Goal: Task Accomplishment & Management: Complete application form

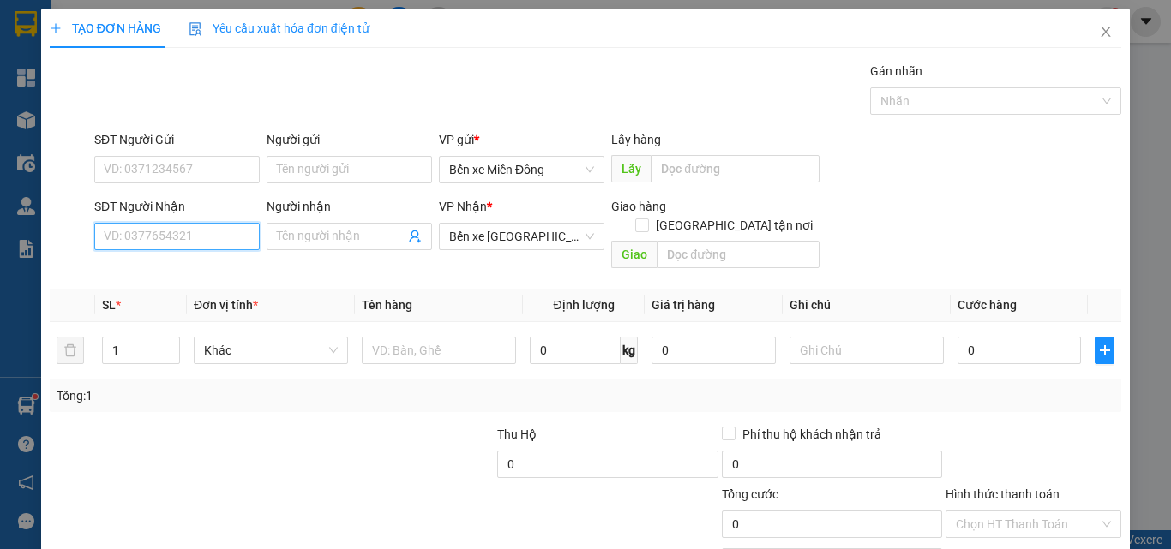
click at [219, 248] on input "SĐT Người Nhận" at bounding box center [176, 236] width 165 height 27
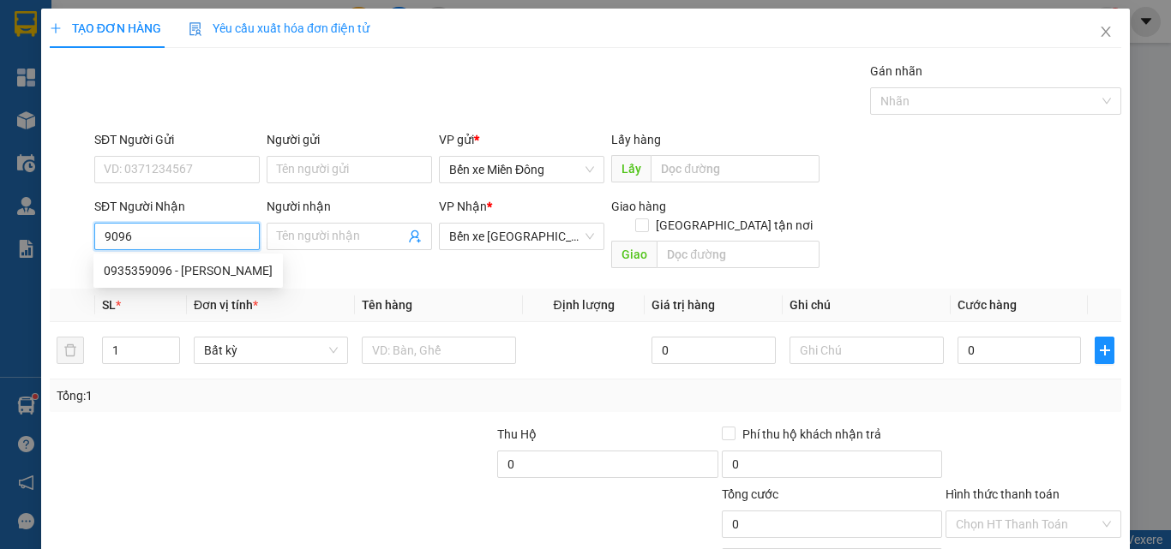
click at [202, 279] on div "0935359096 - [PERSON_NAME]" at bounding box center [188, 270] width 169 height 19
type input "0935359096"
type input "[PERSON_NAME]"
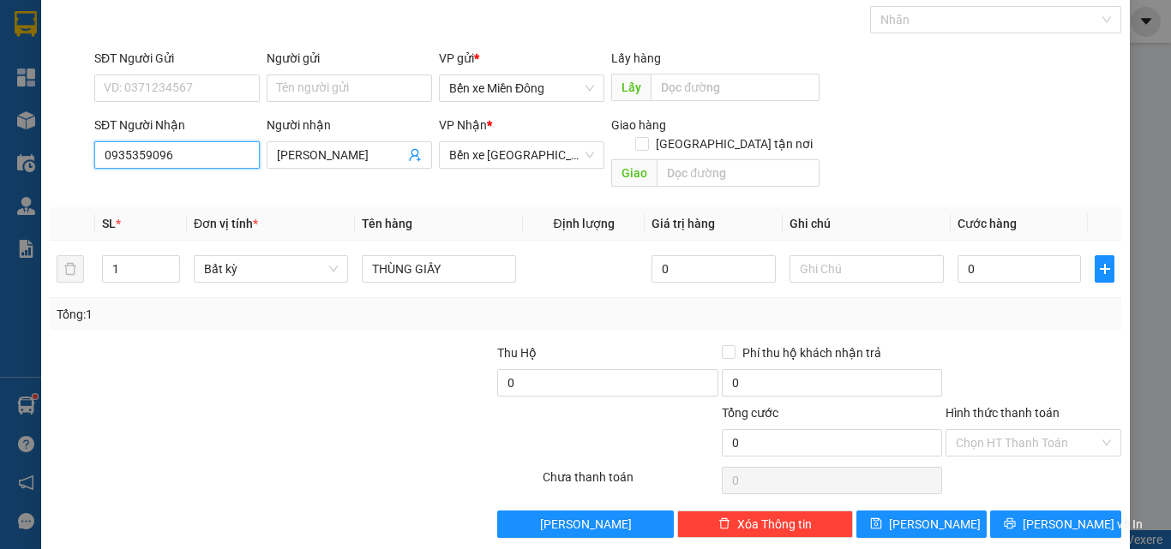
scroll to position [85, 0]
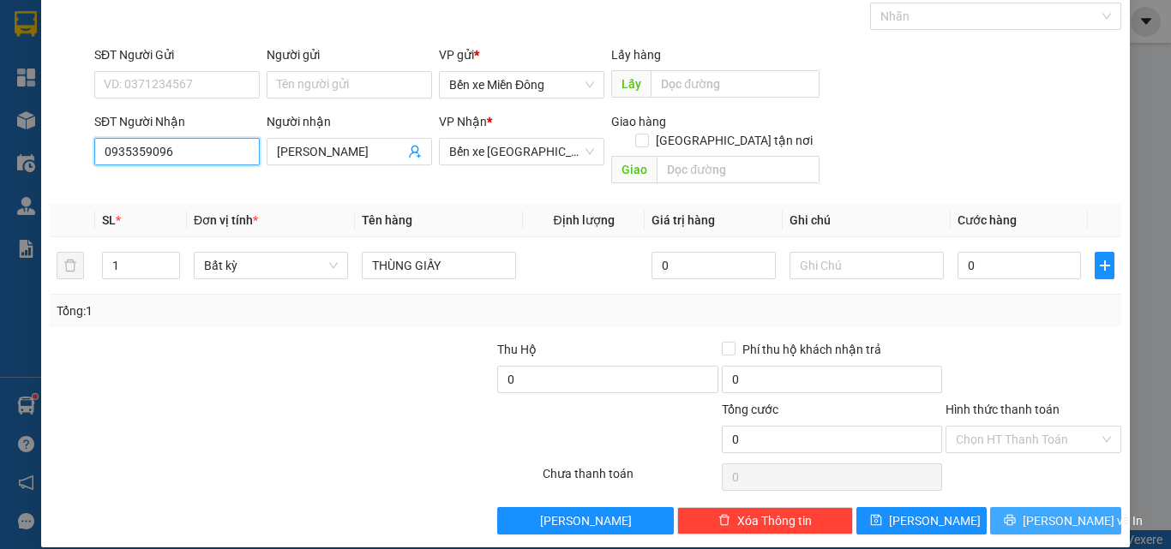
type input "0935359096"
click at [1069, 512] on span "[PERSON_NAME] và In" at bounding box center [1083, 521] width 120 height 19
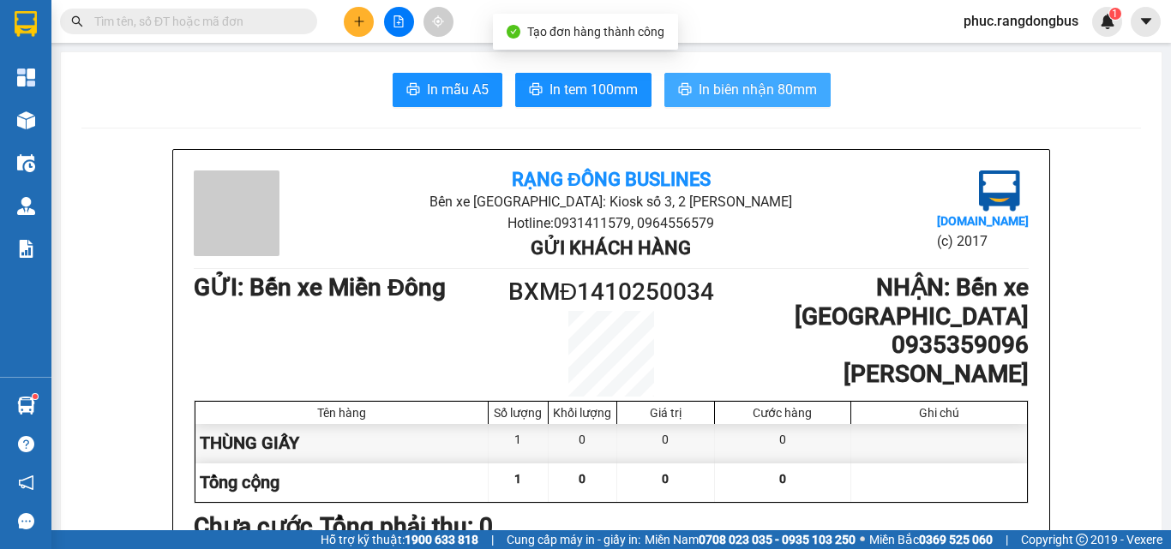
click at [792, 77] on button "In biên nhận 80mm" at bounding box center [747, 90] width 166 height 34
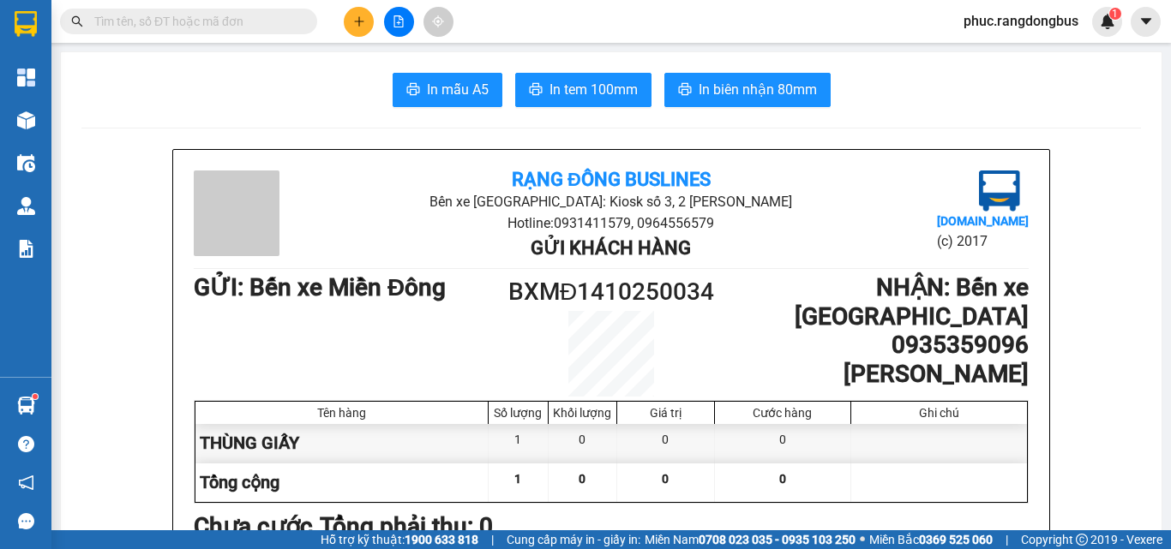
click at [345, 27] on div at bounding box center [398, 22] width 129 height 30
click at [362, 20] on icon "plus" at bounding box center [359, 21] width 12 height 12
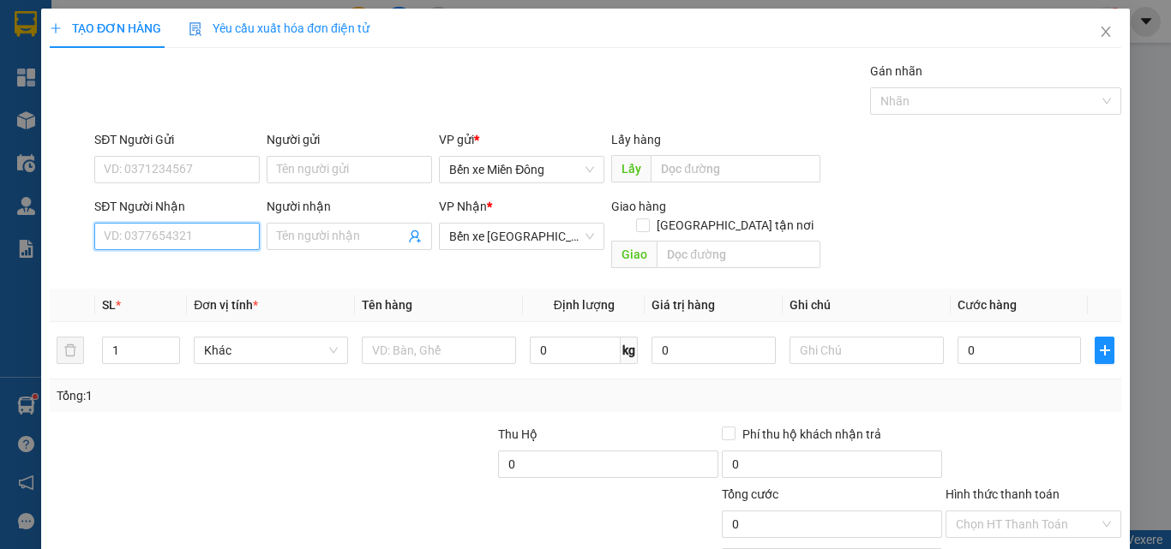
click at [207, 237] on input "SĐT Người Nhận" at bounding box center [176, 236] width 165 height 27
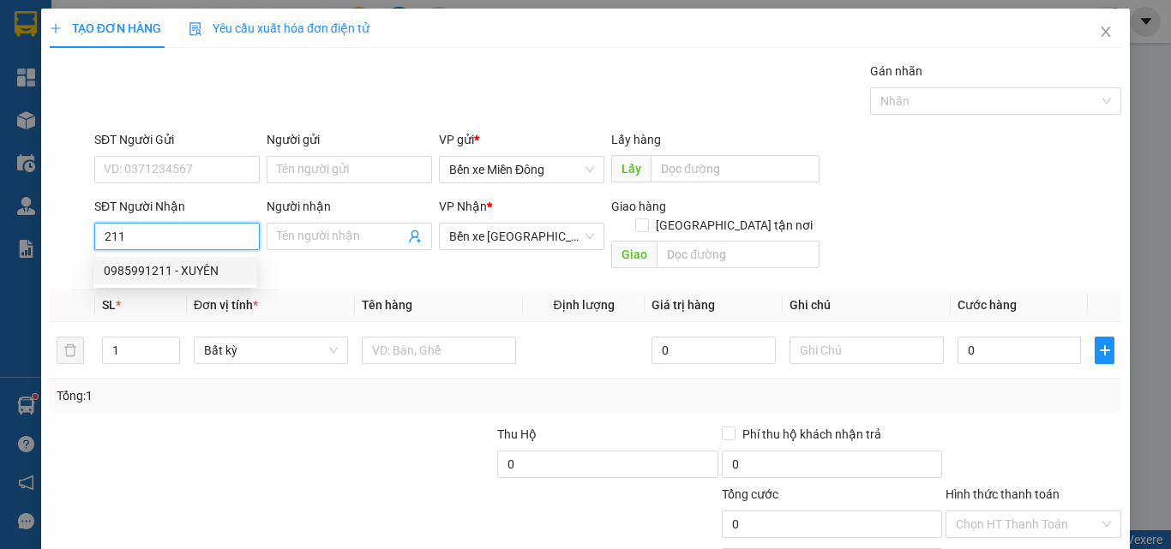
click at [127, 262] on div "0985991211 - XUYÊN" at bounding box center [175, 270] width 143 height 19
type input "0985991211"
type input "XUYÊN"
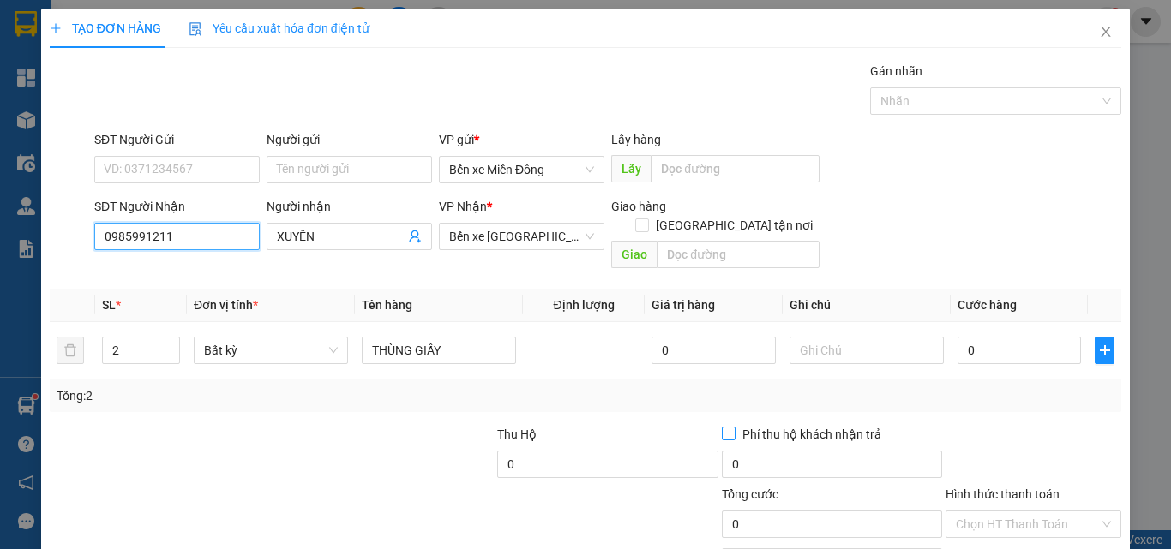
scroll to position [85, 0]
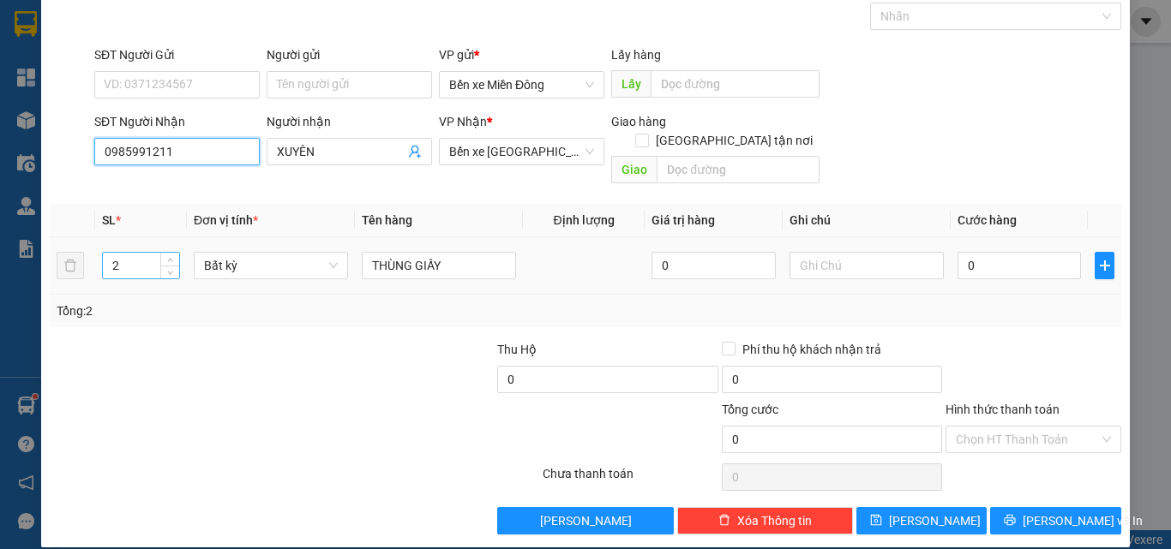
type input "0985991211"
click at [129, 253] on input "2" at bounding box center [141, 266] width 76 height 26
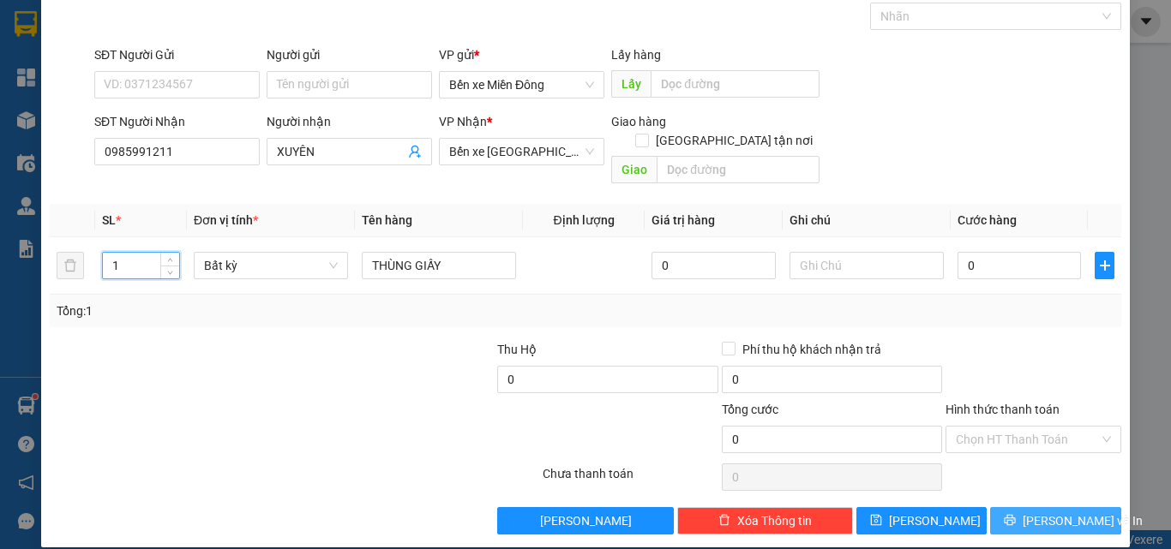
type input "1"
click at [1044, 512] on span "[PERSON_NAME] và In" at bounding box center [1083, 521] width 120 height 19
drag, startPoint x: 1040, startPoint y: 501, endPoint x: 1024, endPoint y: 523, distance: 27.6
click at [1042, 512] on span "[PERSON_NAME] và In" at bounding box center [1083, 521] width 120 height 19
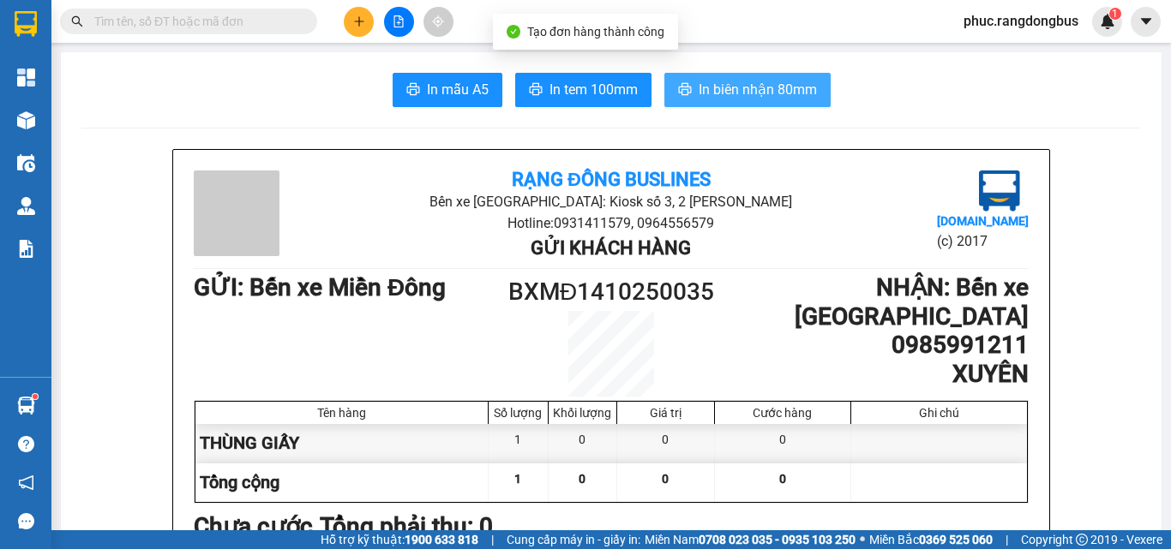
click at [756, 73] on button "In biên nhận 80mm" at bounding box center [747, 90] width 166 height 34
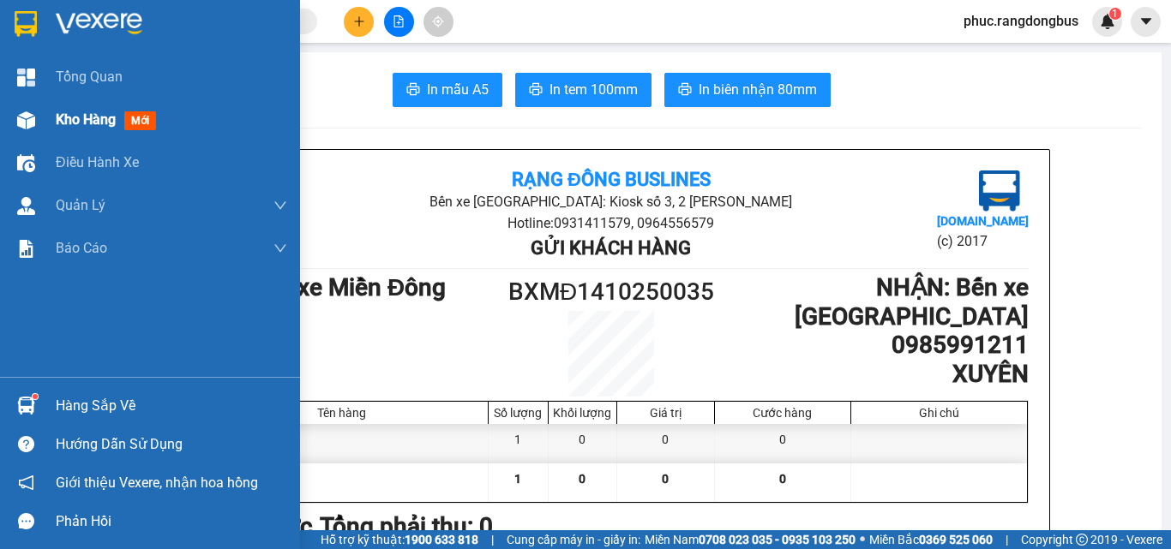
click at [127, 123] on span "mới" at bounding box center [140, 120] width 32 height 19
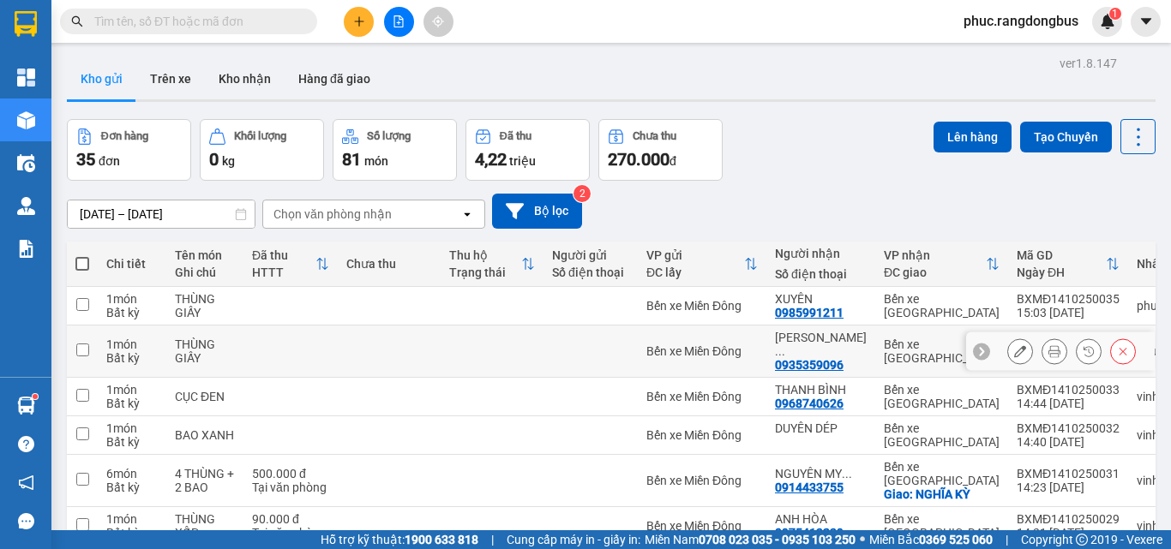
scroll to position [233, 0]
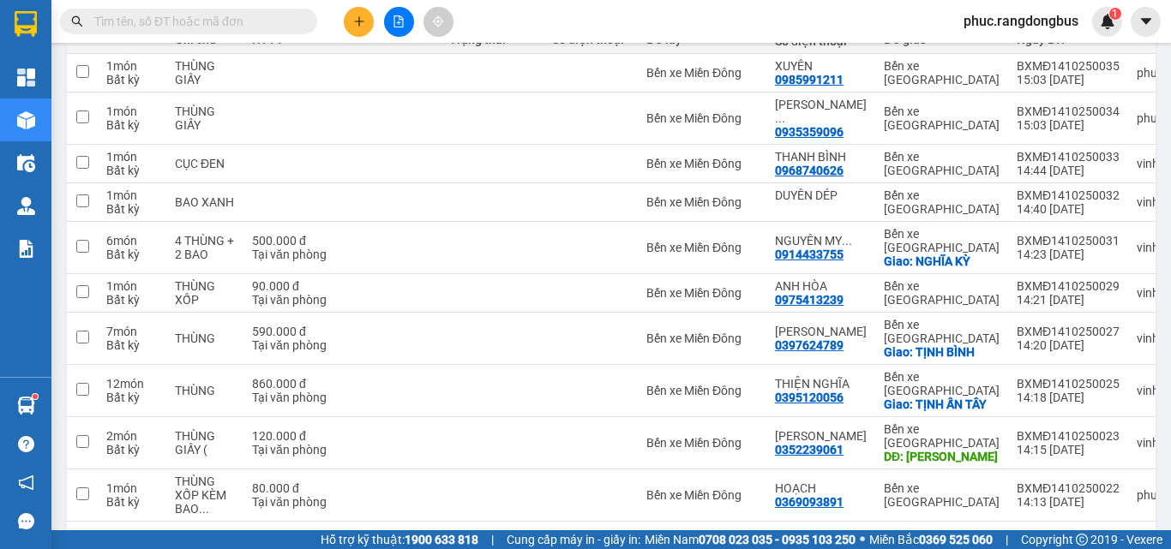
click at [956, 537] on button "4" at bounding box center [969, 550] width 26 height 26
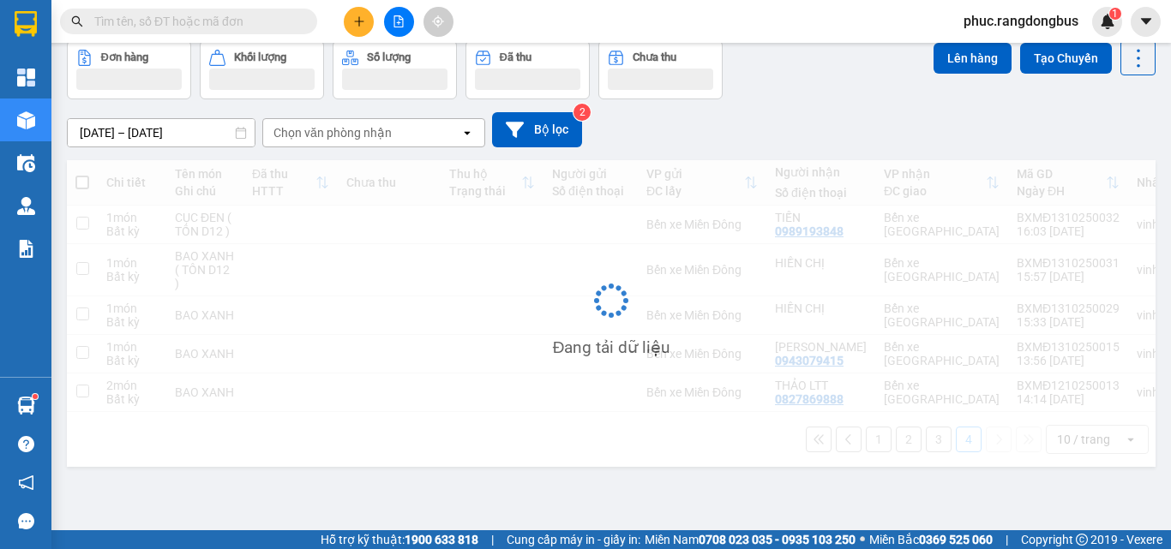
scroll to position [79, 0]
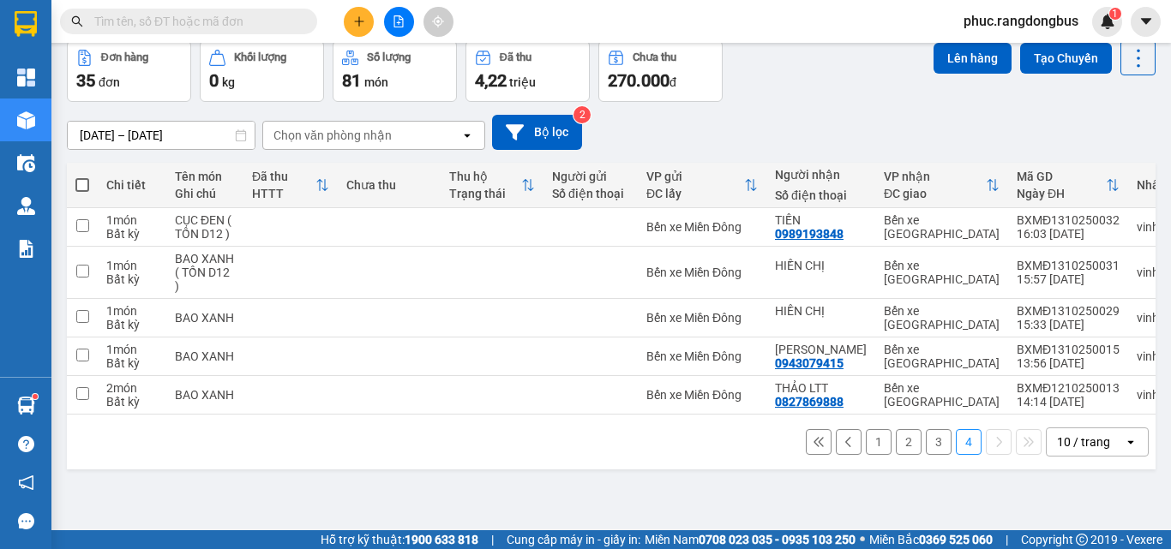
click at [79, 180] on span at bounding box center [82, 185] width 14 height 14
click at [82, 177] on input "checkbox" at bounding box center [82, 177] width 0 height 0
checkbox input "true"
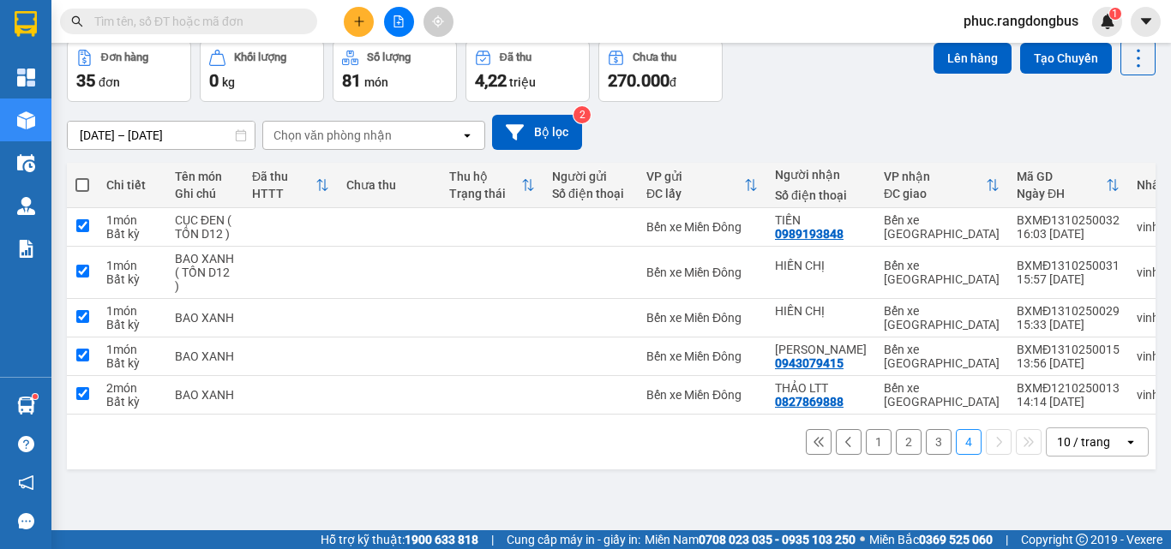
checkbox input "true"
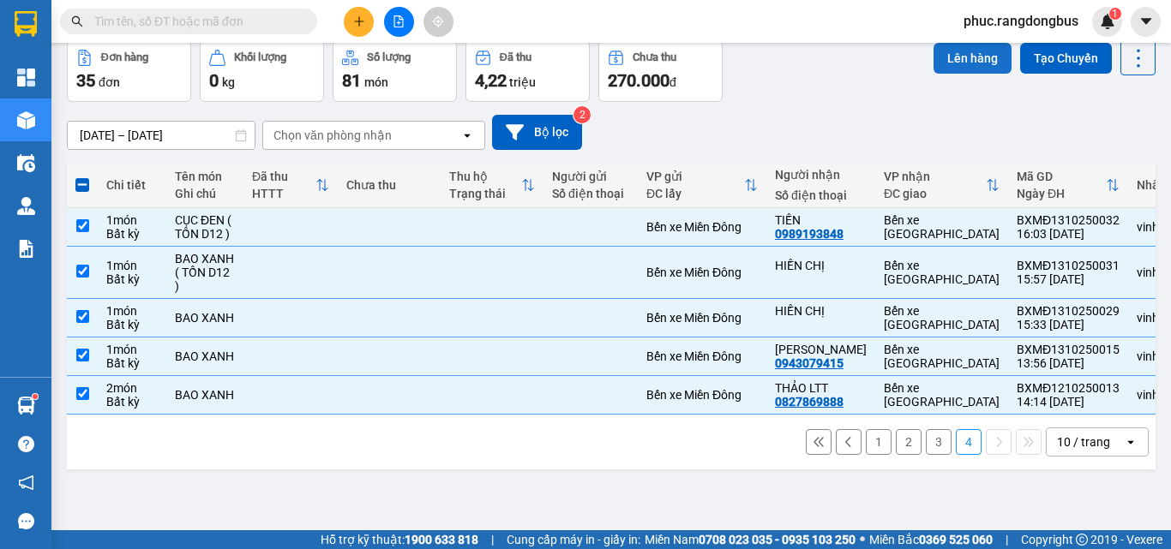
click at [967, 57] on button "Lên hàng" at bounding box center [973, 58] width 78 height 31
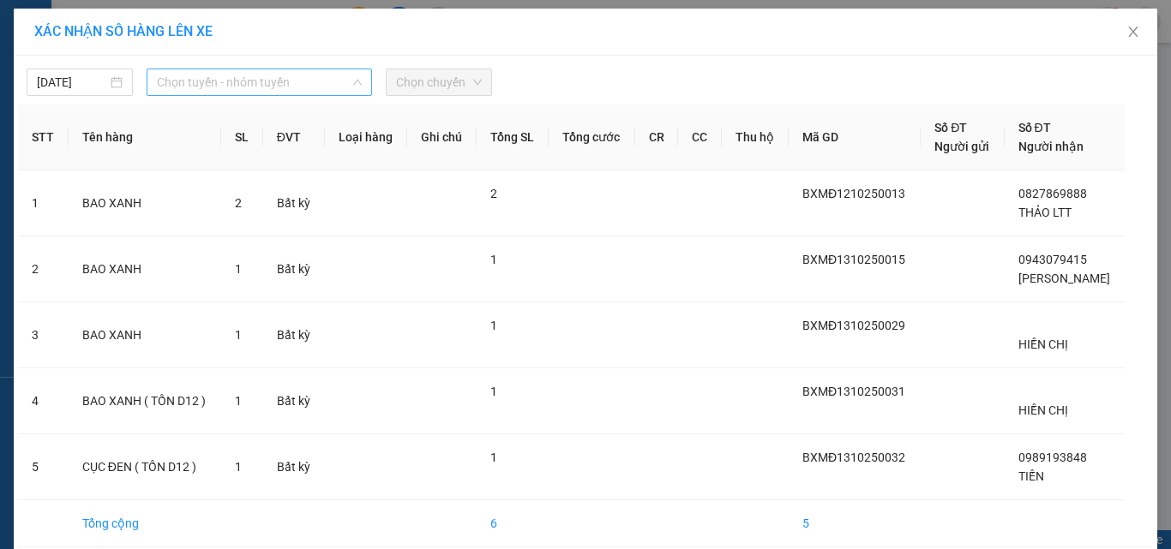
click at [192, 78] on span "Chọn tuyến - nhóm tuyến" at bounding box center [259, 82] width 205 height 26
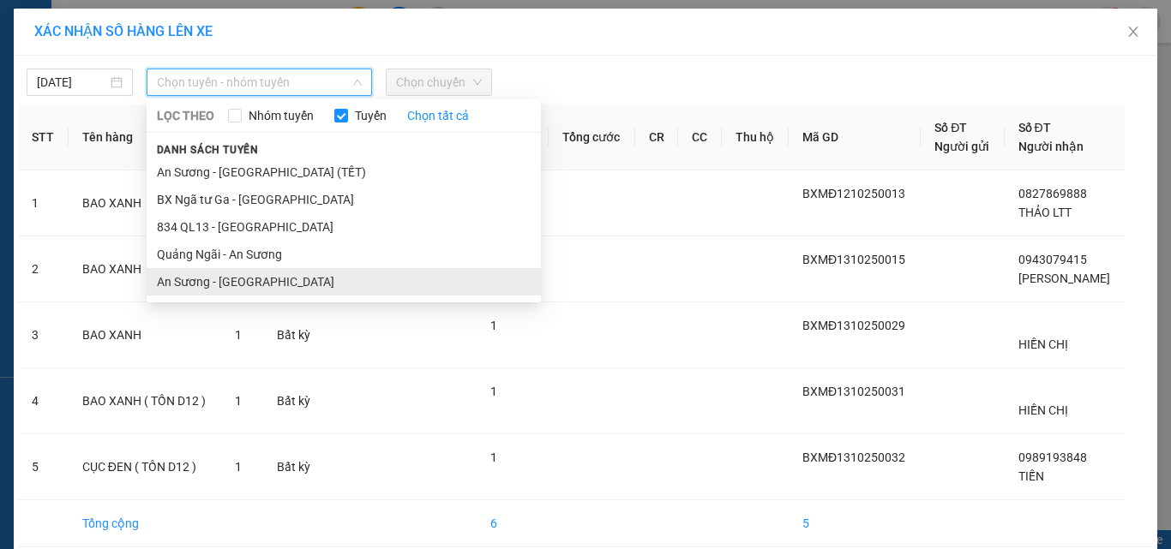
click at [240, 276] on li "An Sương - [GEOGRAPHIC_DATA]" at bounding box center [344, 281] width 394 height 27
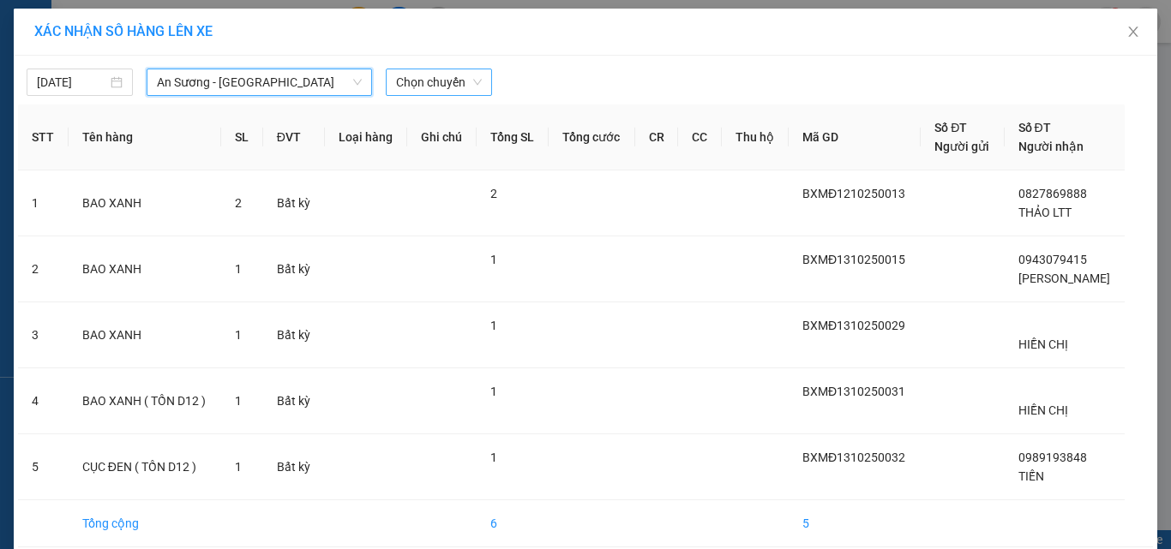
click at [429, 86] on span "Chọn chuyến" at bounding box center [439, 82] width 86 height 26
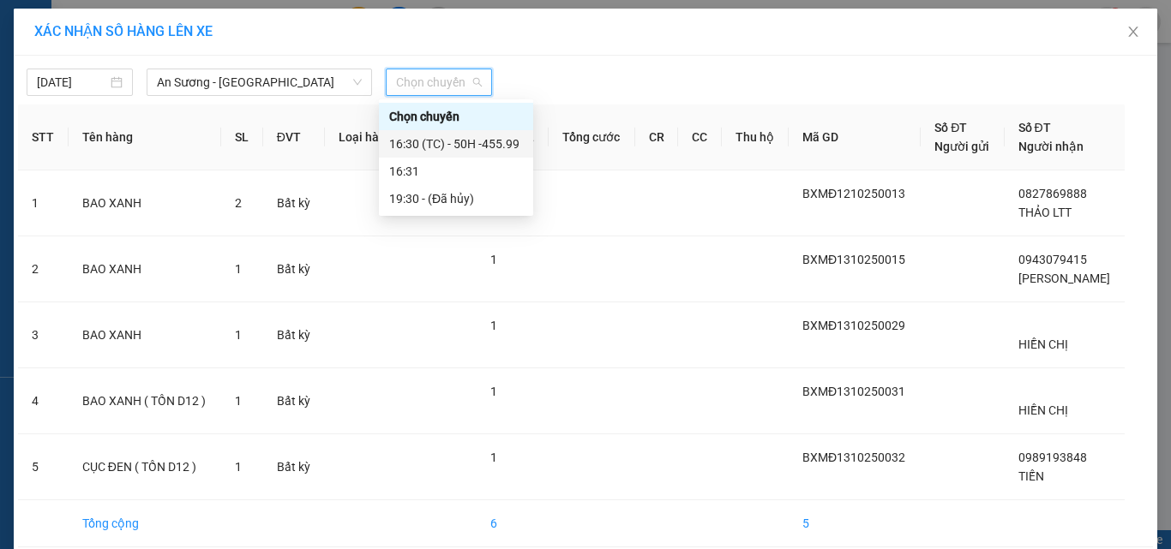
click at [504, 139] on div "16:30 (TC) - 50H -455.99" at bounding box center [456, 144] width 134 height 19
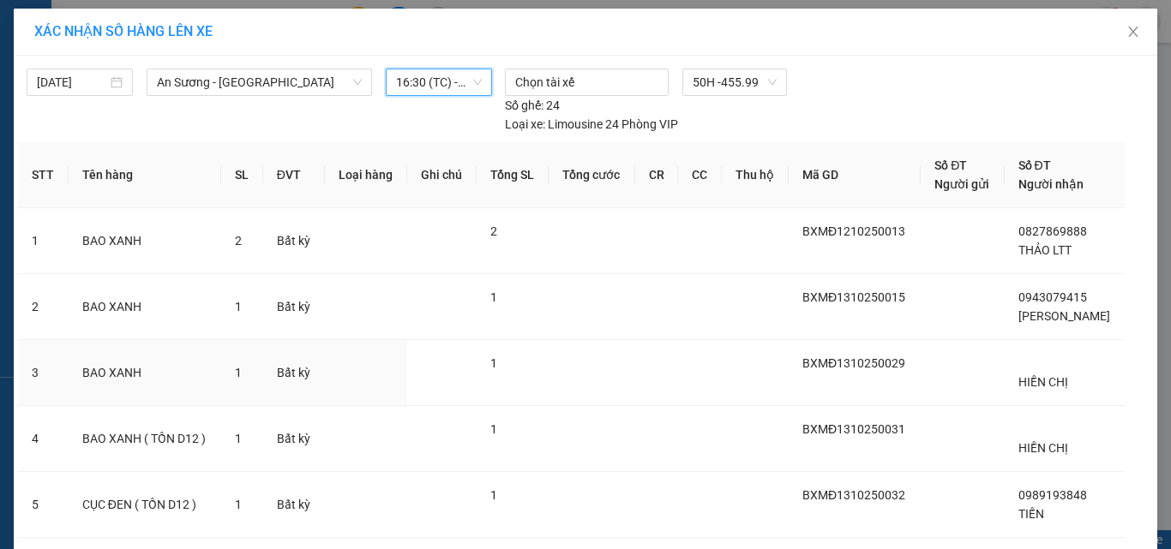
scroll to position [114, 0]
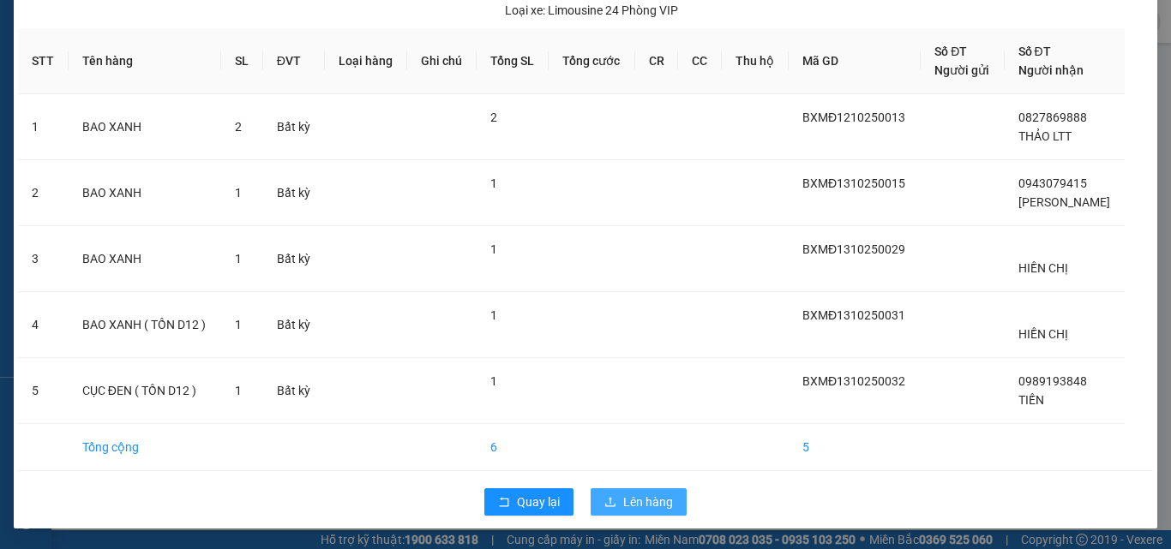
click at [650, 501] on span "Lên hàng" at bounding box center [648, 502] width 50 height 19
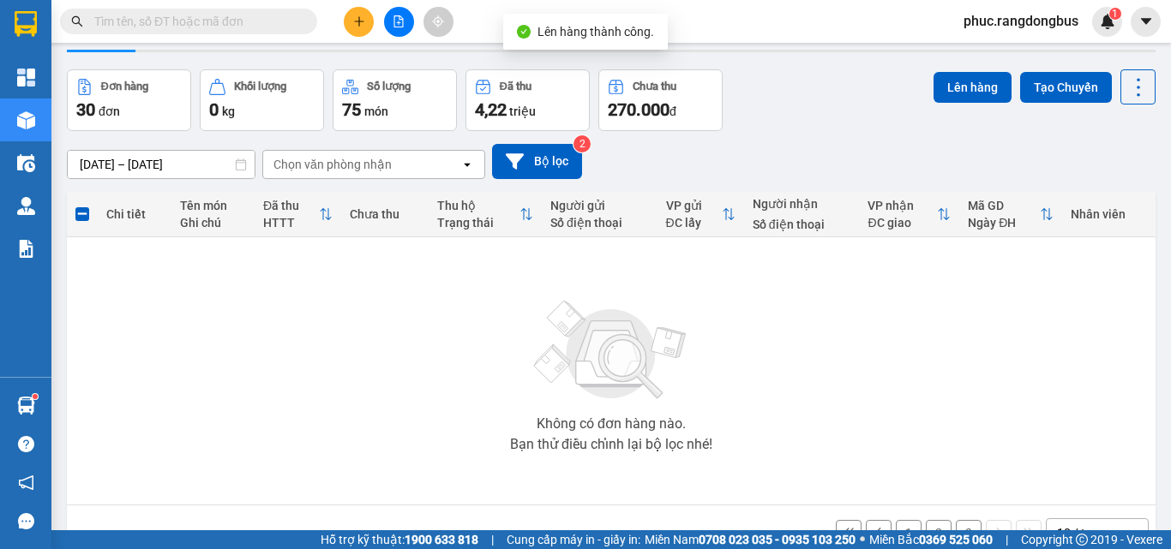
scroll to position [95, 0]
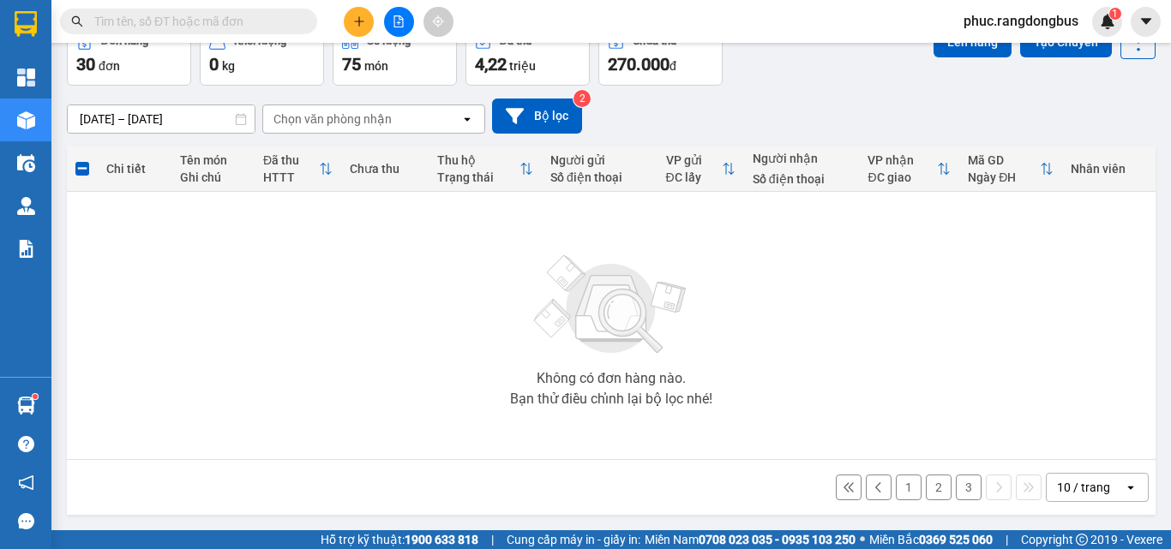
click at [956, 481] on button "3" at bounding box center [969, 488] width 26 height 26
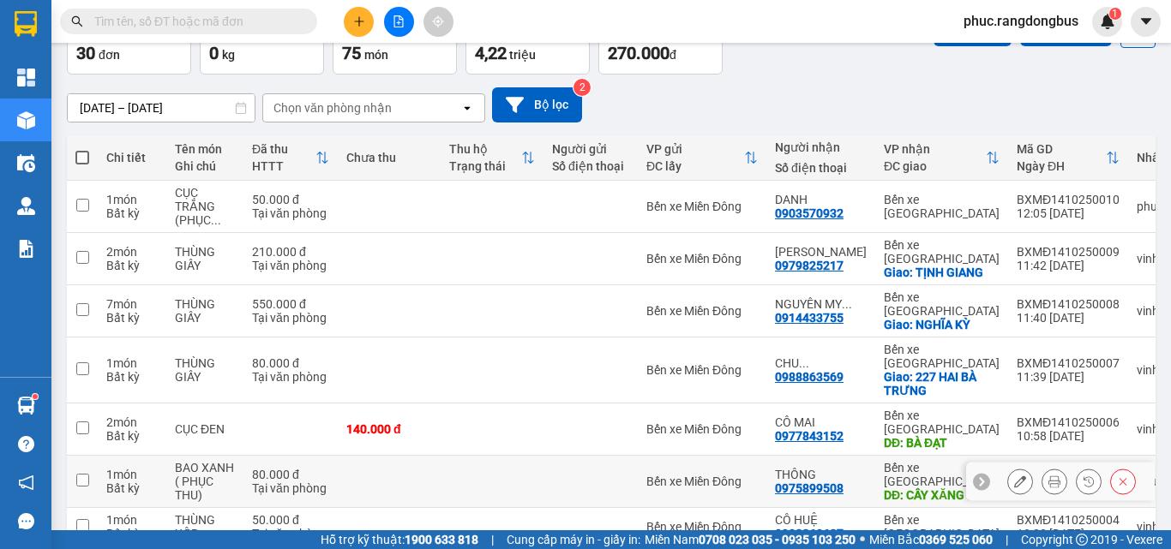
scroll to position [103, 0]
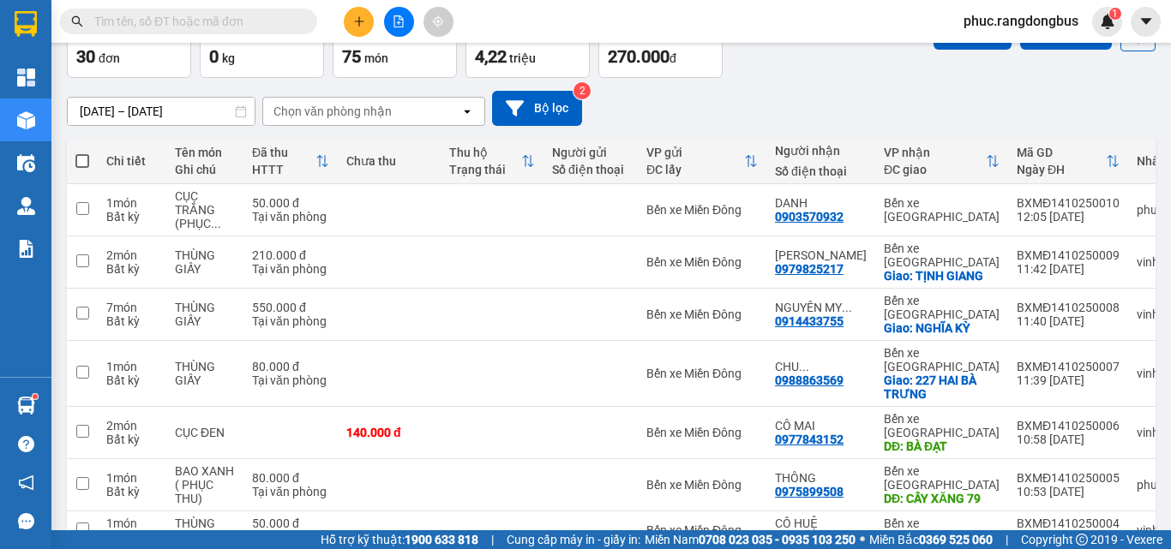
click at [81, 160] on span at bounding box center [82, 161] width 14 height 14
click at [82, 153] on input "checkbox" at bounding box center [82, 153] width 0 height 0
checkbox input "true"
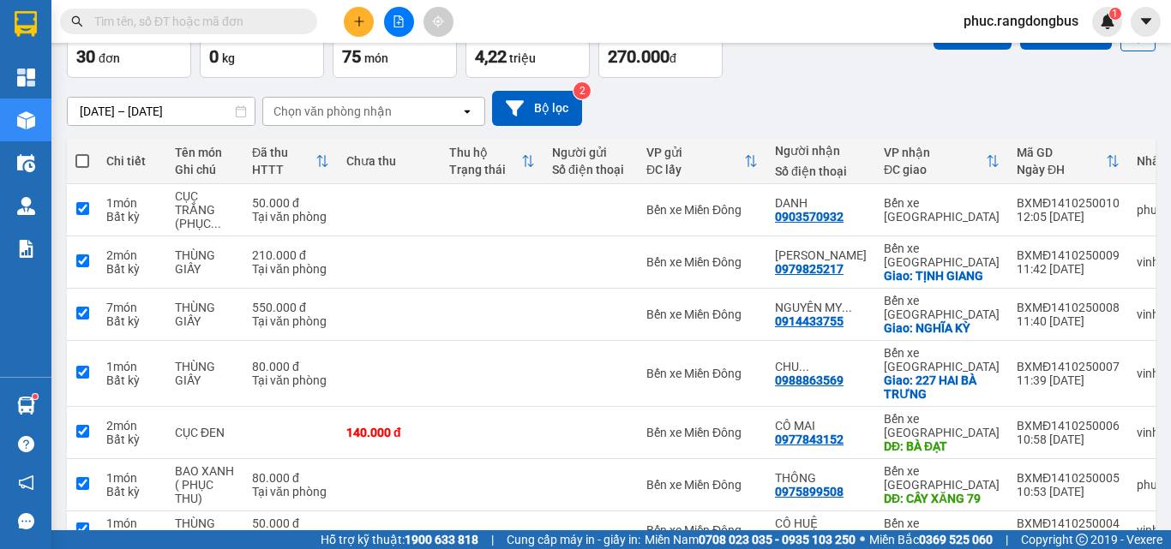
checkbox input "true"
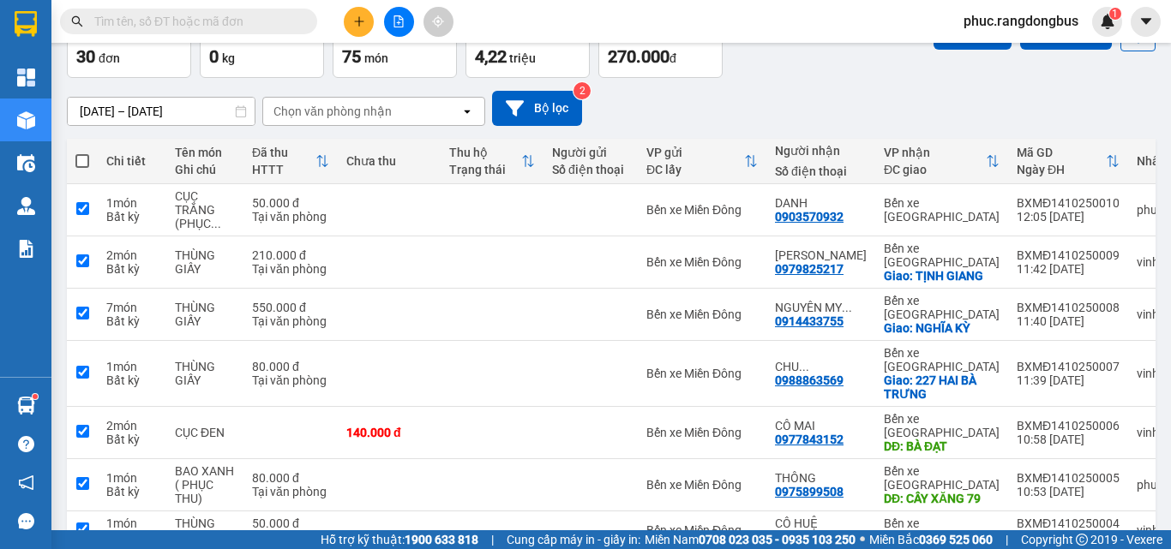
checkbox input "true"
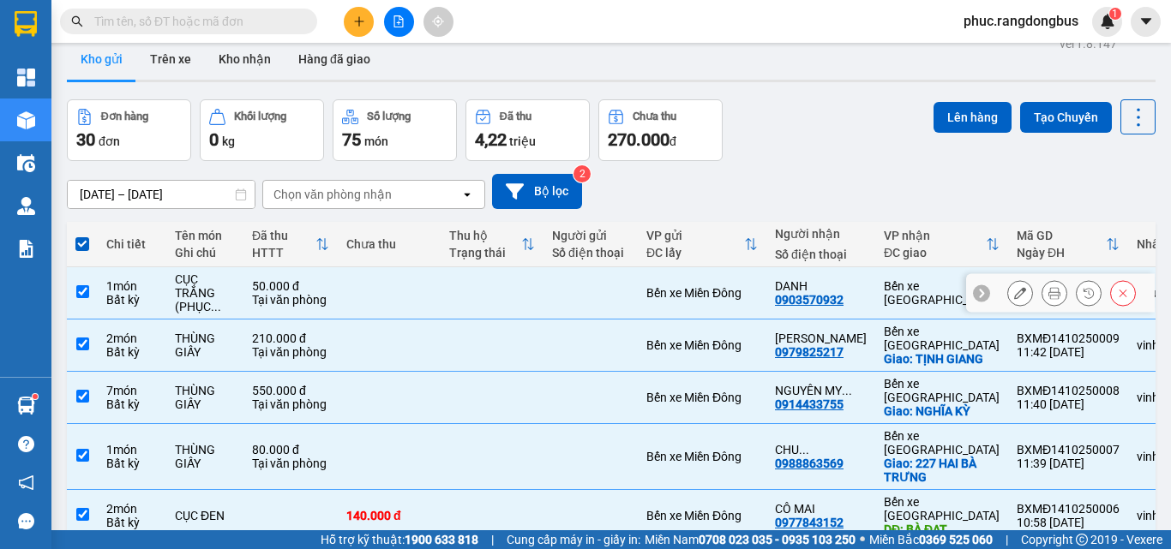
scroll to position [17, 0]
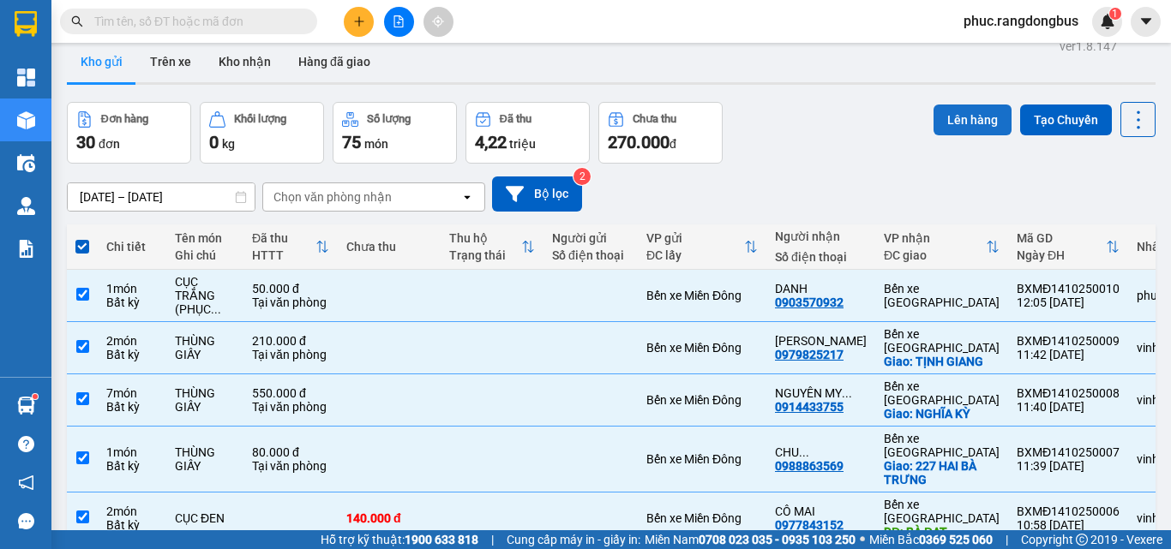
click at [962, 112] on button "Lên hàng" at bounding box center [973, 120] width 78 height 31
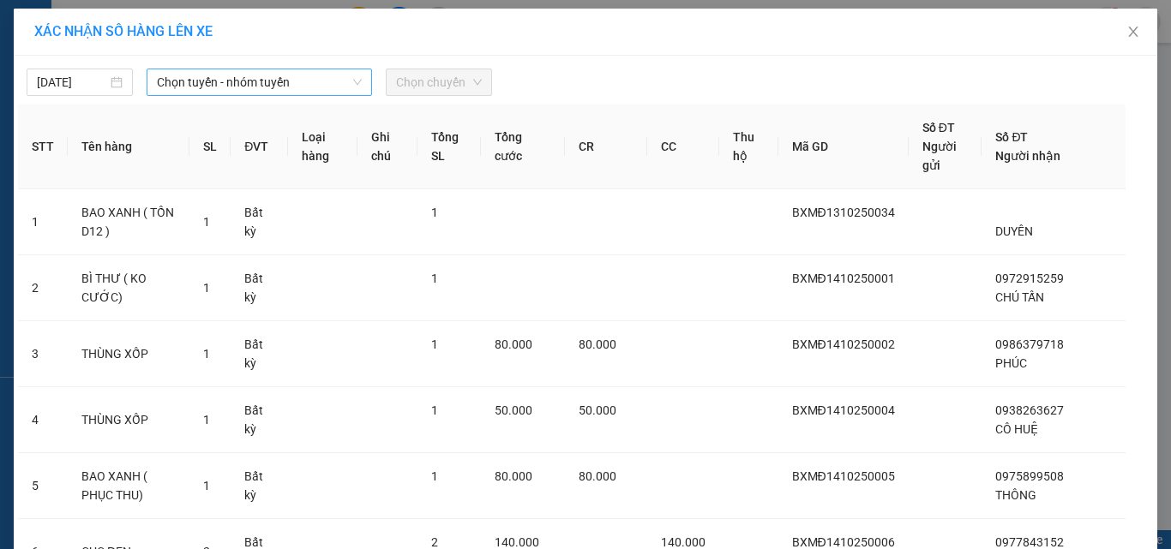
click at [209, 89] on span "Chọn tuyến - nhóm tuyến" at bounding box center [259, 82] width 205 height 26
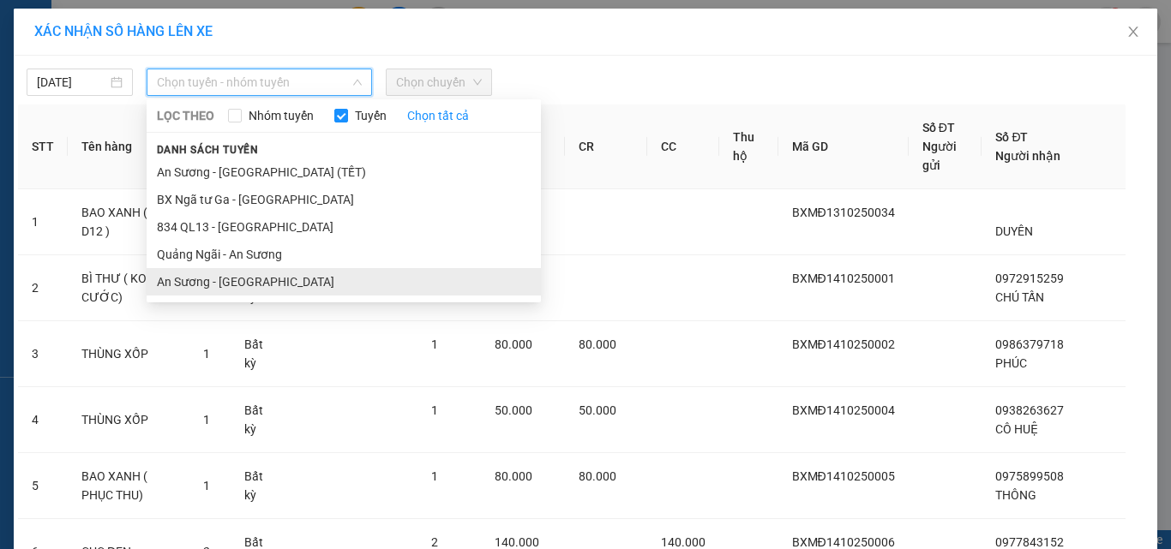
click at [256, 283] on li "An Sương - [GEOGRAPHIC_DATA]" at bounding box center [344, 281] width 394 height 27
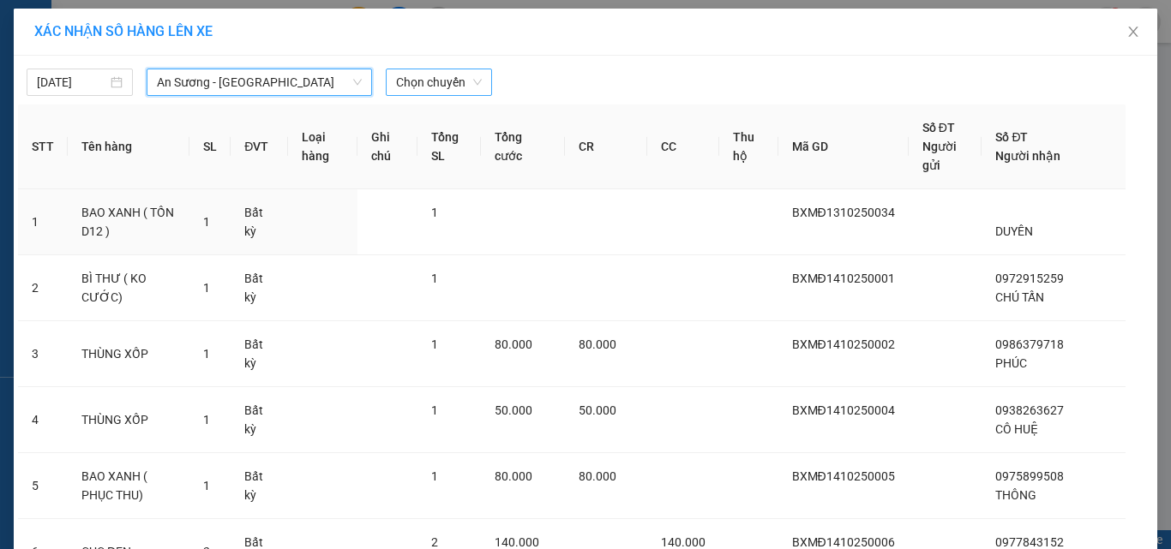
click at [460, 87] on span "Chọn chuyến" at bounding box center [439, 82] width 86 height 26
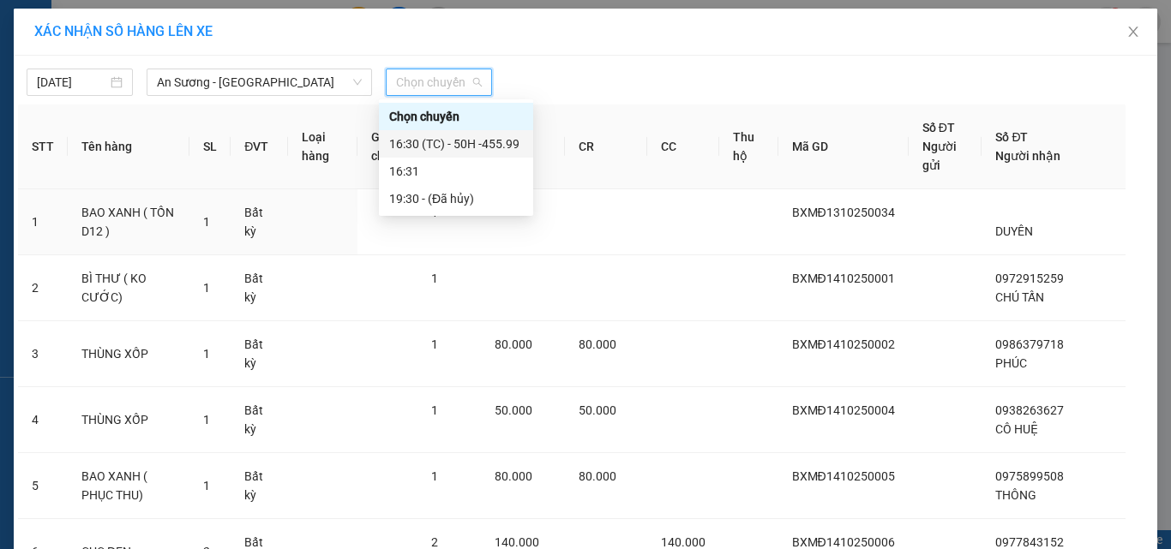
click at [485, 145] on div "16:30 (TC) - 50H -455.99" at bounding box center [456, 144] width 134 height 19
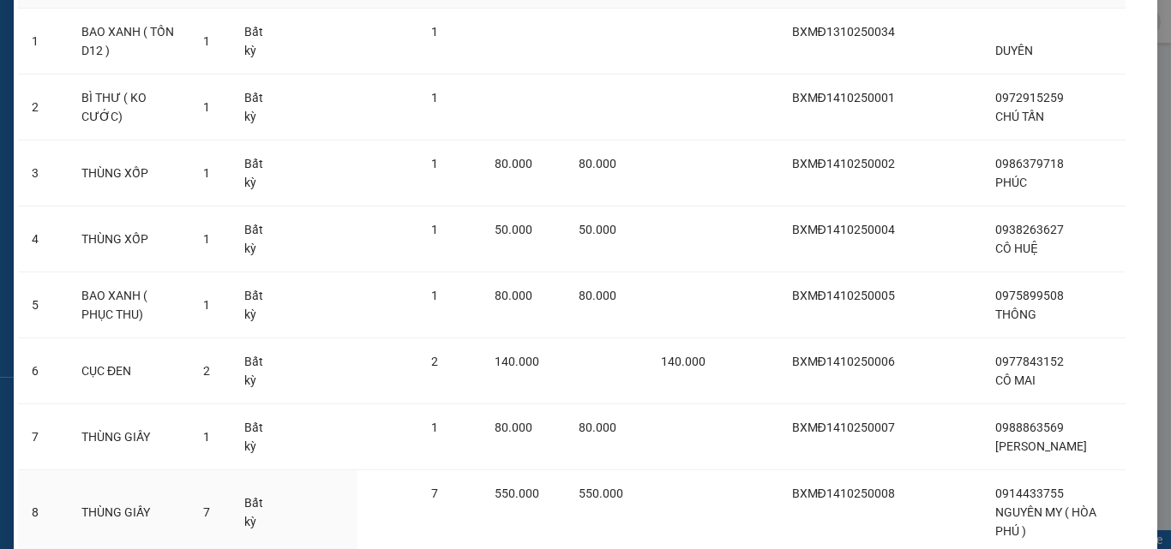
scroll to position [482, 0]
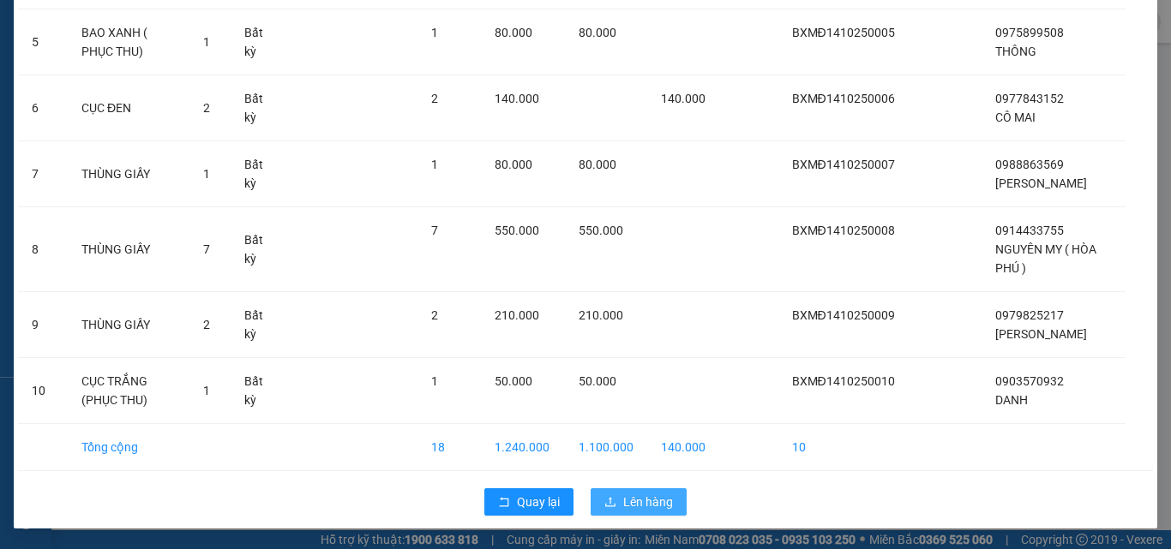
click at [664, 505] on span "Lên hàng" at bounding box center [648, 502] width 50 height 19
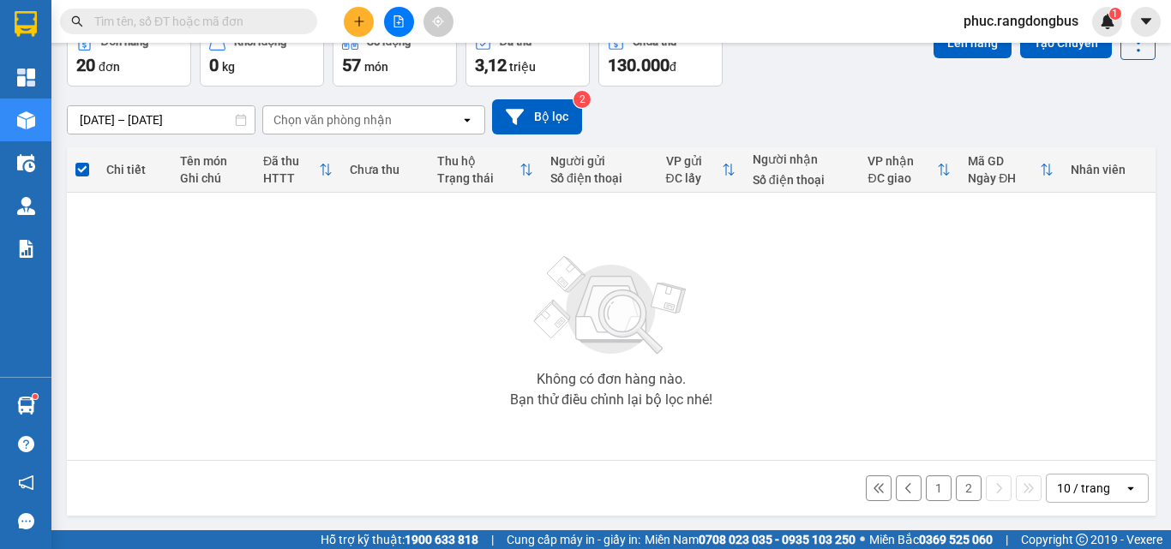
scroll to position [95, 0]
click at [958, 482] on button "2" at bounding box center [969, 488] width 26 height 26
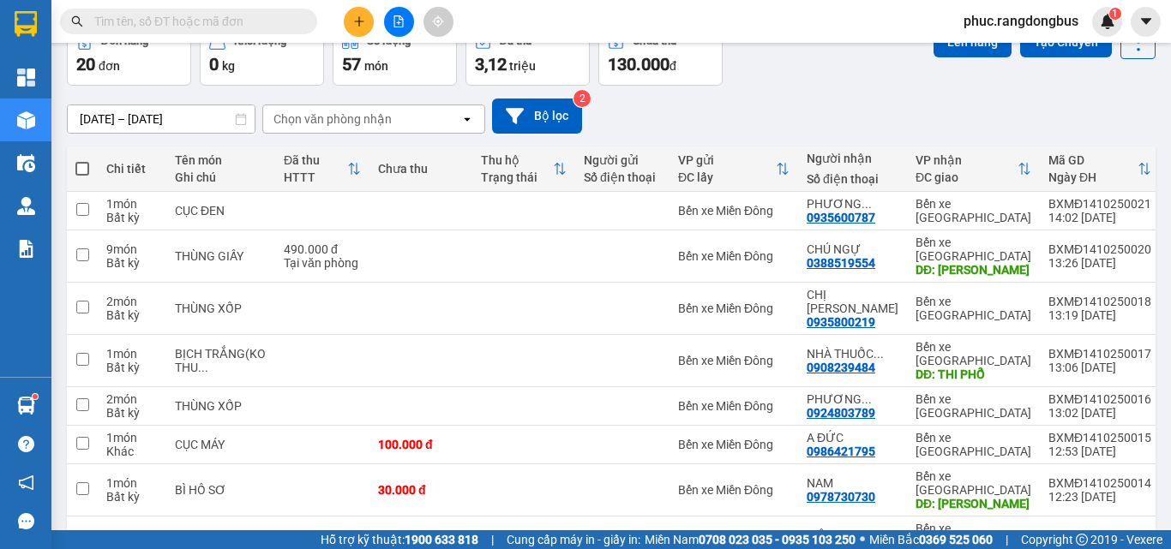
click at [81, 163] on span at bounding box center [82, 169] width 14 height 14
click at [82, 160] on input "checkbox" at bounding box center [82, 160] width 0 height 0
checkbox input "true"
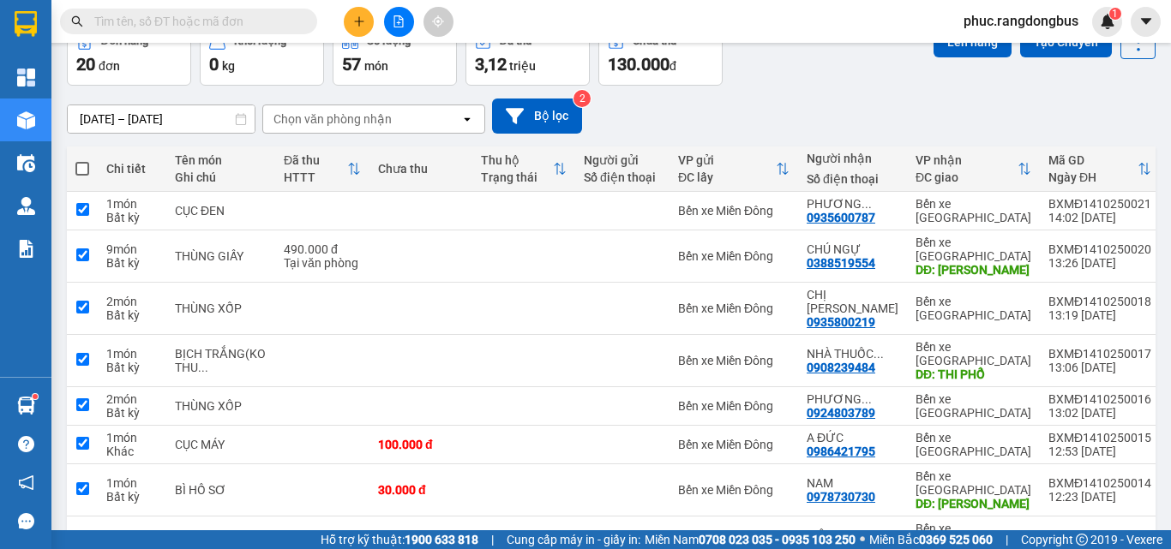
checkbox input "true"
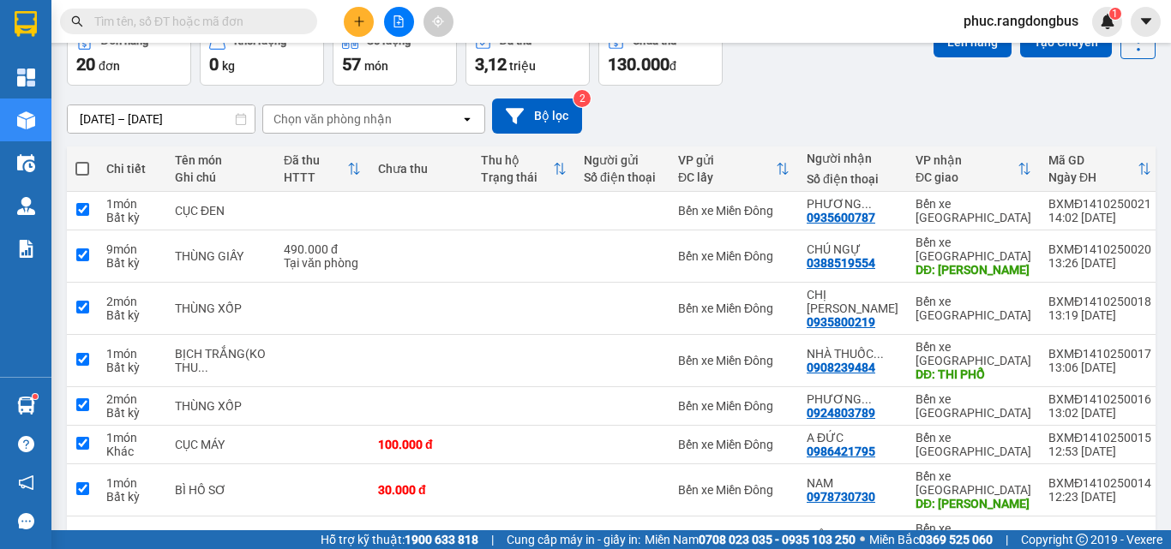
checkbox input "true"
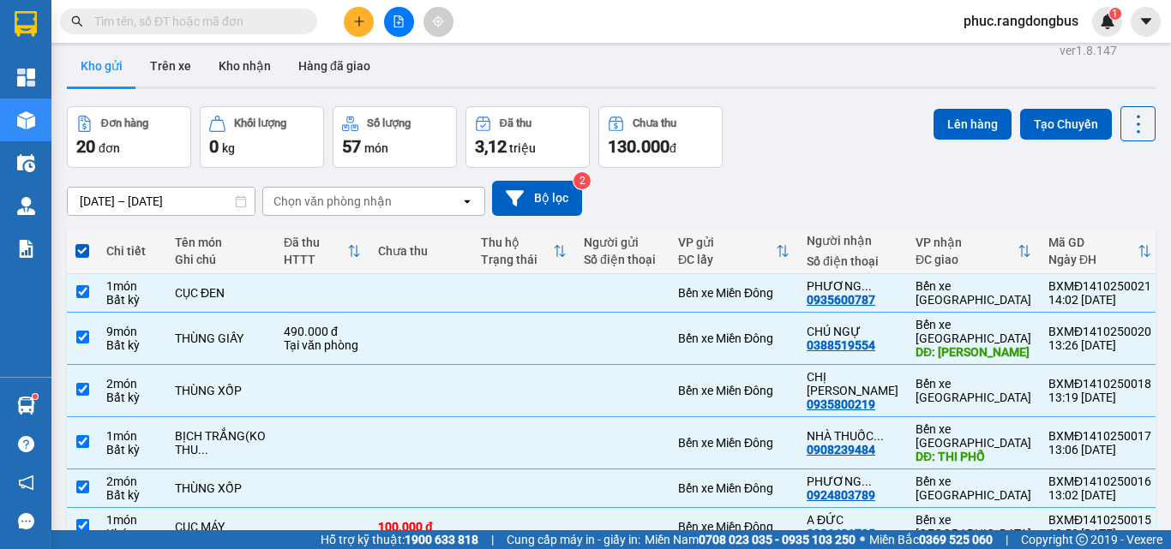
scroll to position [0, 0]
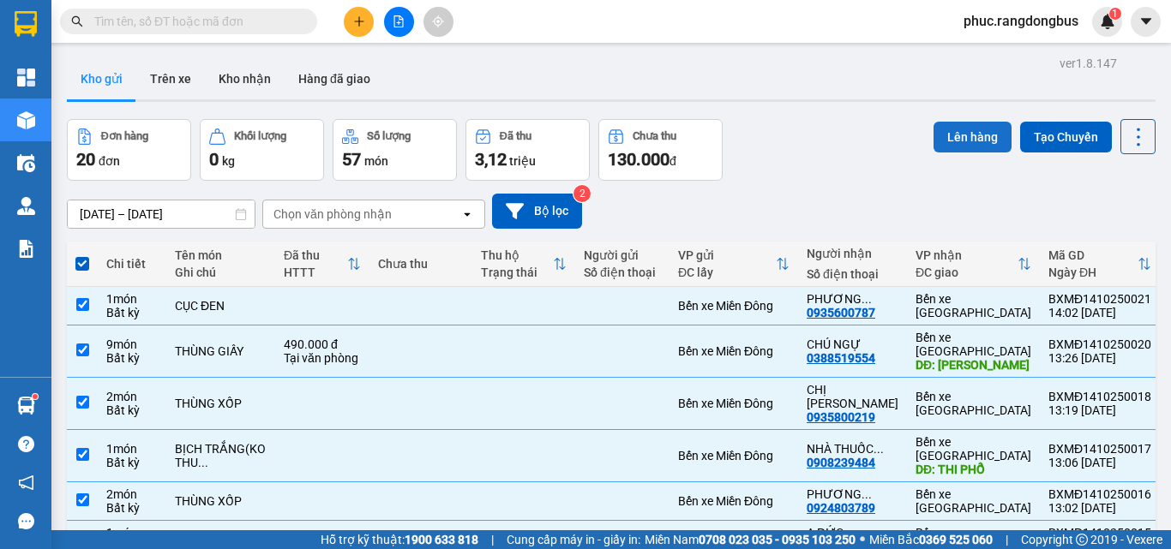
click at [952, 143] on button "Lên hàng" at bounding box center [973, 137] width 78 height 31
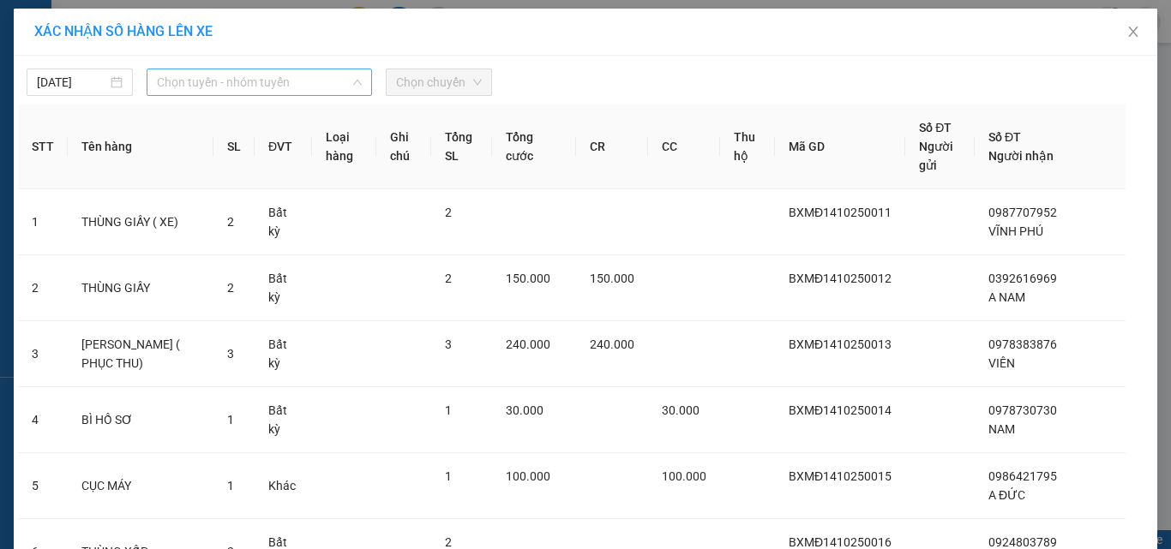
click at [220, 84] on span "Chọn tuyến - nhóm tuyến" at bounding box center [259, 82] width 205 height 26
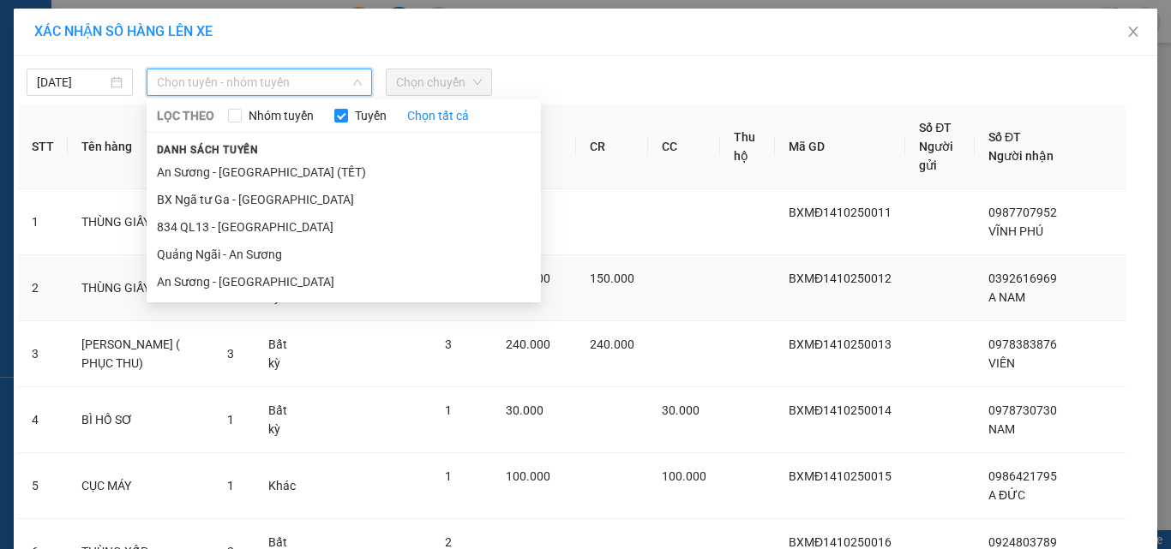
click at [231, 269] on li "An Sương - [GEOGRAPHIC_DATA]" at bounding box center [344, 281] width 394 height 27
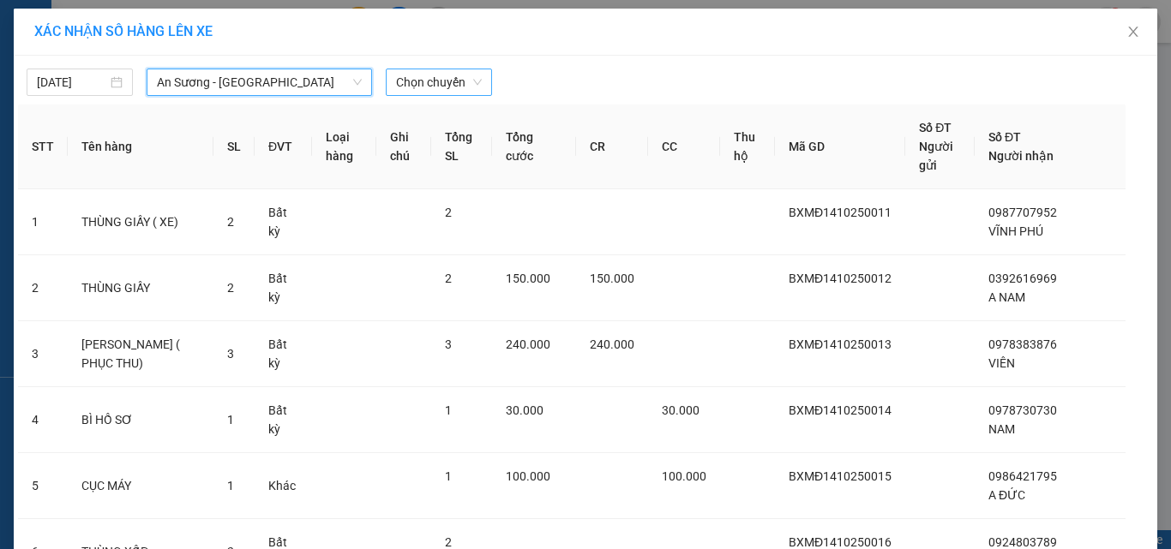
click at [431, 84] on span "Chọn chuyến" at bounding box center [439, 82] width 86 height 26
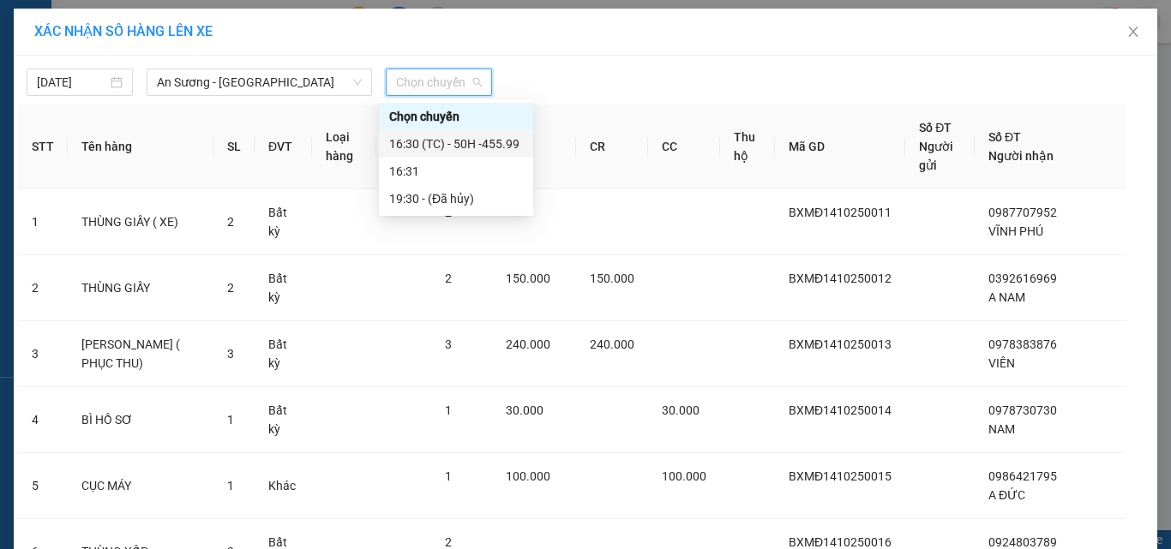
click at [505, 136] on div "16:30 (TC) - 50H -455.99" at bounding box center [456, 144] width 134 height 19
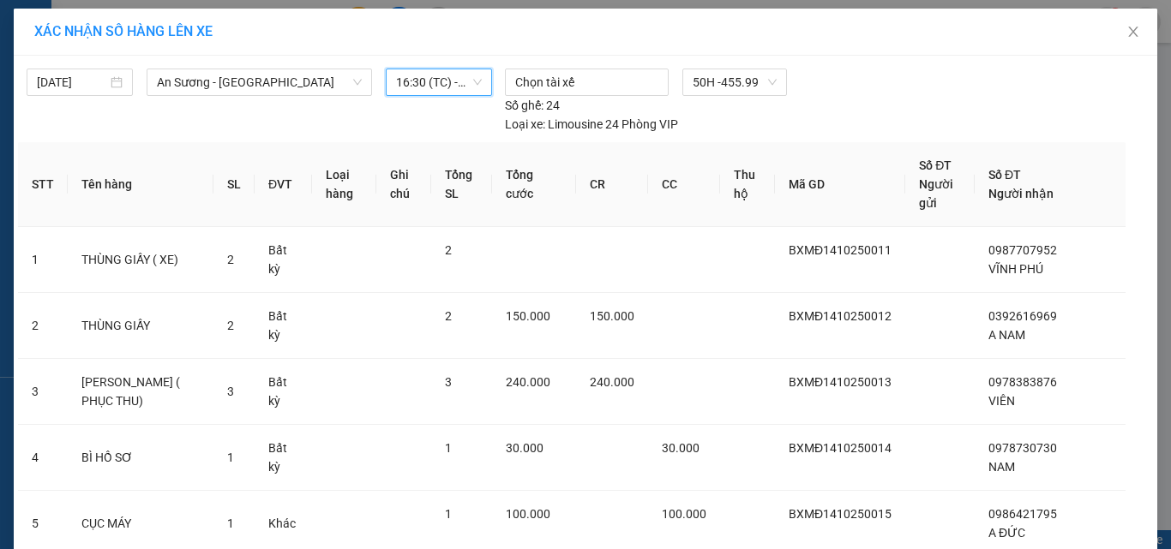
scroll to position [501, 0]
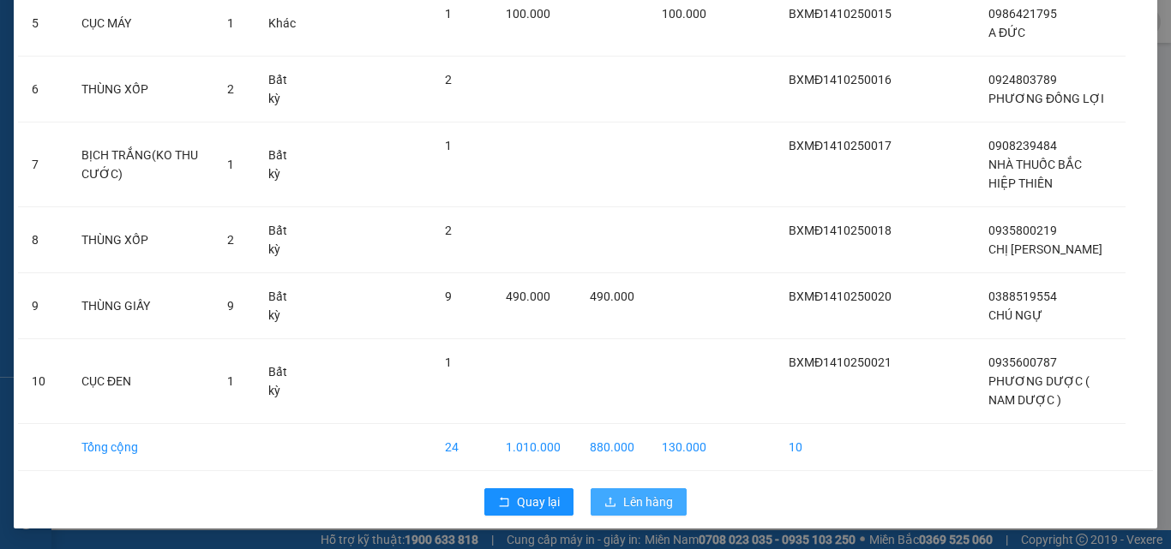
click at [673, 503] on button "Lên hàng" at bounding box center [639, 502] width 96 height 27
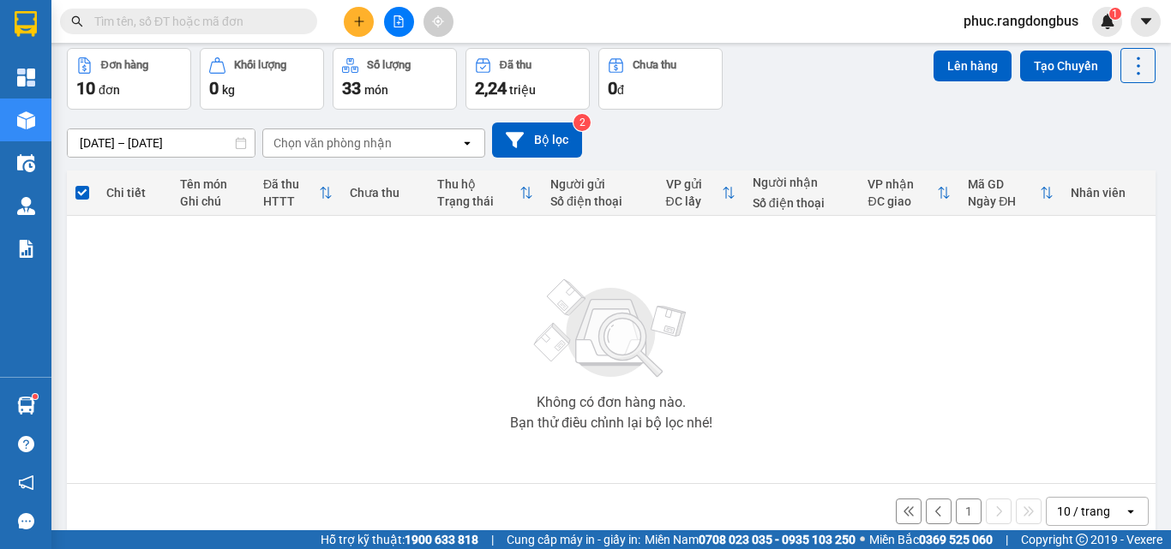
scroll to position [95, 0]
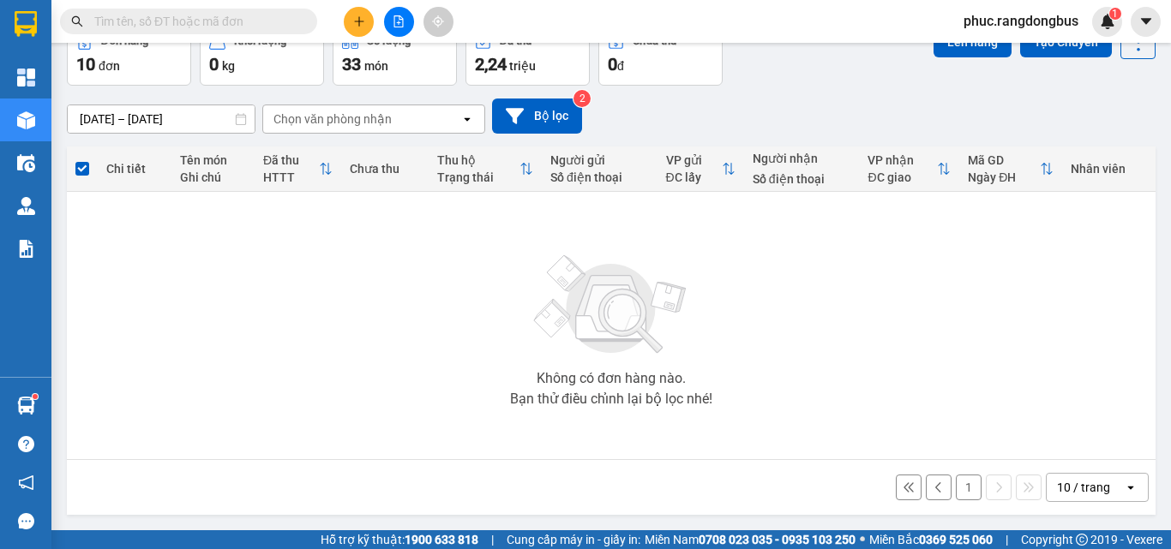
click at [959, 489] on button "1" at bounding box center [969, 488] width 26 height 26
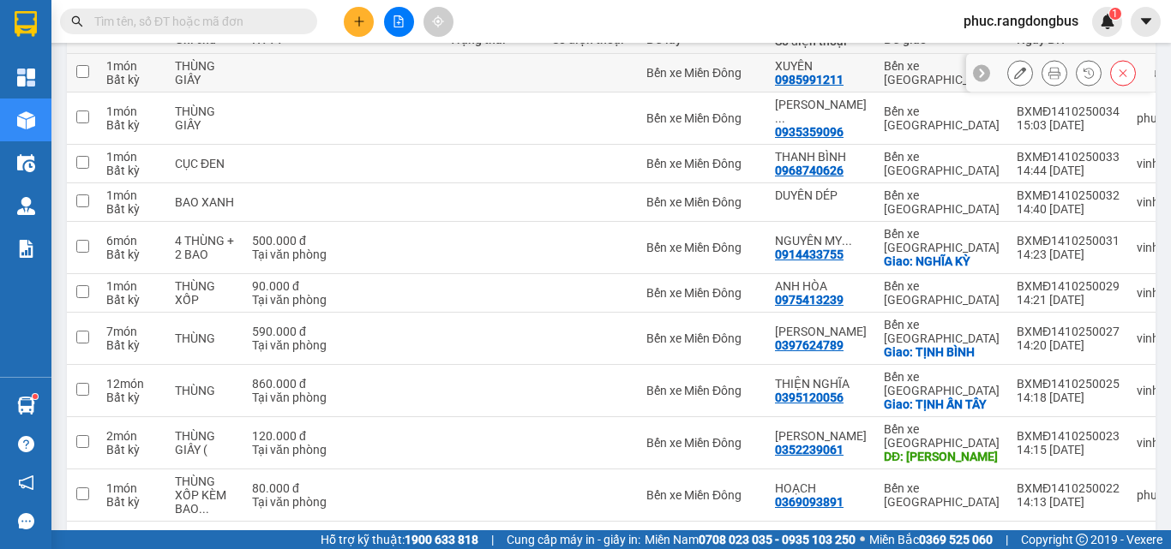
scroll to position [147, 0]
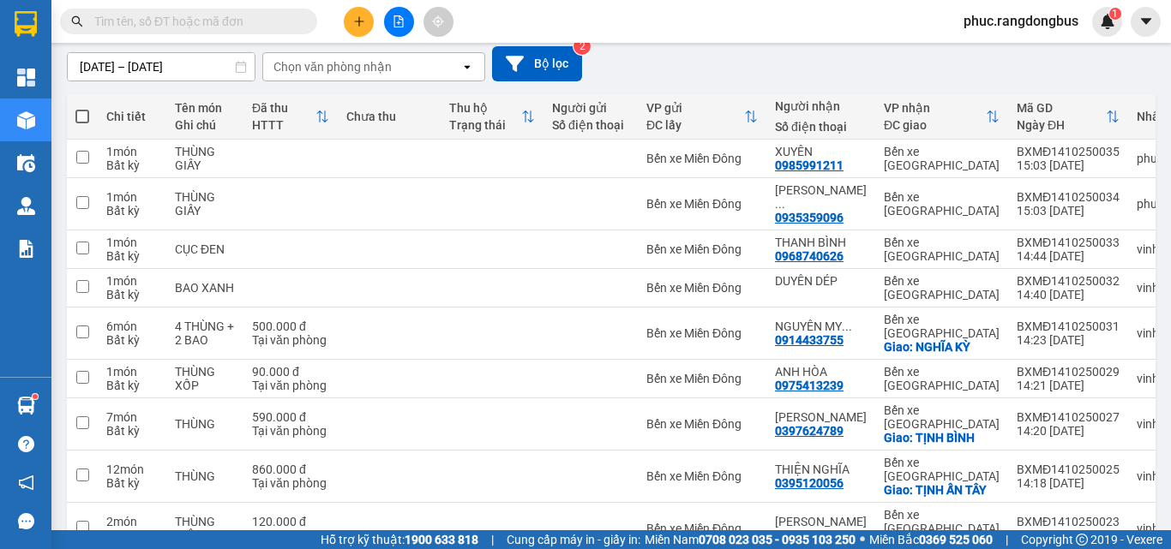
click at [81, 116] on span at bounding box center [82, 117] width 14 height 14
click at [82, 108] on input "checkbox" at bounding box center [82, 108] width 0 height 0
checkbox input "true"
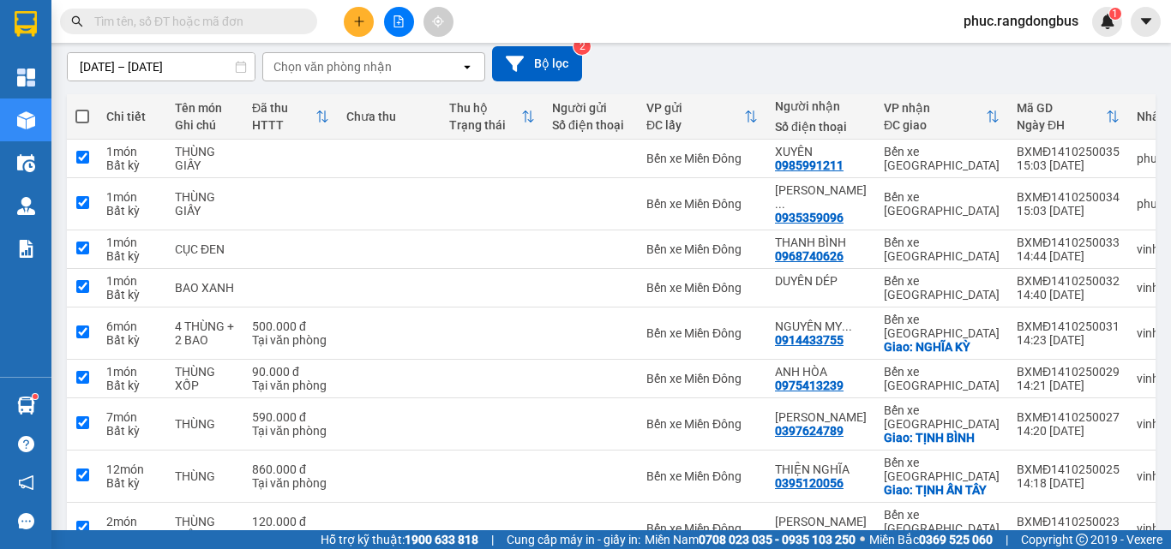
checkbox input "true"
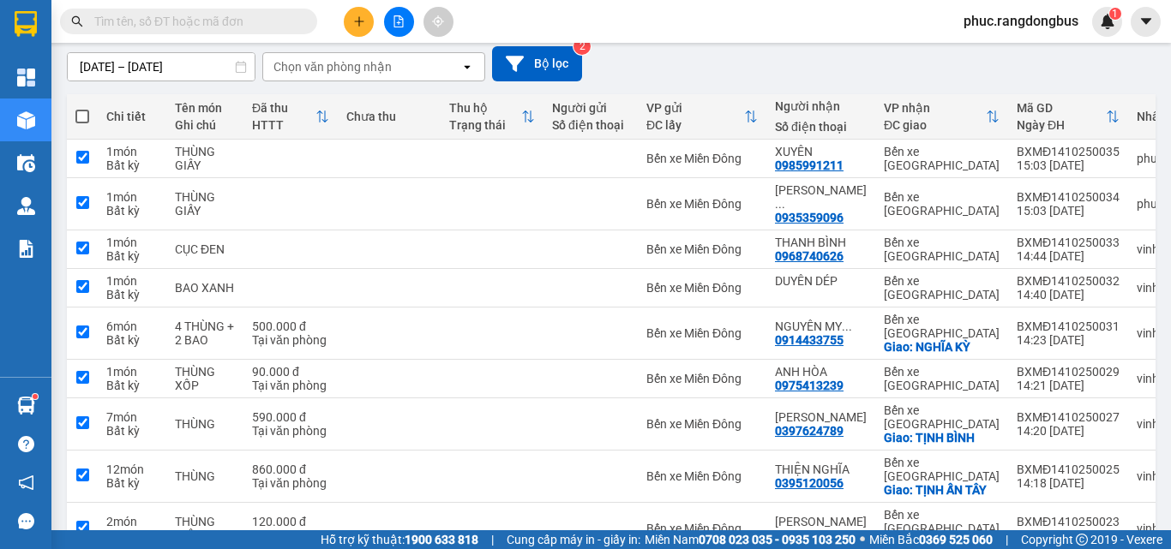
checkbox input "true"
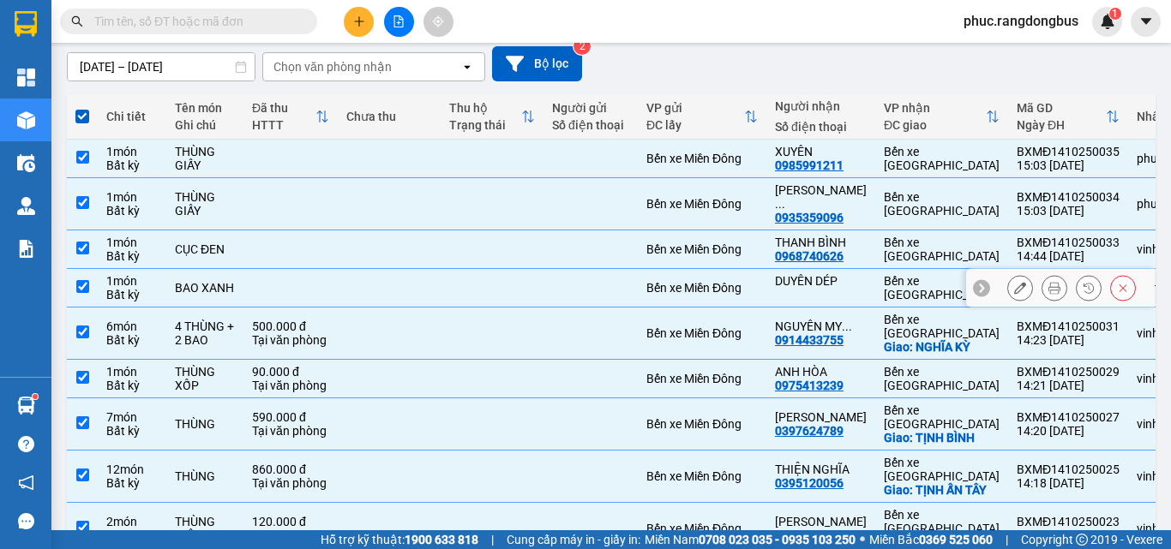
click at [86, 280] on input "checkbox" at bounding box center [82, 286] width 13 height 13
checkbox input "false"
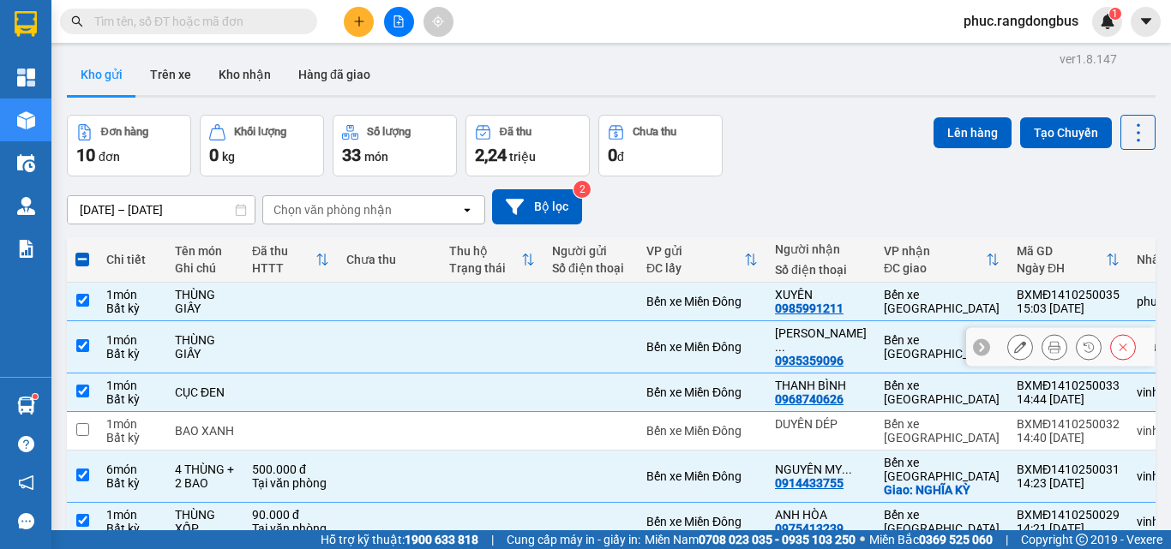
scroll to position [0, 0]
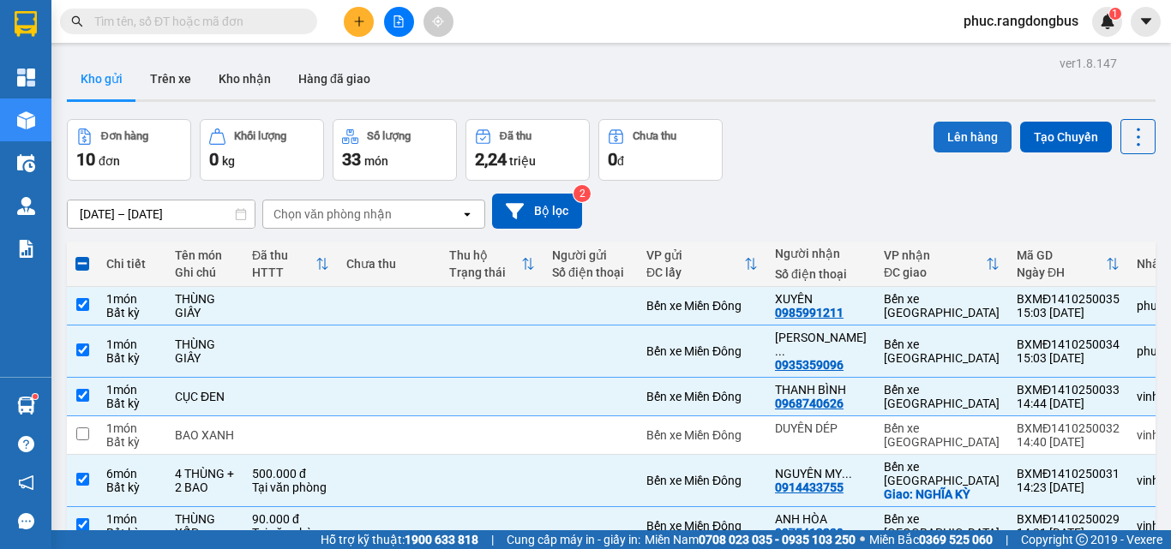
click at [954, 138] on button "Lên hàng" at bounding box center [973, 137] width 78 height 31
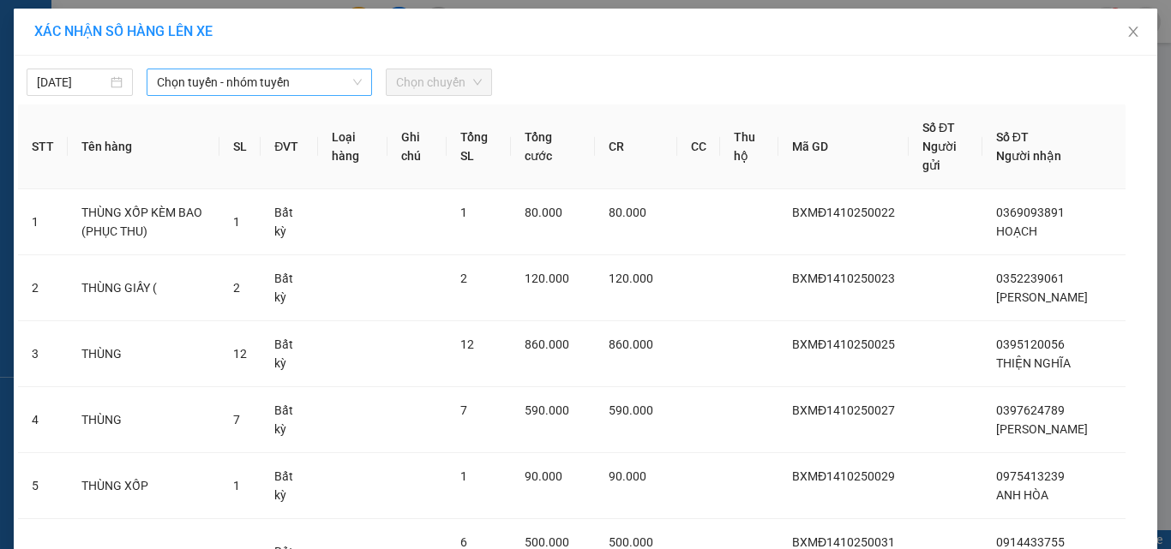
click at [267, 72] on span "Chọn tuyến - nhóm tuyến" at bounding box center [259, 82] width 205 height 26
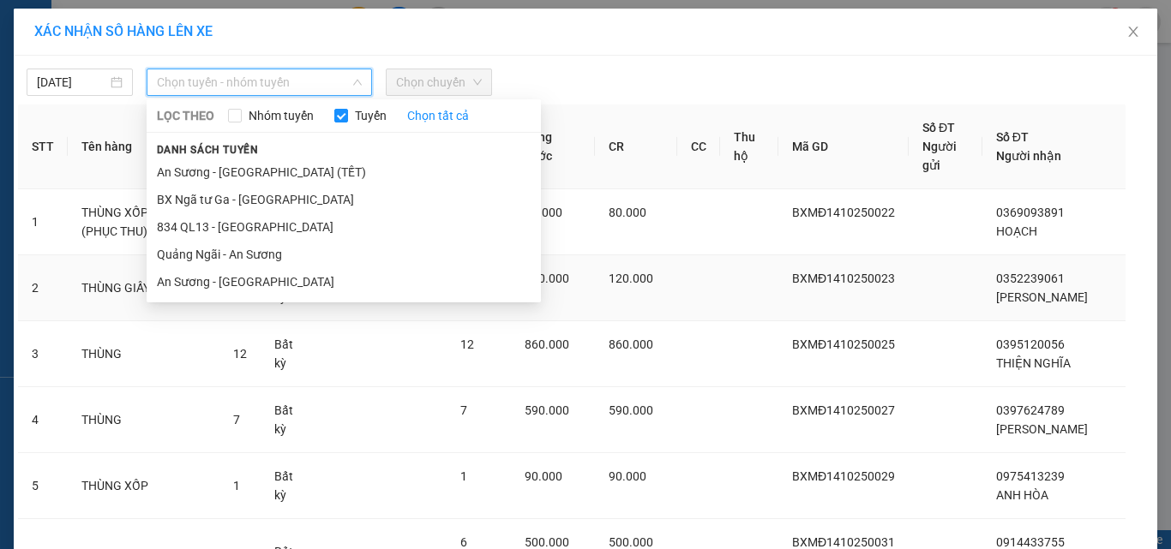
drag, startPoint x: 229, startPoint y: 278, endPoint x: 249, endPoint y: 261, distance: 26.1
click at [230, 278] on li "An Sương - [GEOGRAPHIC_DATA]" at bounding box center [344, 281] width 394 height 27
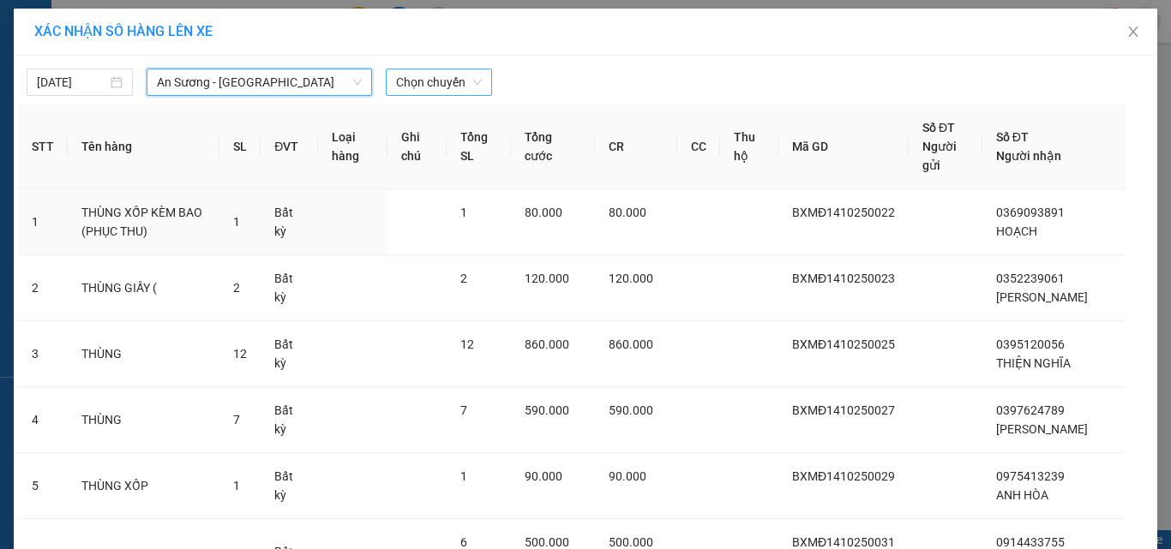
click at [443, 88] on span "Chọn chuyến" at bounding box center [439, 82] width 86 height 26
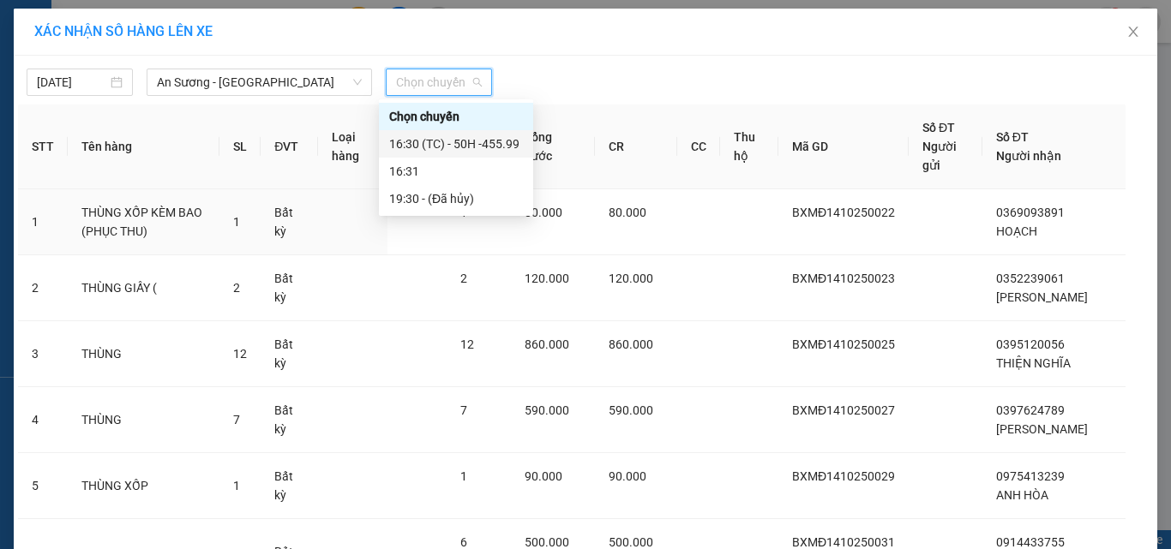
click at [515, 140] on div "16:30 (TC) - 50H -455.99" at bounding box center [456, 144] width 134 height 19
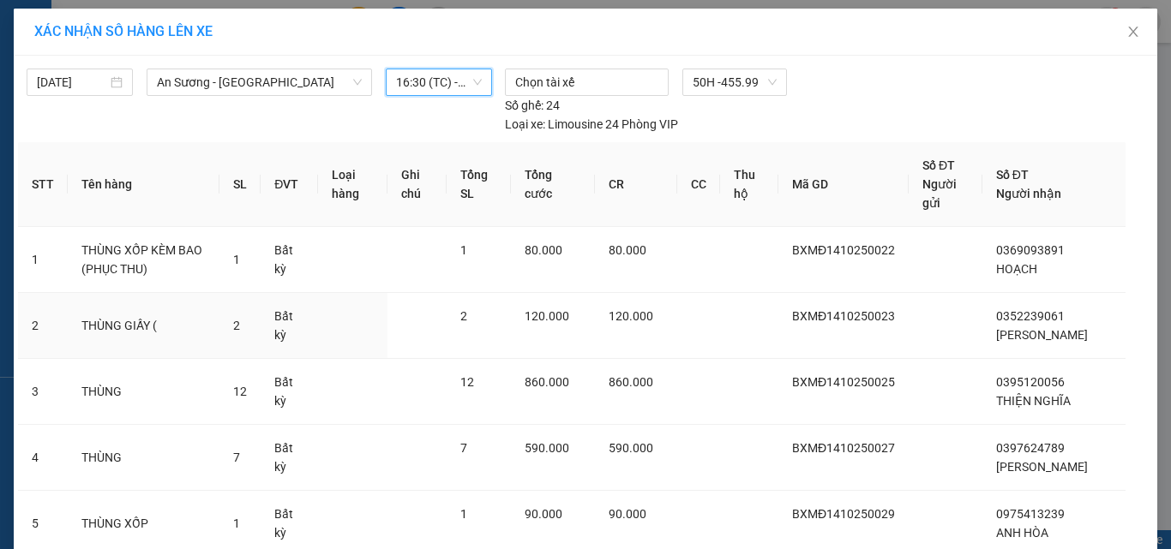
scroll to position [416, 0]
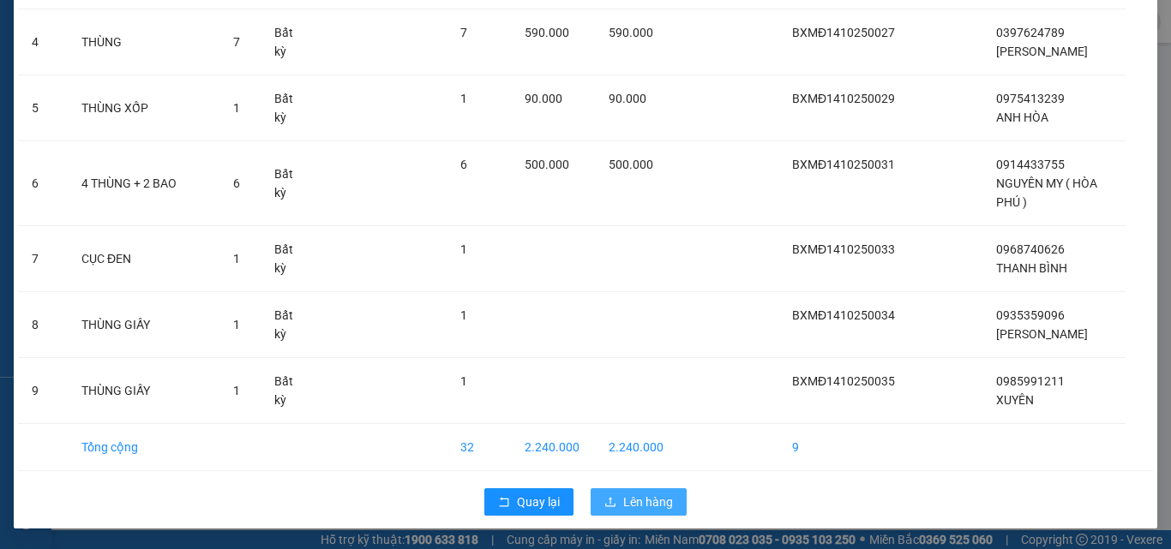
click at [664, 498] on span "Lên hàng" at bounding box center [648, 502] width 50 height 19
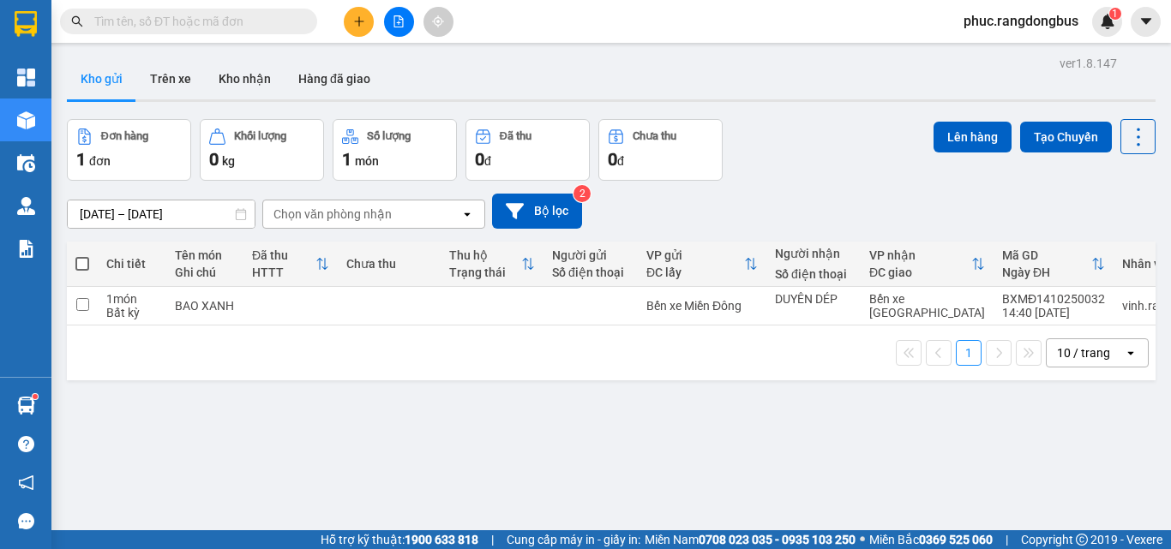
click at [406, 21] on button at bounding box center [399, 22] width 30 height 30
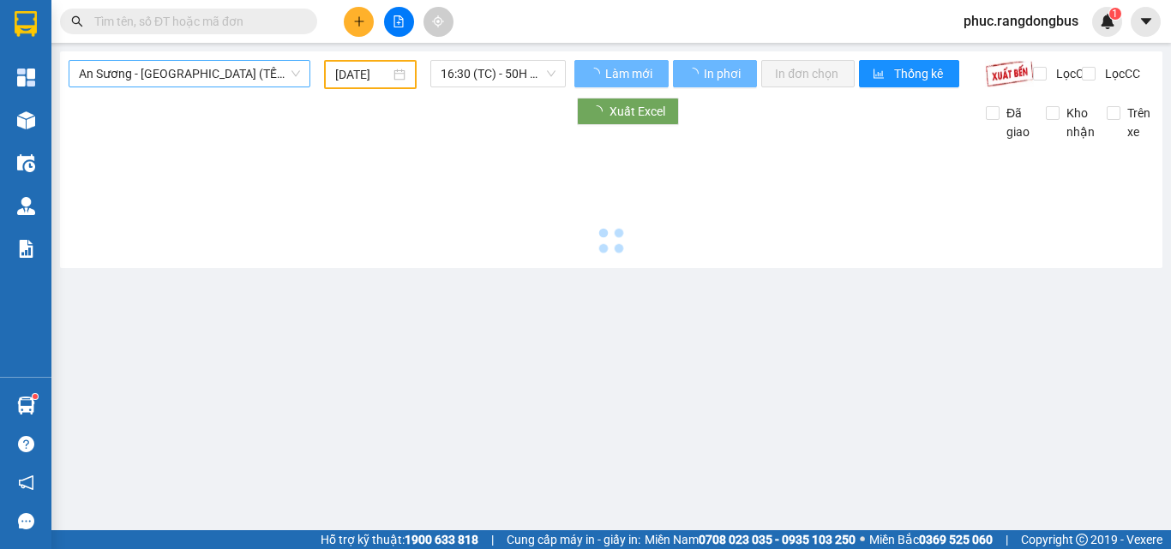
type input "[DATE]"
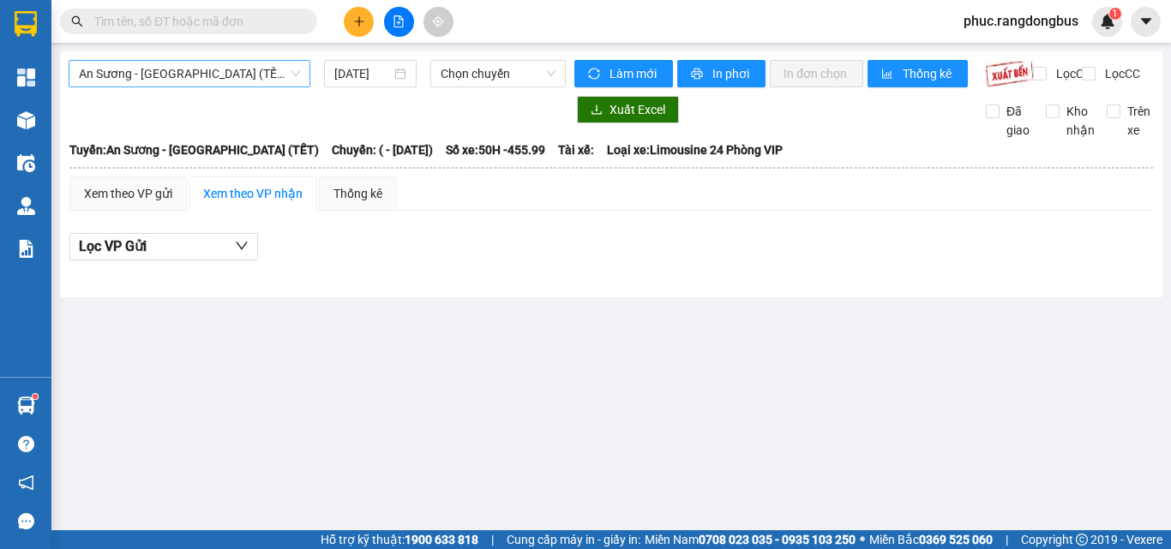
click at [196, 67] on span "An Sương - [GEOGRAPHIC_DATA] (TẾT)" at bounding box center [189, 74] width 221 height 26
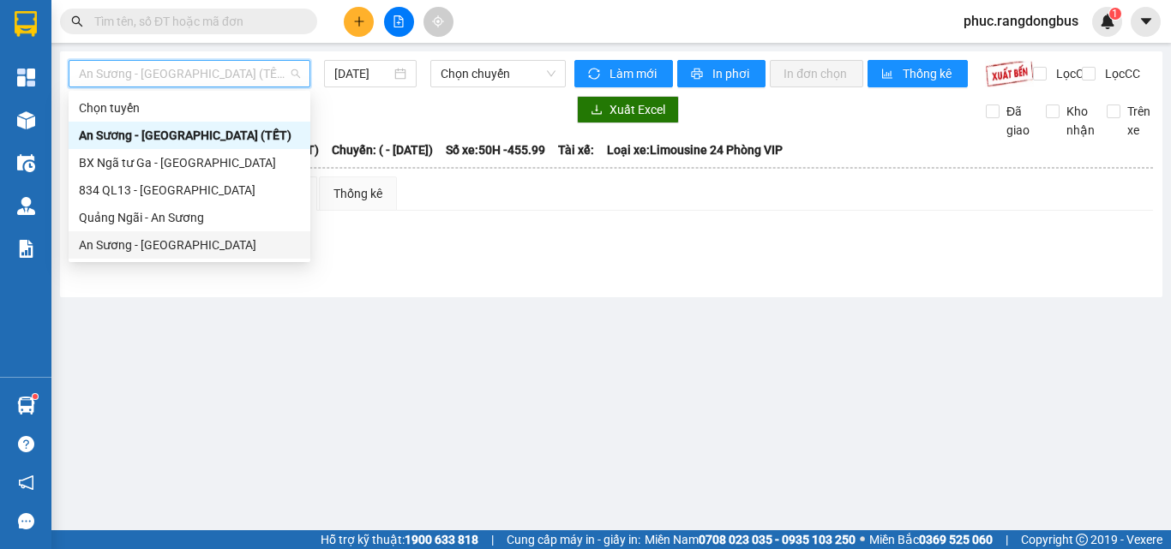
click at [184, 241] on div "An Sương - [GEOGRAPHIC_DATA]" at bounding box center [189, 245] width 221 height 19
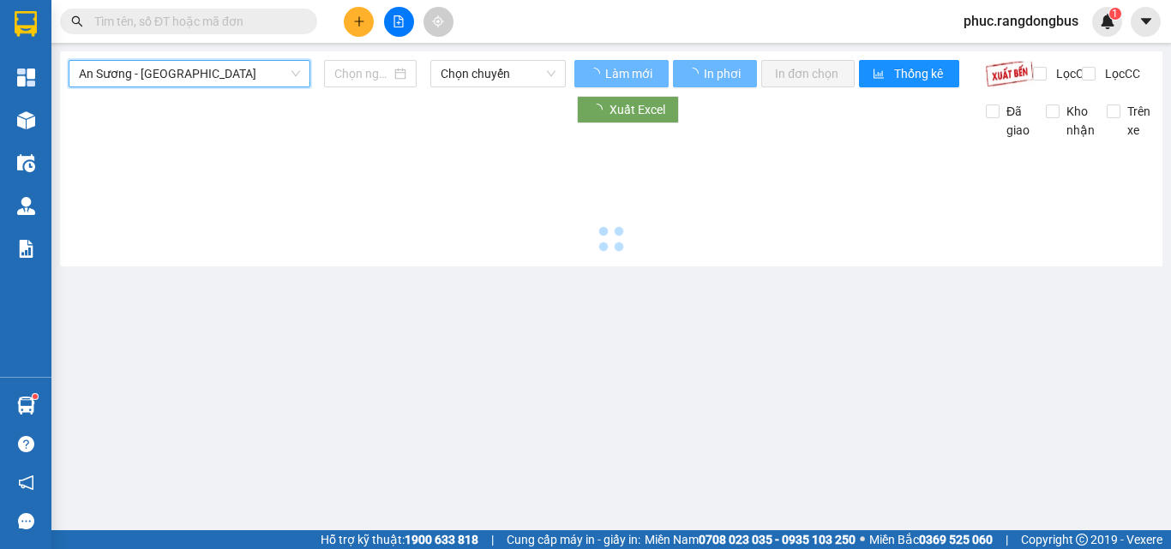
type input "[DATE]"
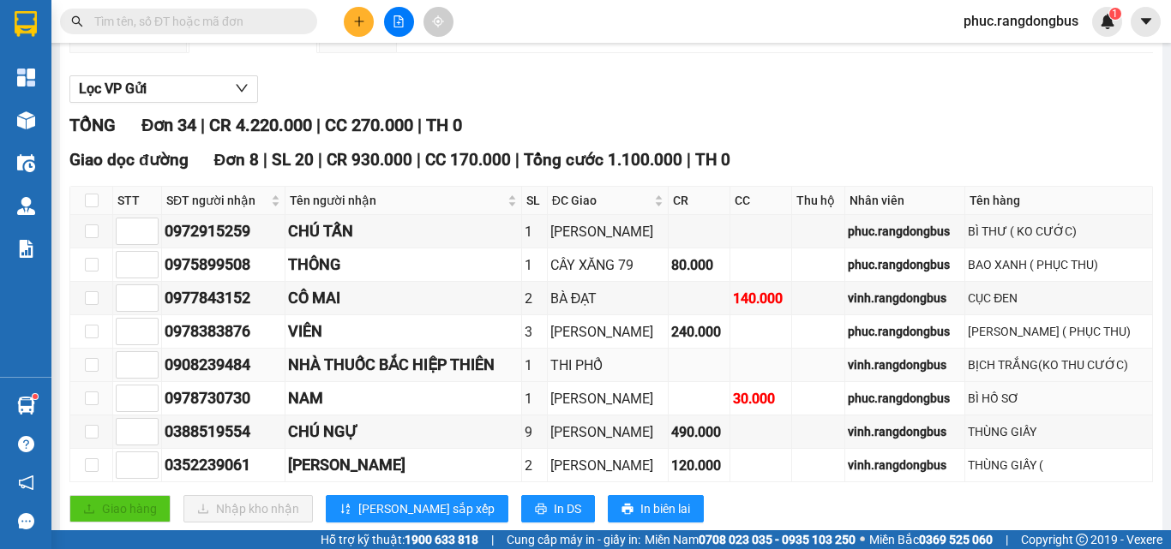
scroll to position [171, 0]
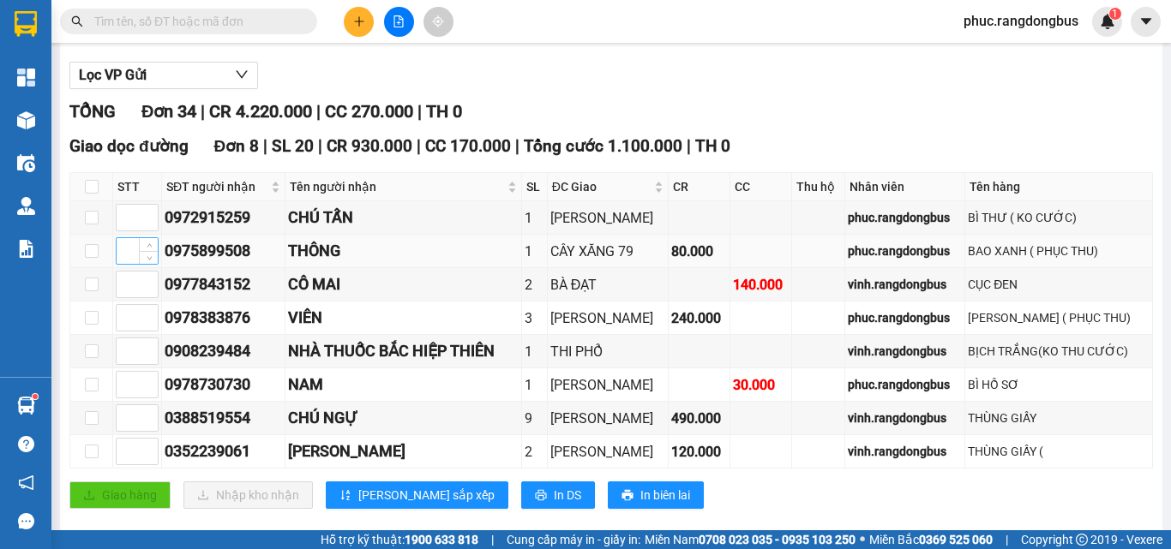
click at [129, 264] on input at bounding box center [137, 251] width 41 height 26
type input "1"
click at [129, 465] on input at bounding box center [137, 452] width 41 height 26
type input "2"
click at [126, 450] on td "2" at bounding box center [137, 451] width 49 height 33
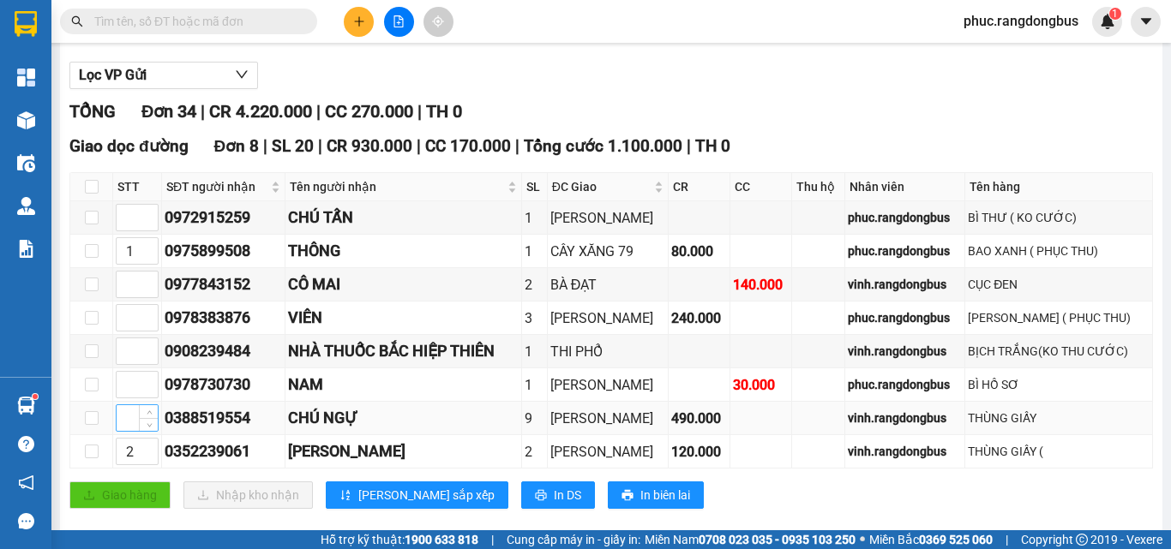
click at [126, 431] on input at bounding box center [137, 418] width 41 height 26
type input "3"
click at [127, 331] on input at bounding box center [137, 318] width 41 height 26
type input "4"
click at [136, 231] on input at bounding box center [137, 218] width 41 height 26
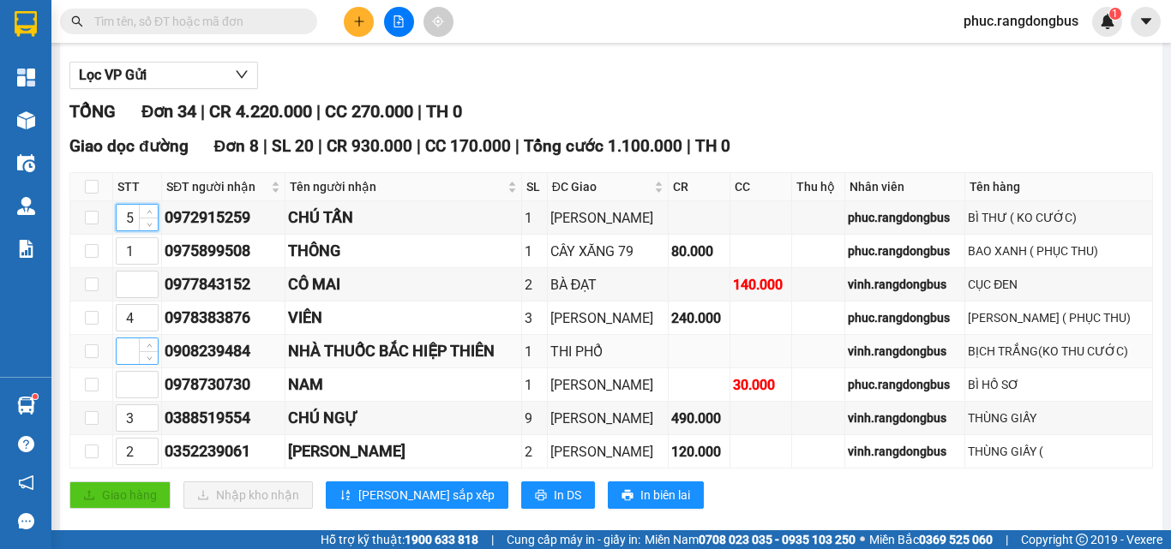
type input "5"
click at [120, 364] on input at bounding box center [137, 352] width 41 height 26
type input "6"
click at [121, 398] on input at bounding box center [137, 385] width 41 height 26
type input "7"
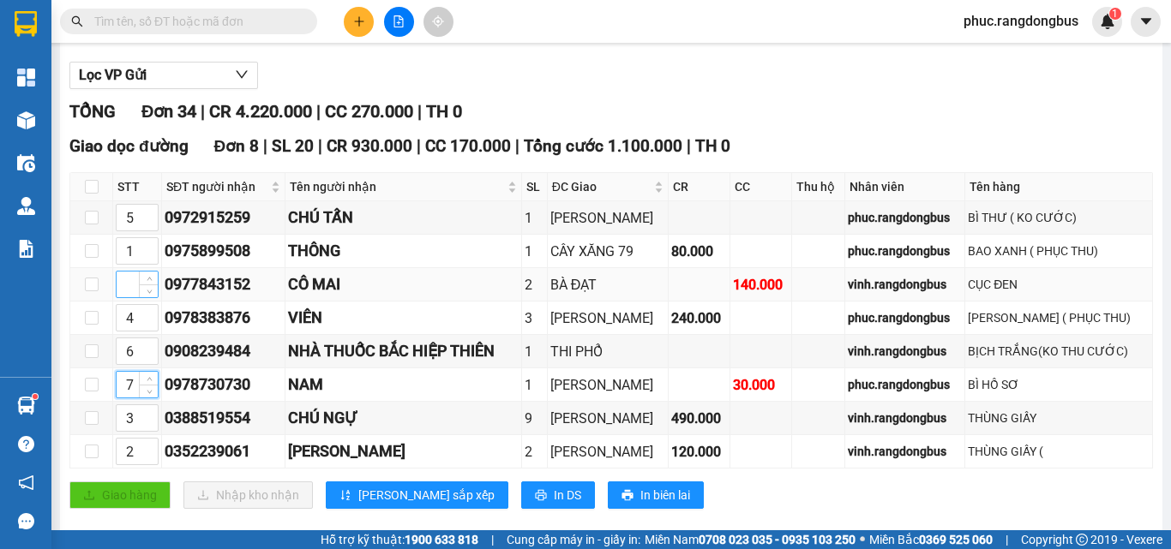
click at [133, 297] on input at bounding box center [137, 285] width 41 height 26
type input "8"
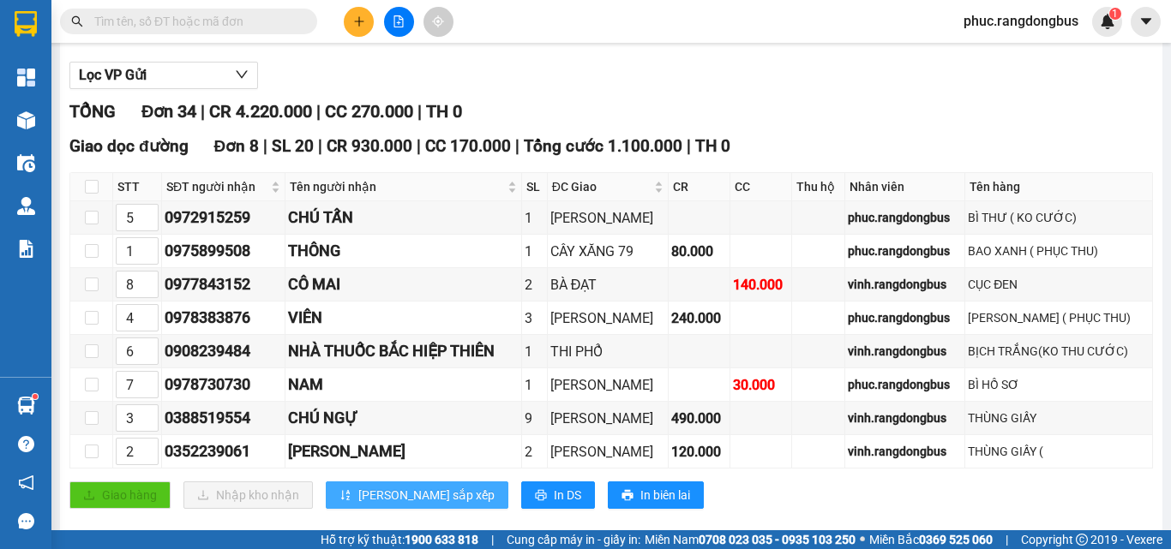
click at [423, 509] on button "[PERSON_NAME] sắp xếp" at bounding box center [417, 495] width 183 height 27
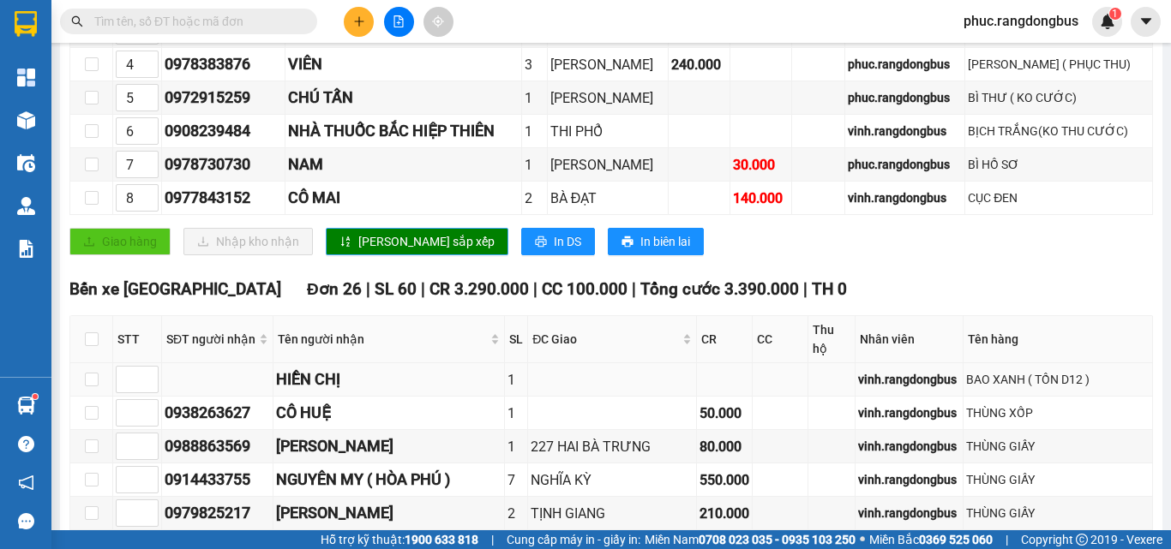
scroll to position [429, 0]
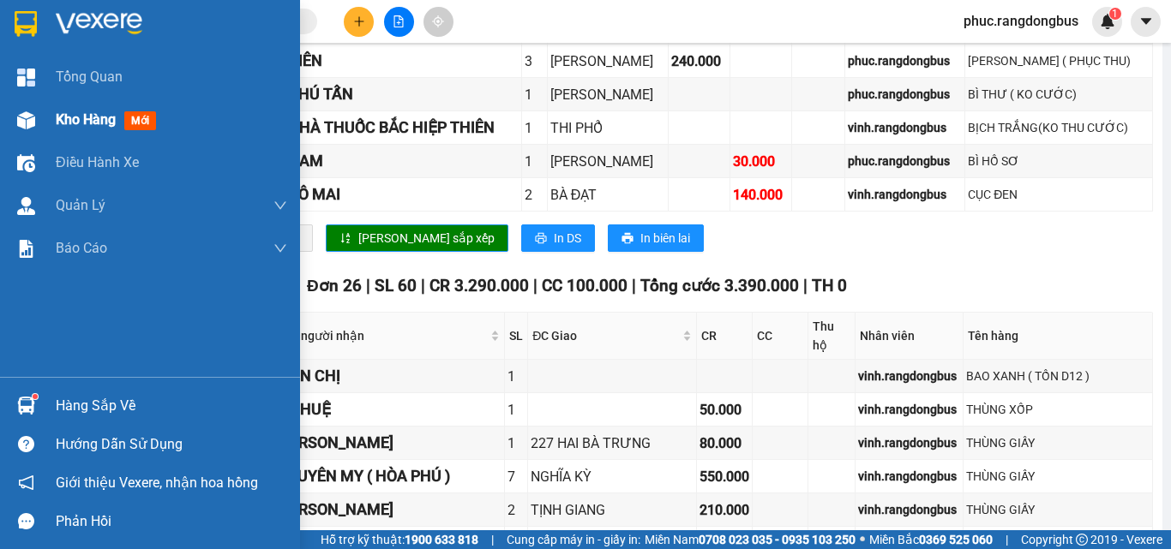
click at [89, 114] on span "Kho hàng" at bounding box center [86, 119] width 60 height 16
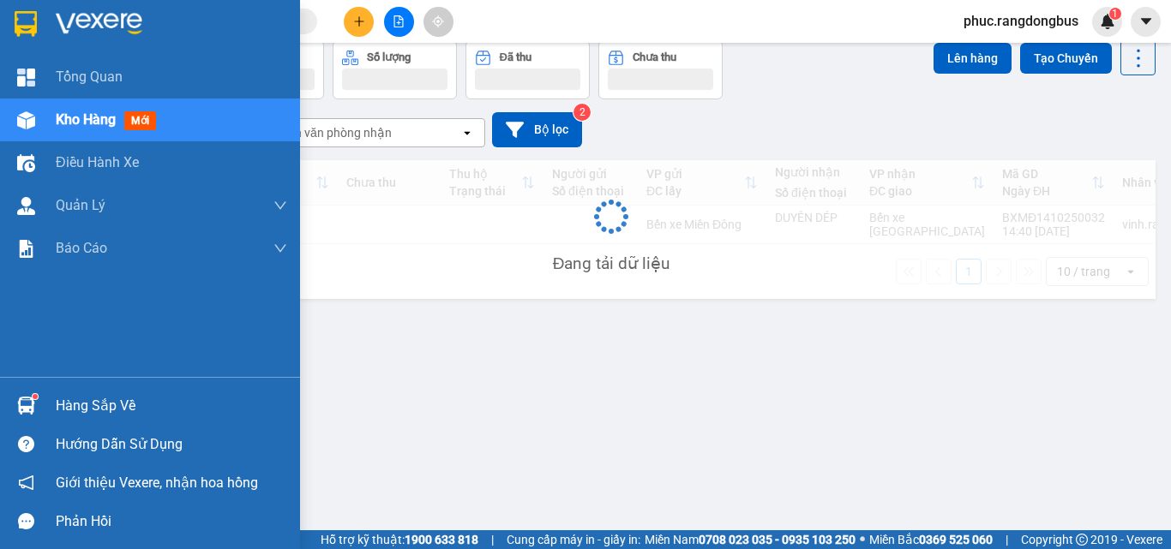
scroll to position [79, 0]
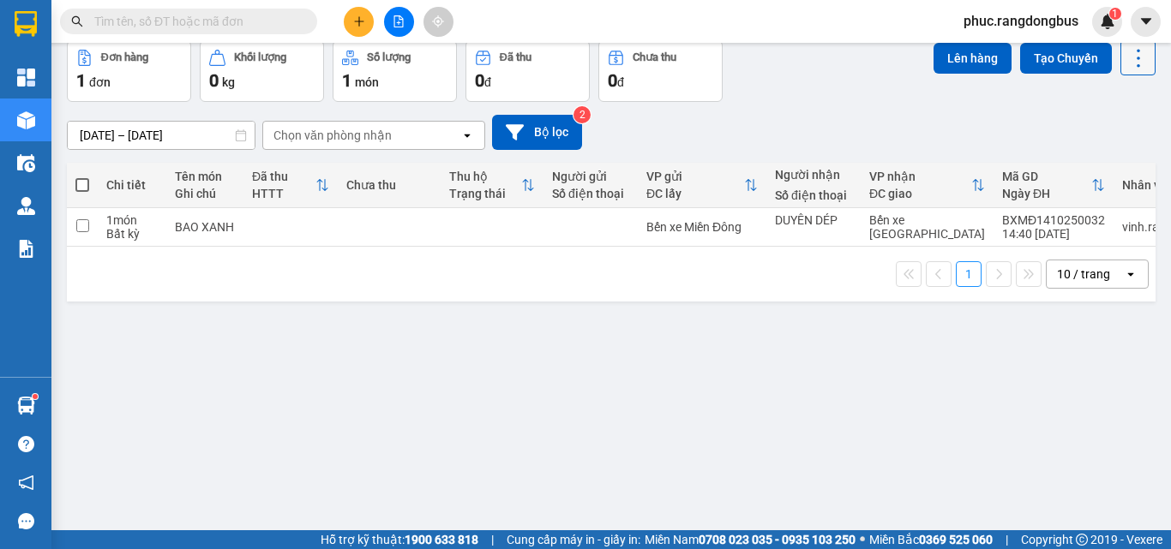
click at [1126, 60] on icon at bounding box center [1138, 58] width 24 height 24
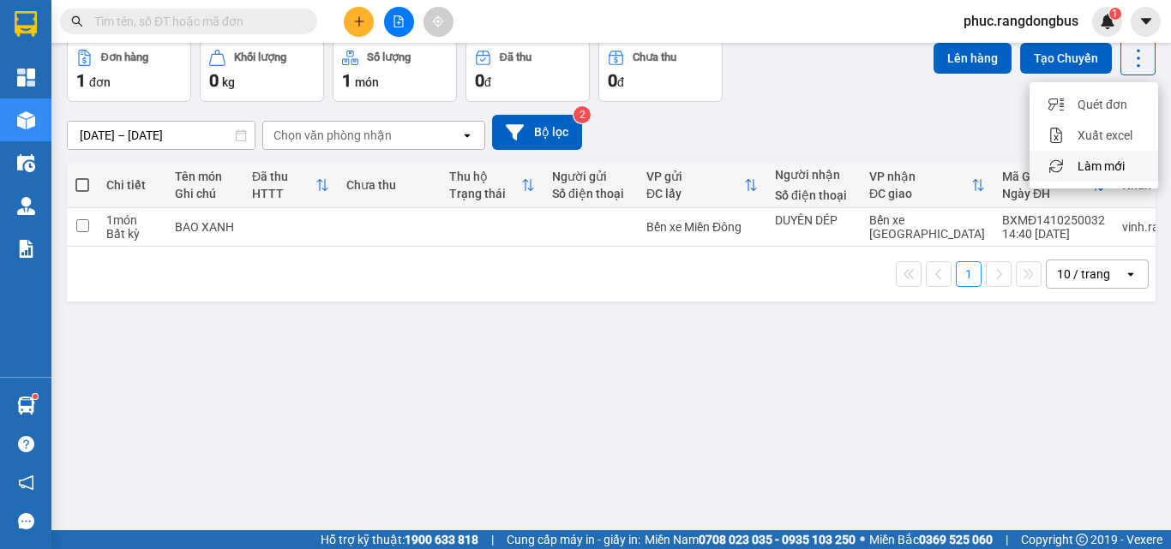
click at [1122, 155] on li "Làm mới" at bounding box center [1094, 166] width 129 height 31
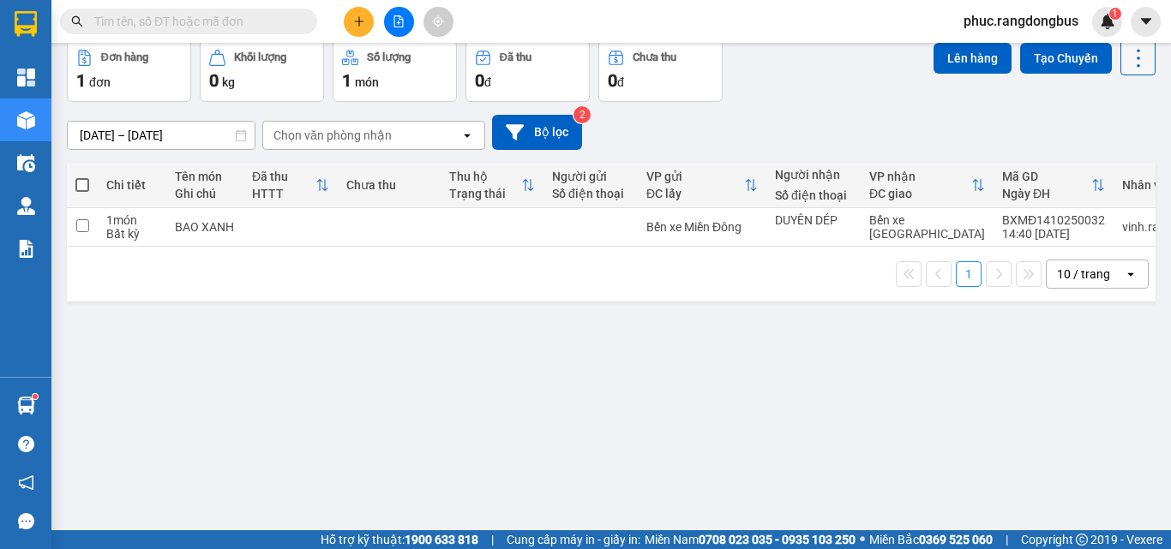
click at [1134, 61] on icon at bounding box center [1138, 58] width 24 height 24
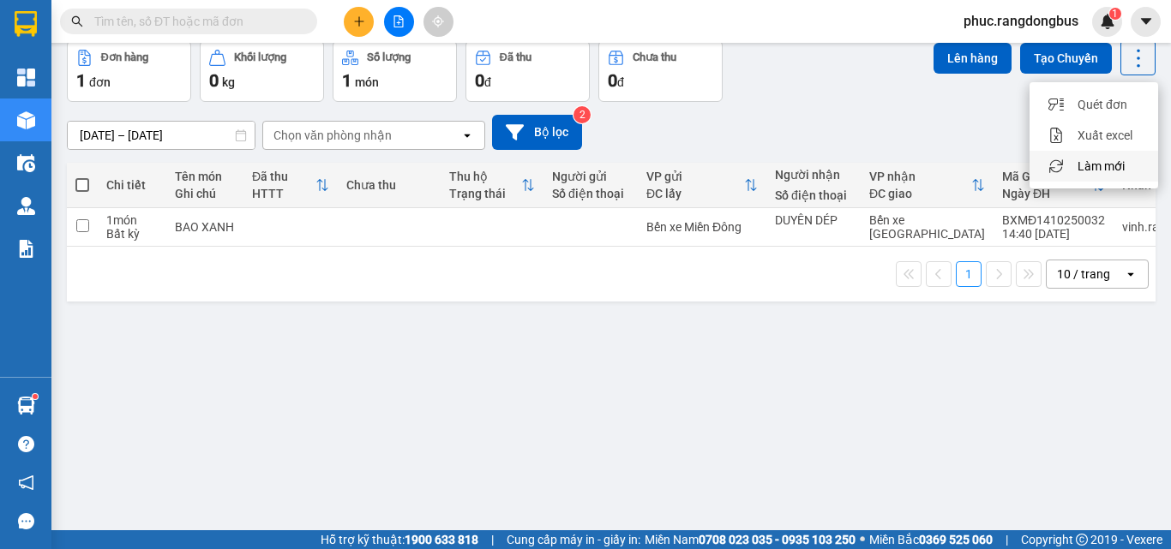
click at [1127, 167] on div "Làm mới" at bounding box center [1093, 166] width 101 height 17
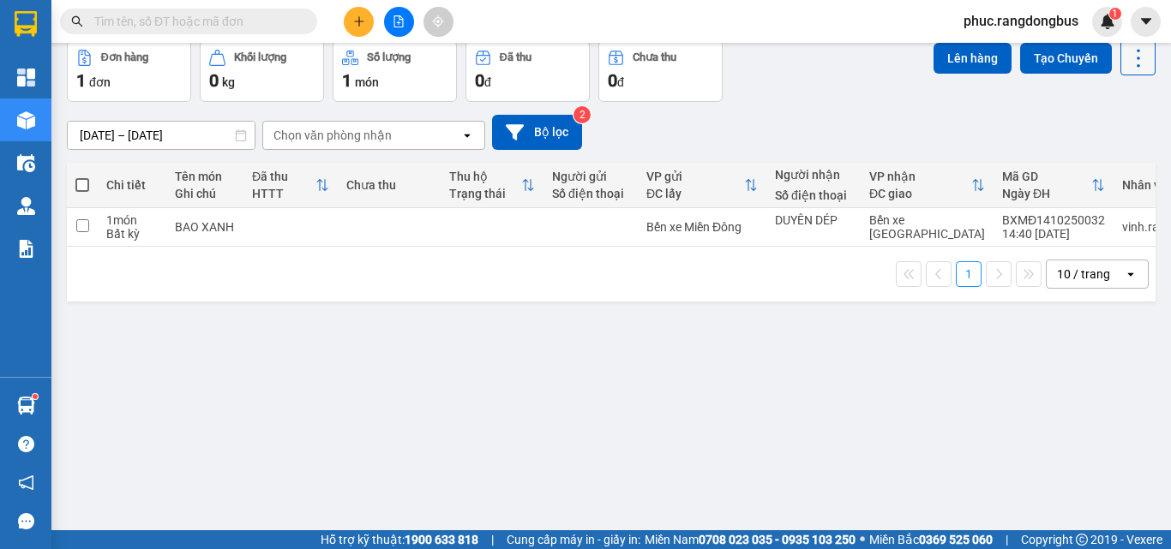
click at [1126, 56] on icon at bounding box center [1138, 58] width 24 height 24
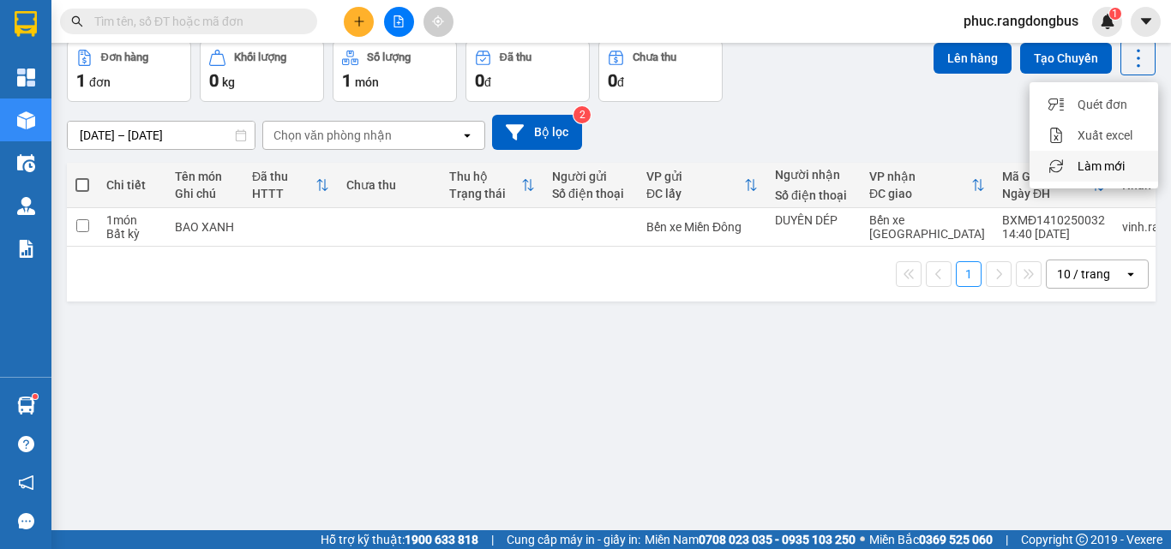
click at [1118, 167] on span "Làm mới" at bounding box center [1101, 166] width 47 height 17
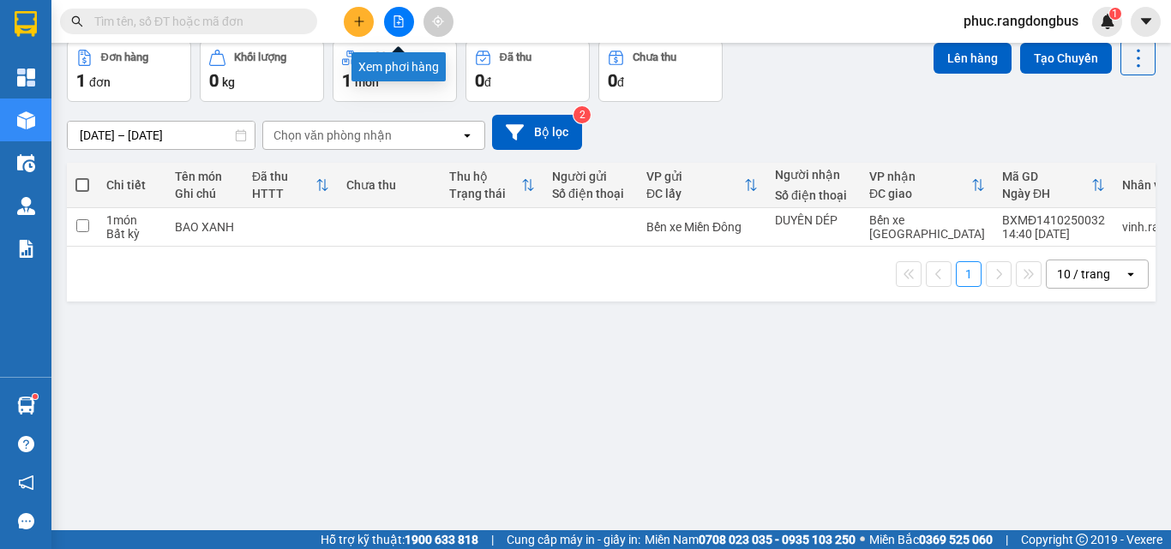
click at [393, 22] on icon "file-add" at bounding box center [399, 21] width 12 height 12
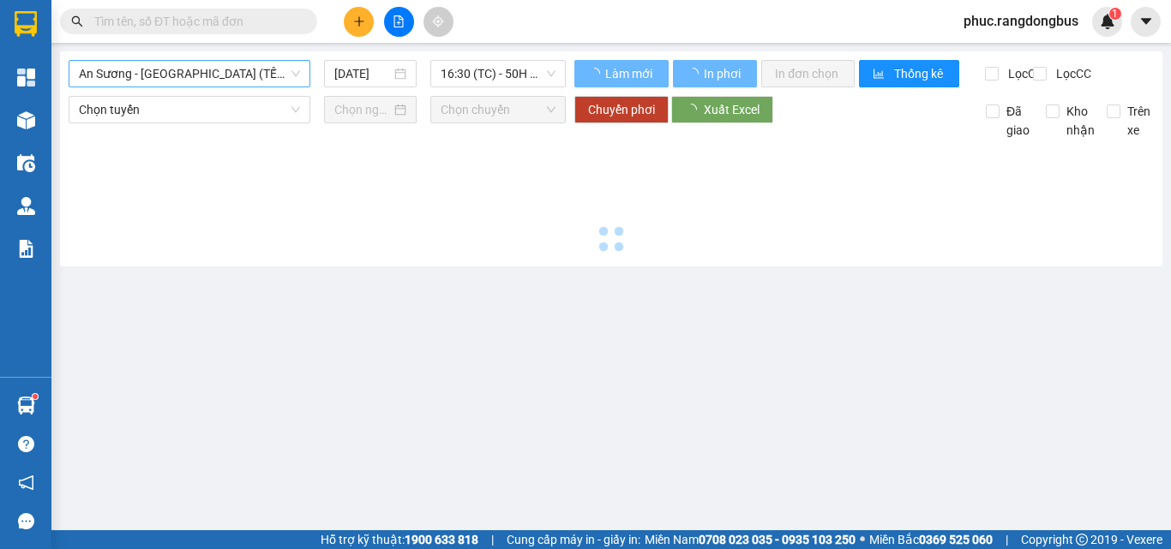
click at [169, 60] on div "An Sương - [GEOGRAPHIC_DATA] (TẾT)" at bounding box center [190, 73] width 242 height 27
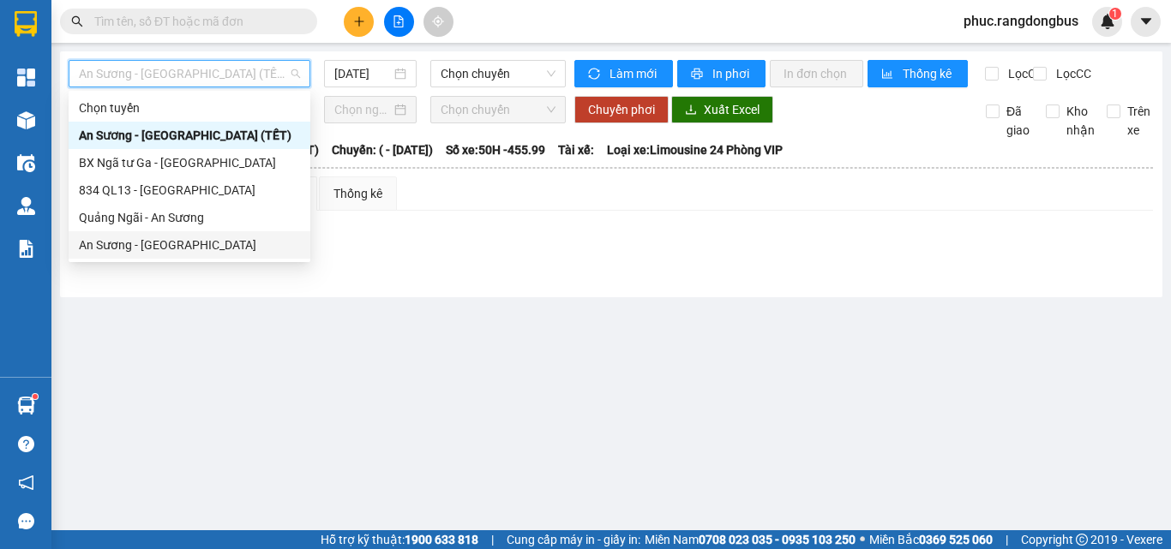
click at [167, 241] on div "An Sương - [GEOGRAPHIC_DATA]" at bounding box center [189, 245] width 221 height 19
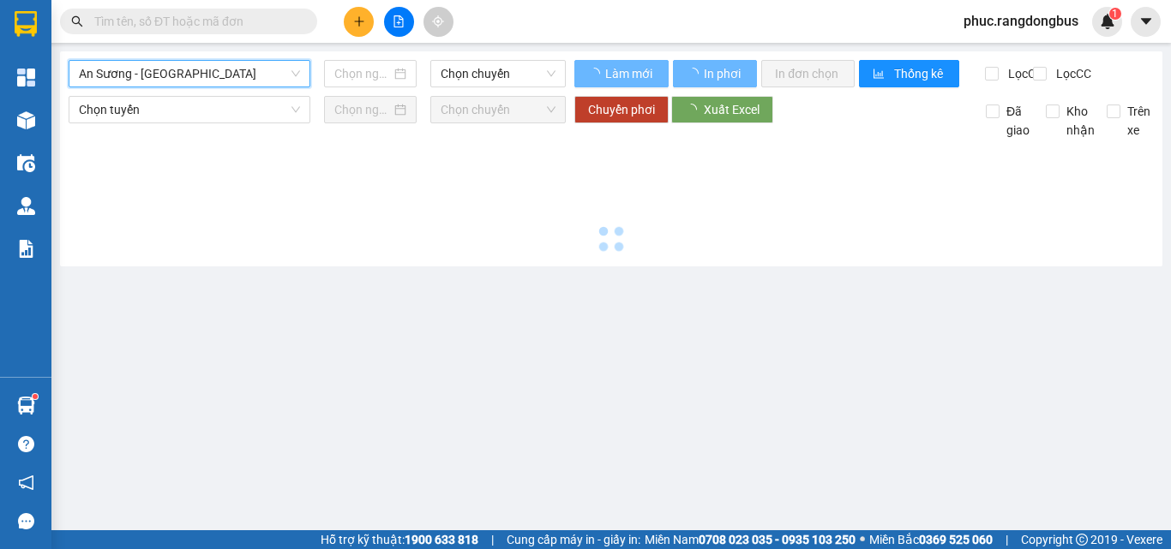
type input "[DATE]"
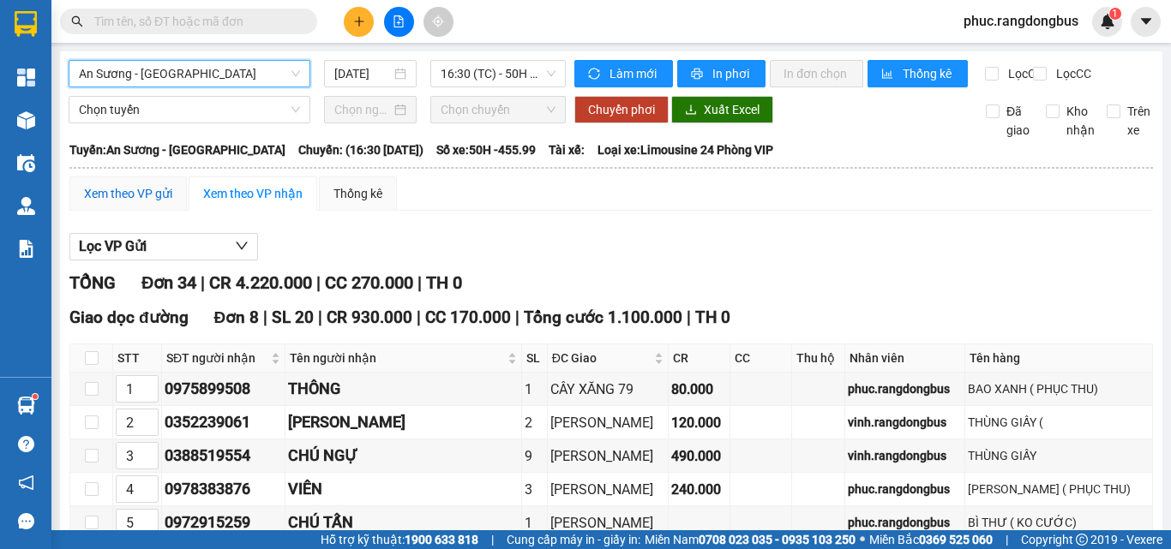
click at [142, 203] on div "Xem theo VP gửi" at bounding box center [128, 193] width 88 height 19
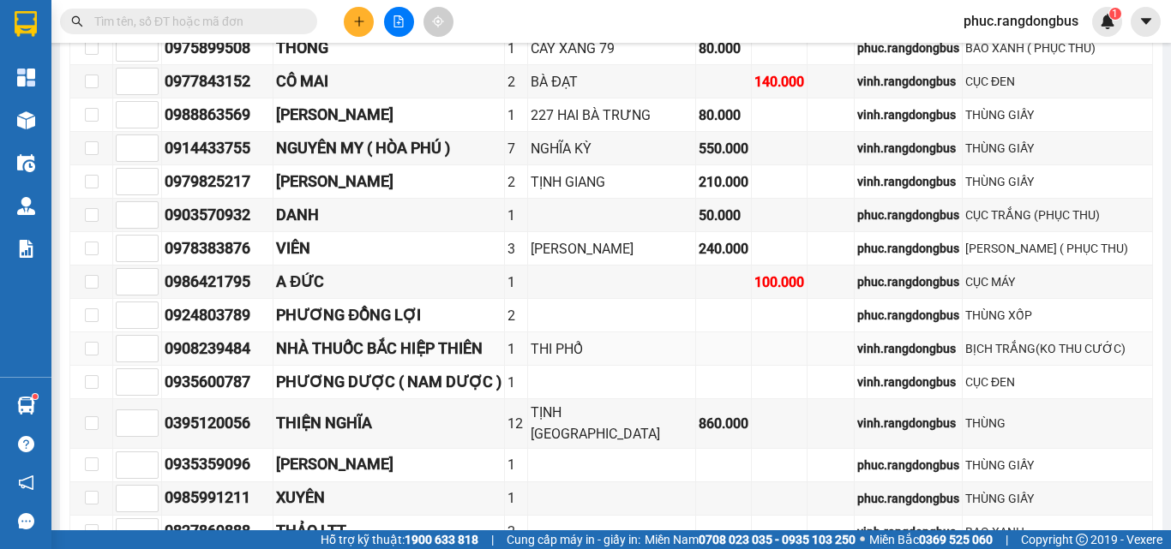
scroll to position [310, 0]
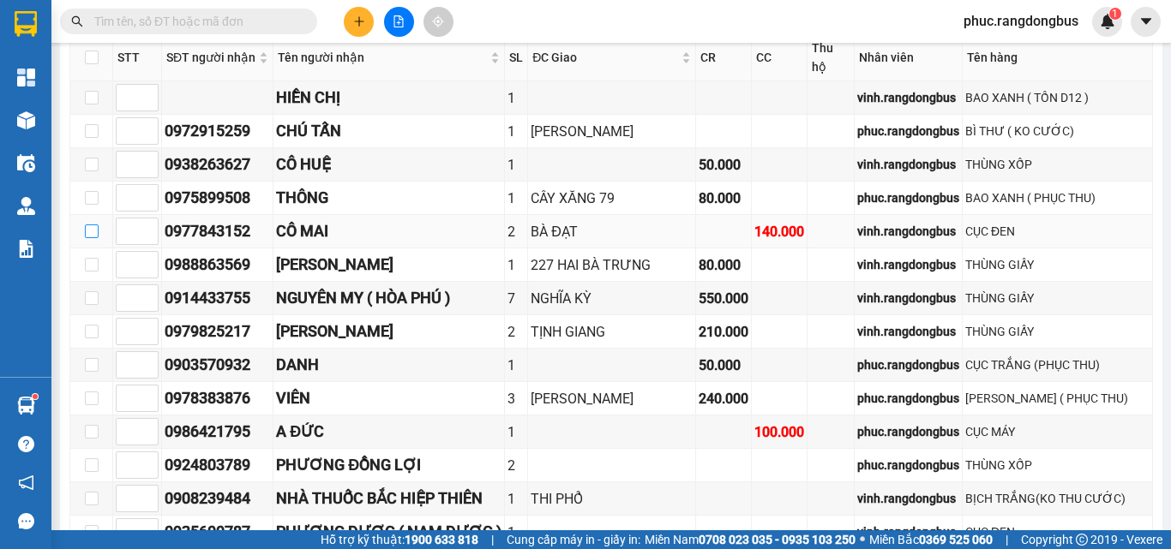
click at [86, 228] on input "checkbox" at bounding box center [92, 232] width 14 height 14
checkbox input "true"
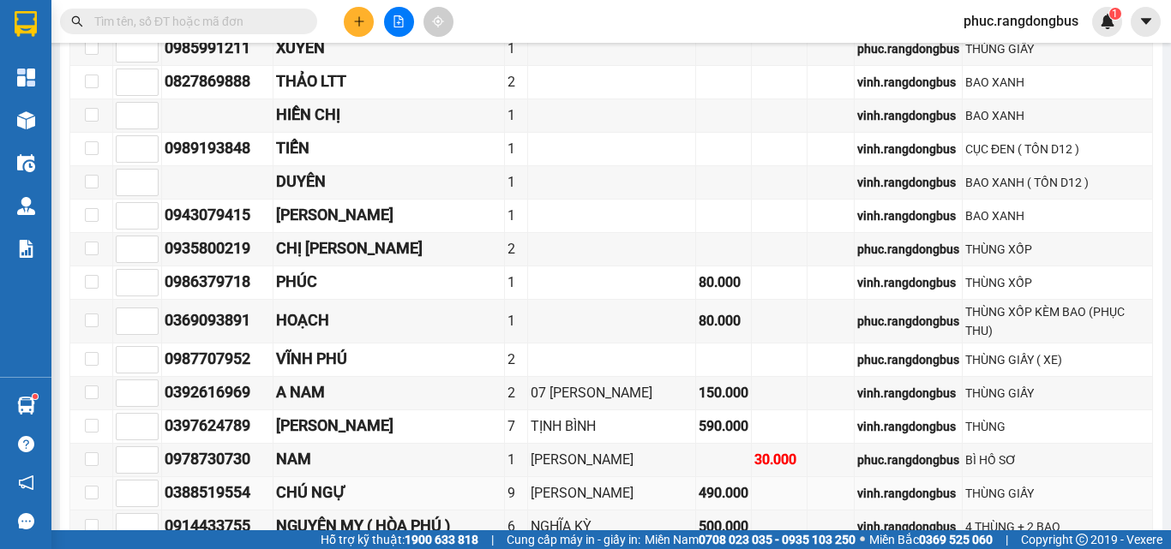
scroll to position [1082, 0]
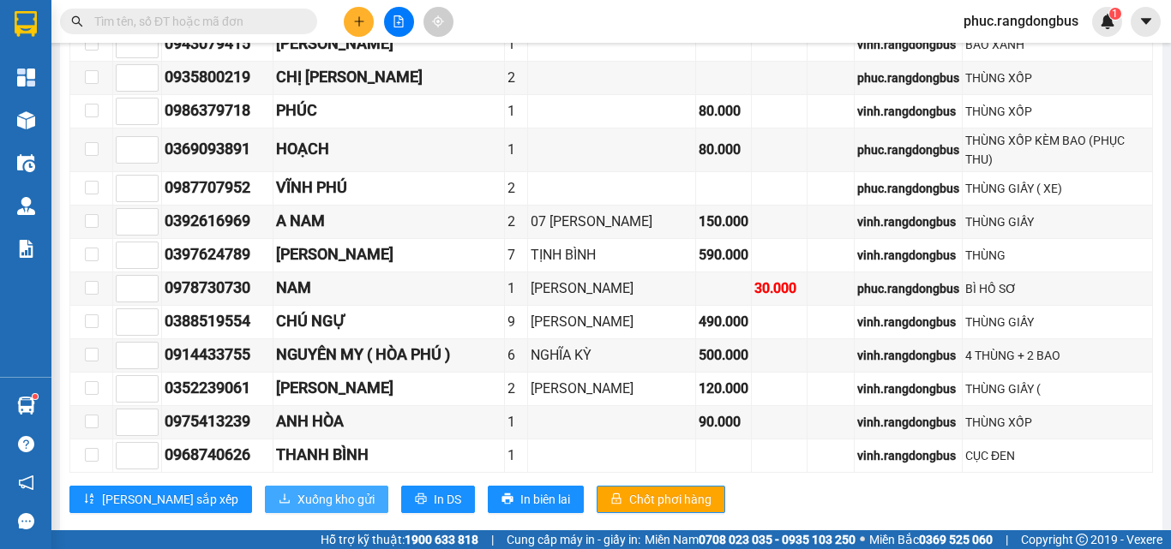
click at [297, 490] on span "Xuống kho gửi" at bounding box center [335, 499] width 77 height 19
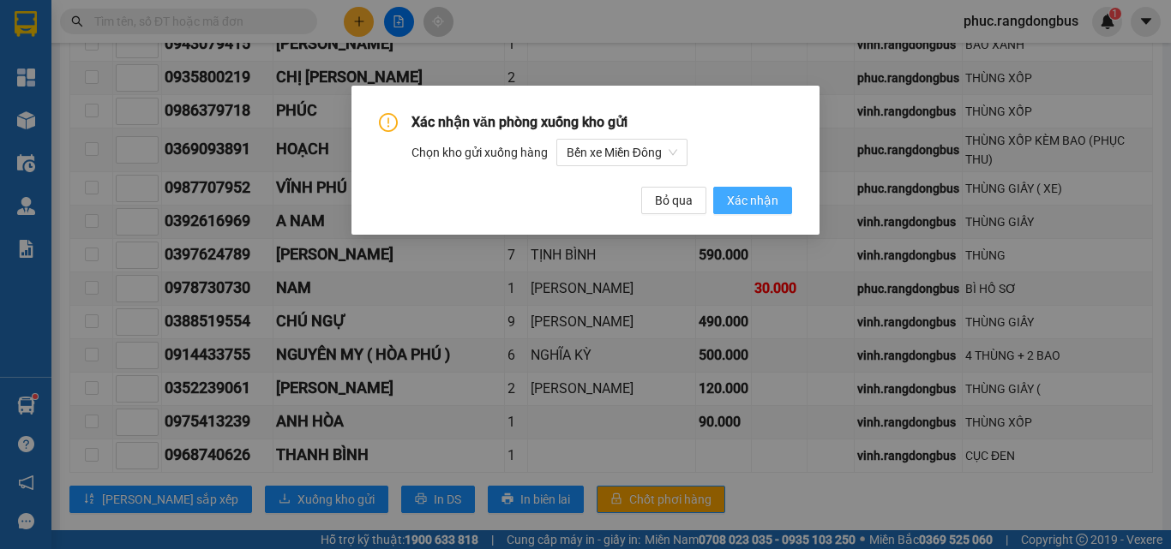
click at [764, 201] on span "Xác nhận" at bounding box center [752, 200] width 51 height 19
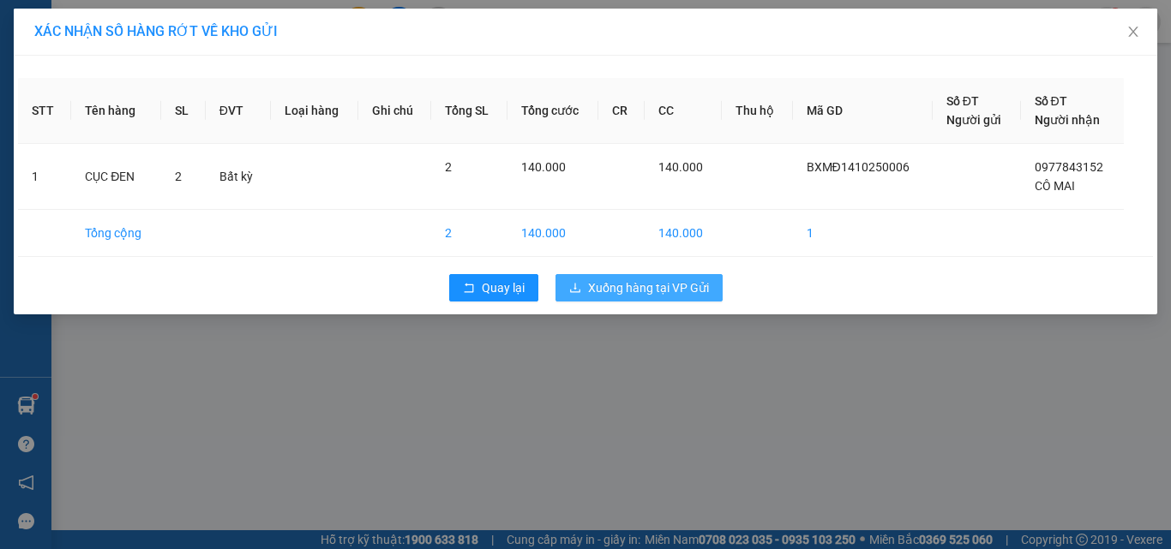
click at [683, 291] on span "Xuống hàng tại VP Gửi" at bounding box center [648, 288] width 121 height 19
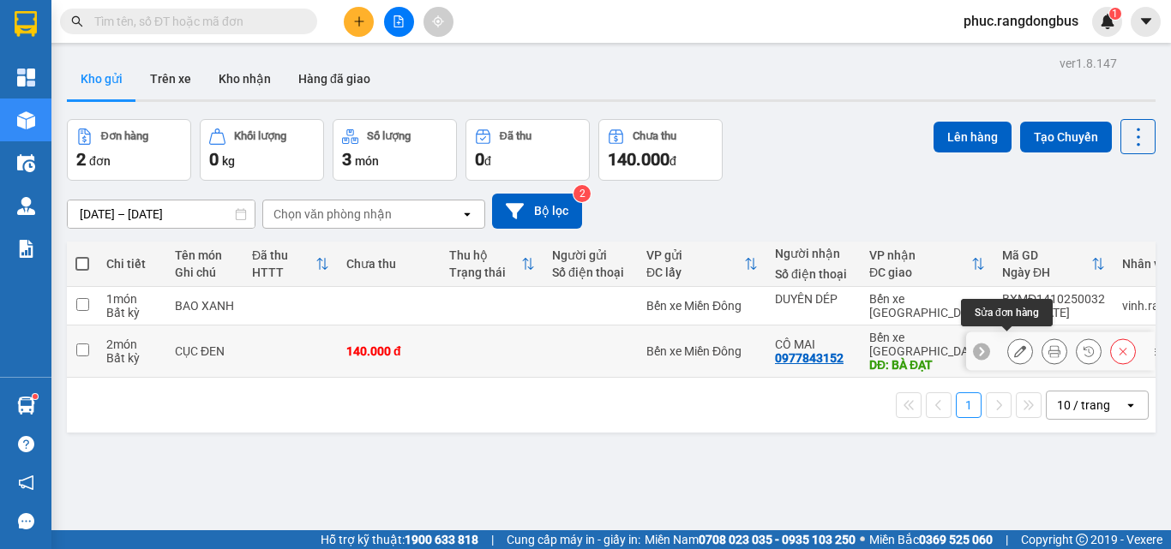
click at [1014, 345] on icon at bounding box center [1020, 351] width 12 height 12
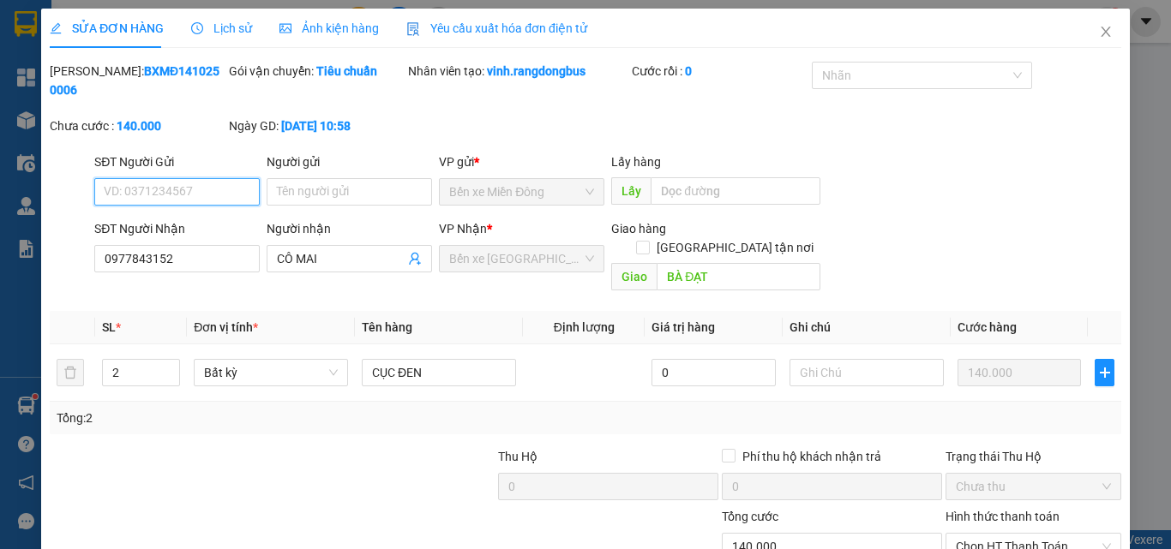
type input "0977843152"
type input "CÔ MAI"
type input "BÀ ĐẠT"
type input "0"
type input "140.000"
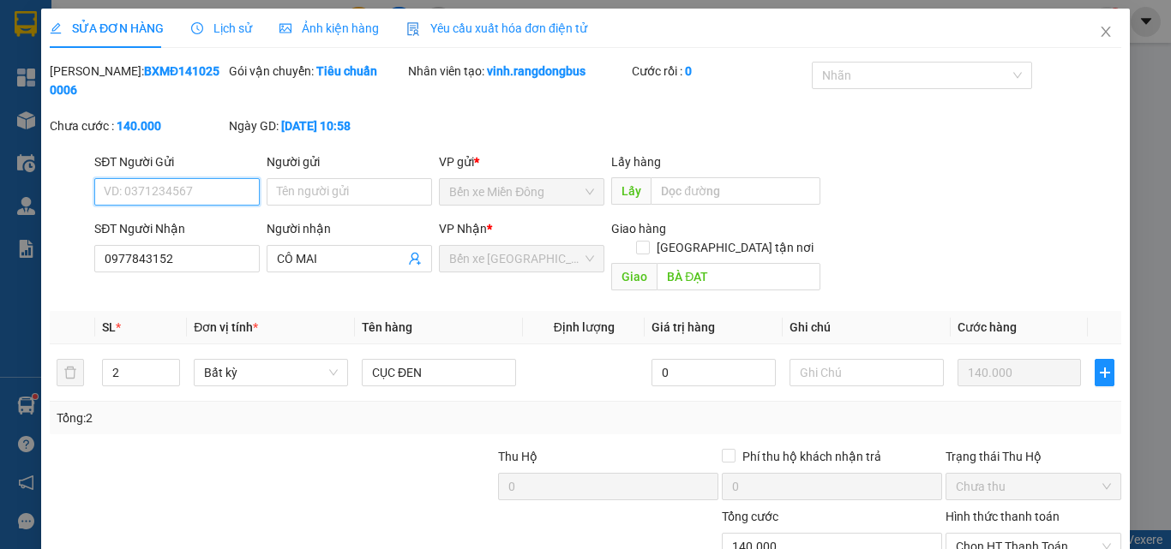
type input "140.000"
click at [472, 359] on input "CỤC ĐEN" at bounding box center [439, 372] width 154 height 27
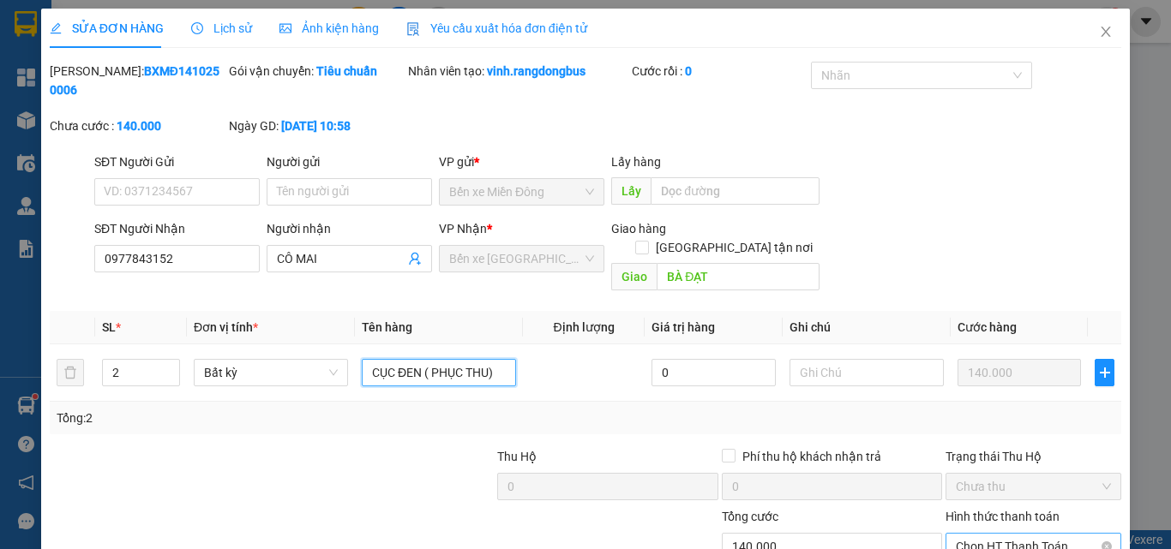
click at [1013, 534] on span "Chọn HT Thanh Toán" at bounding box center [1033, 547] width 155 height 26
type input "CỤC ĐEN ( PHỤC THU)"
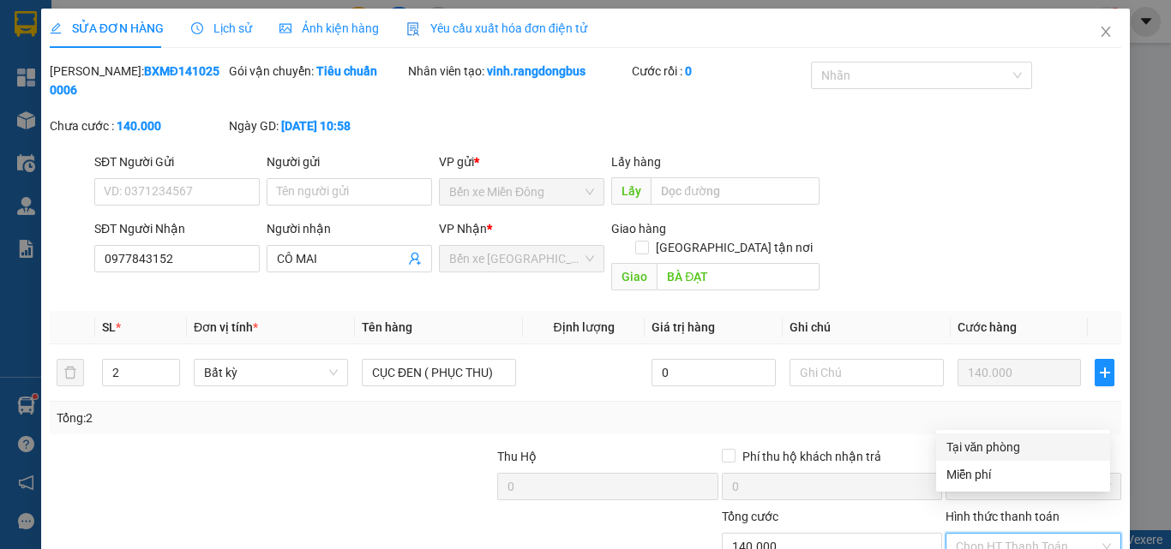
click at [994, 453] on div "Tại văn phòng" at bounding box center [1022, 447] width 153 height 19
type input "0"
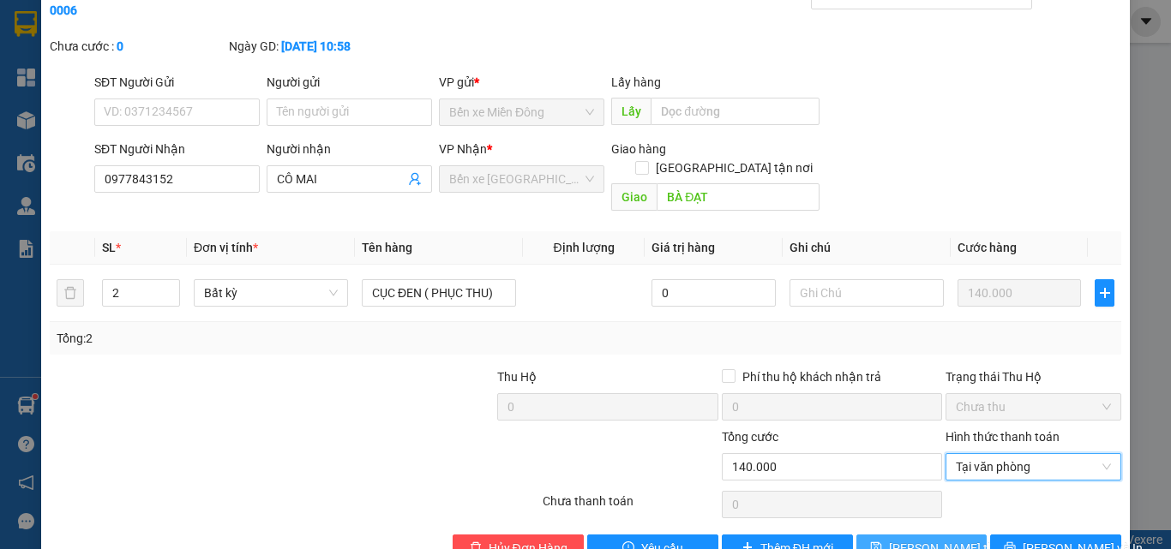
scroll to position [88, 0]
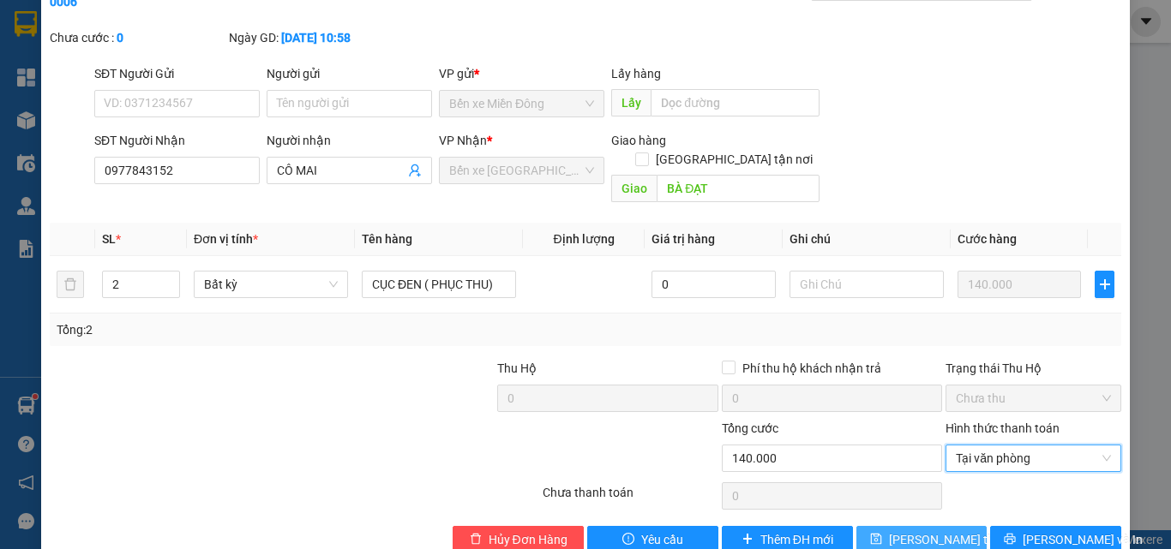
click at [946, 531] on span "[PERSON_NAME] thay đổi" at bounding box center [957, 540] width 137 height 19
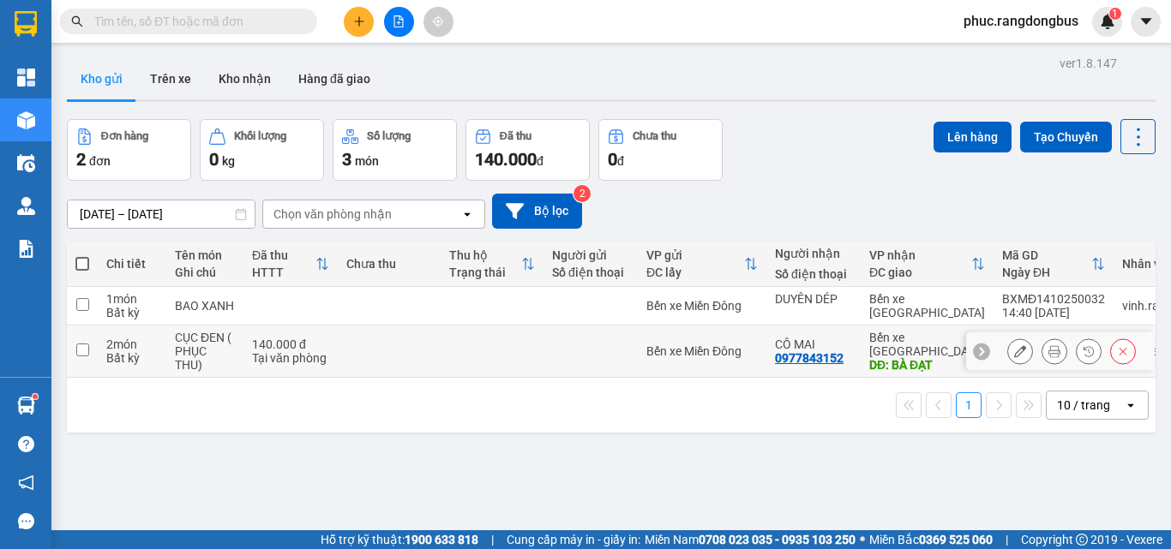
click at [81, 355] on input "checkbox" at bounding box center [82, 350] width 13 height 13
checkbox input "true"
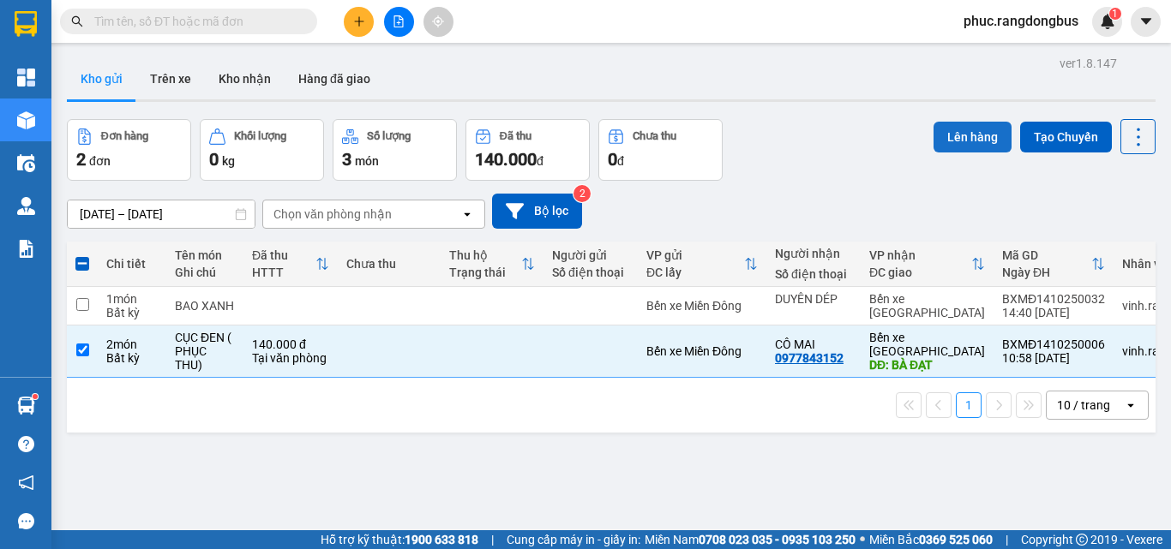
click at [966, 139] on button "Lên hàng" at bounding box center [973, 137] width 78 height 31
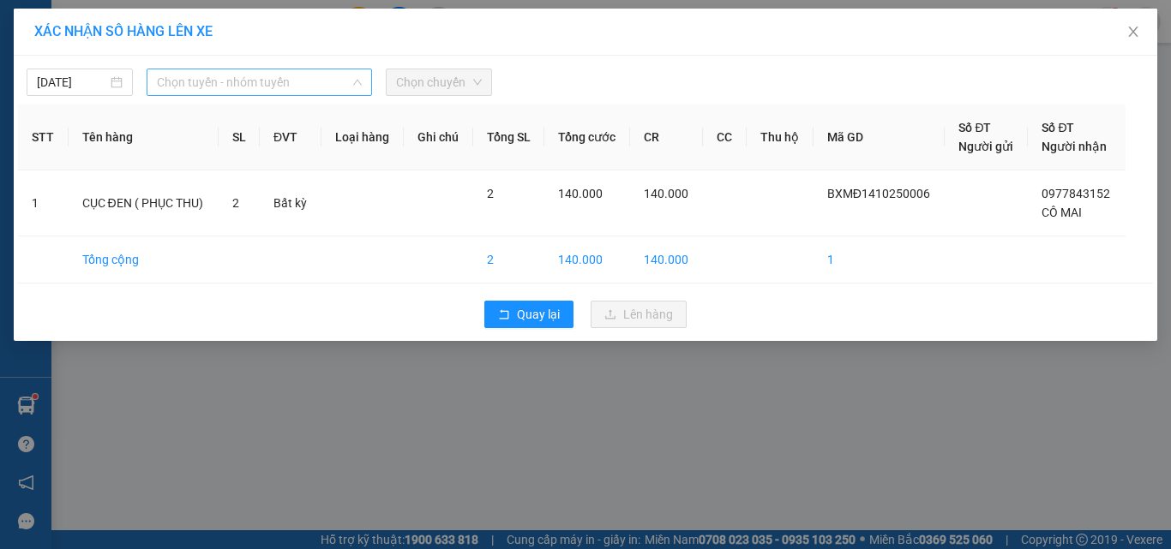
click at [245, 82] on span "Chọn tuyến - nhóm tuyến" at bounding box center [259, 82] width 205 height 26
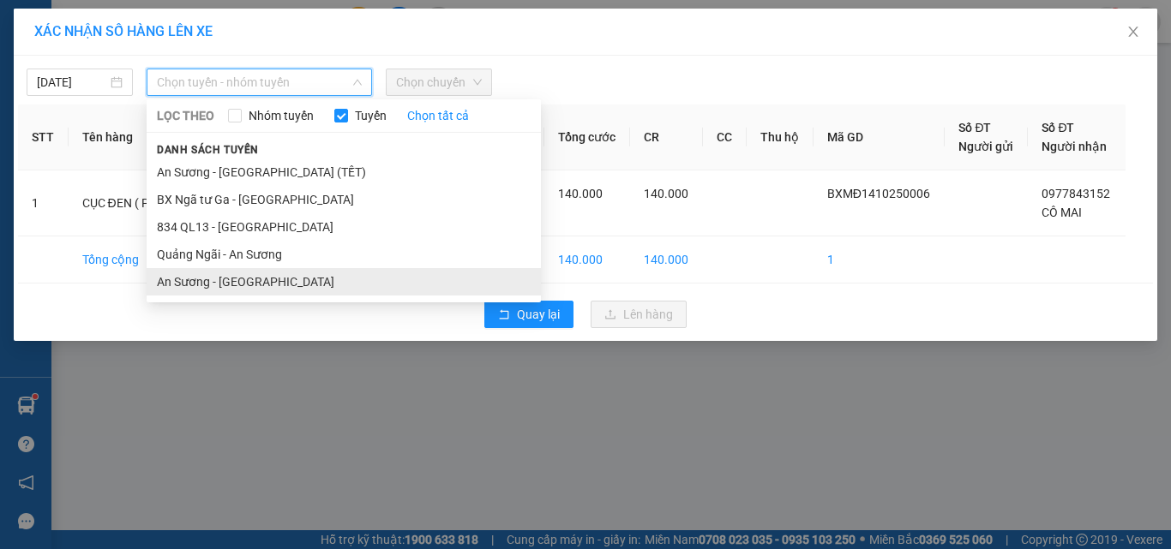
click at [275, 291] on li "An Sương - [GEOGRAPHIC_DATA]" at bounding box center [344, 281] width 394 height 27
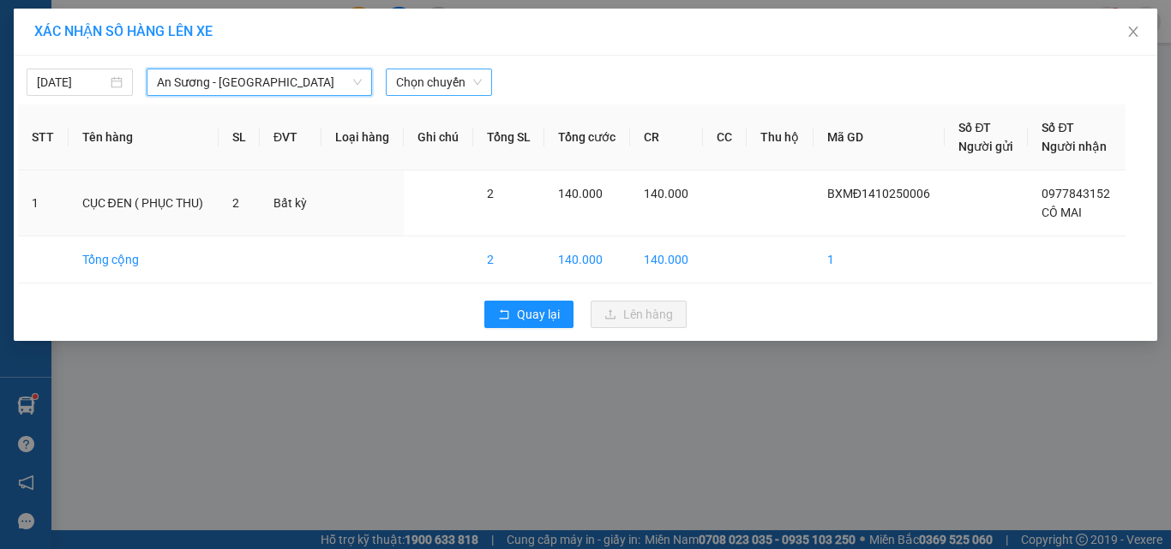
click at [466, 80] on span "Chọn chuyến" at bounding box center [439, 82] width 86 height 26
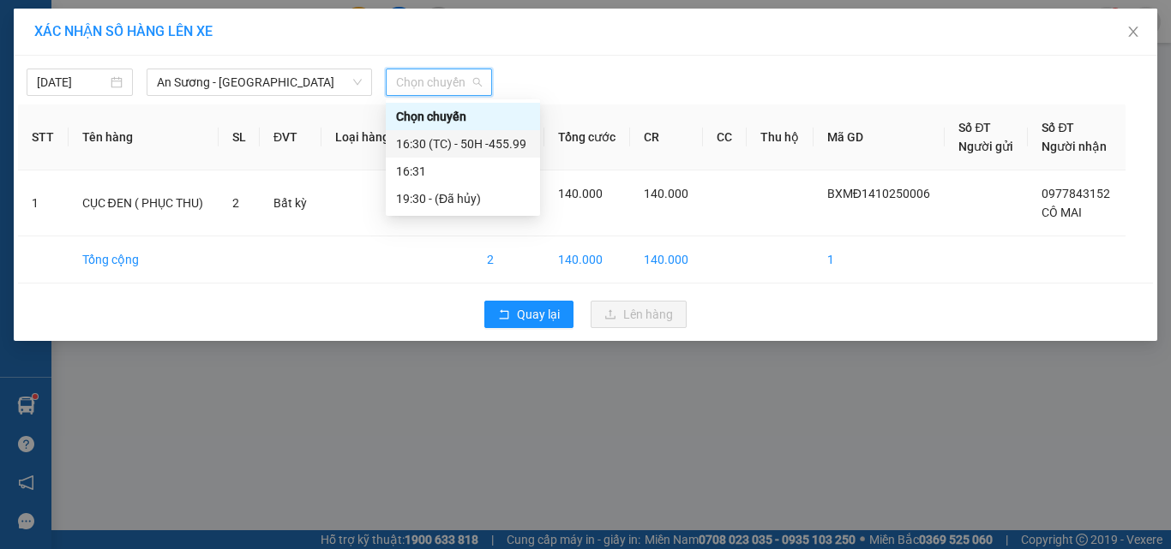
click at [511, 152] on div "16:30 (TC) - 50H -455.99" at bounding box center [463, 144] width 134 height 19
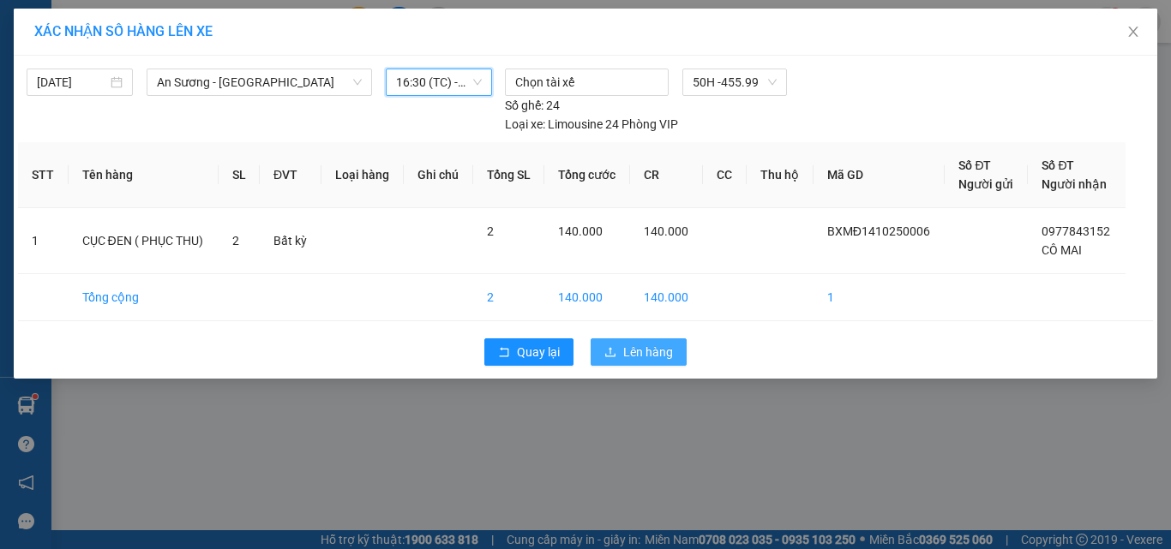
click at [669, 356] on span "Lên hàng" at bounding box center [648, 352] width 50 height 19
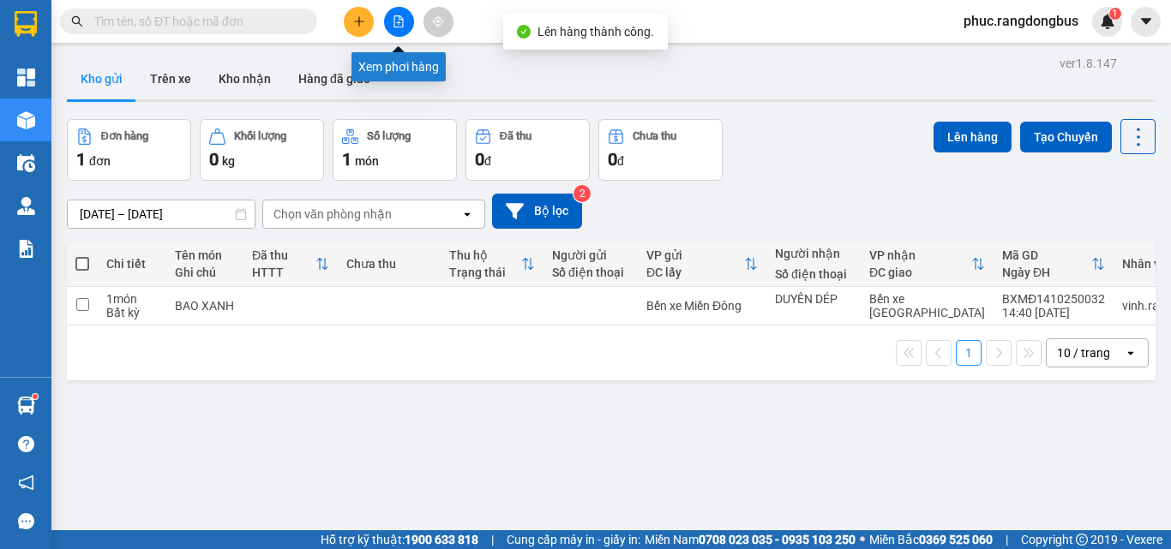
drag, startPoint x: 396, startPoint y: 20, endPoint x: 261, endPoint y: 309, distance: 318.7
click at [397, 25] on icon "file-add" at bounding box center [399, 21] width 12 height 12
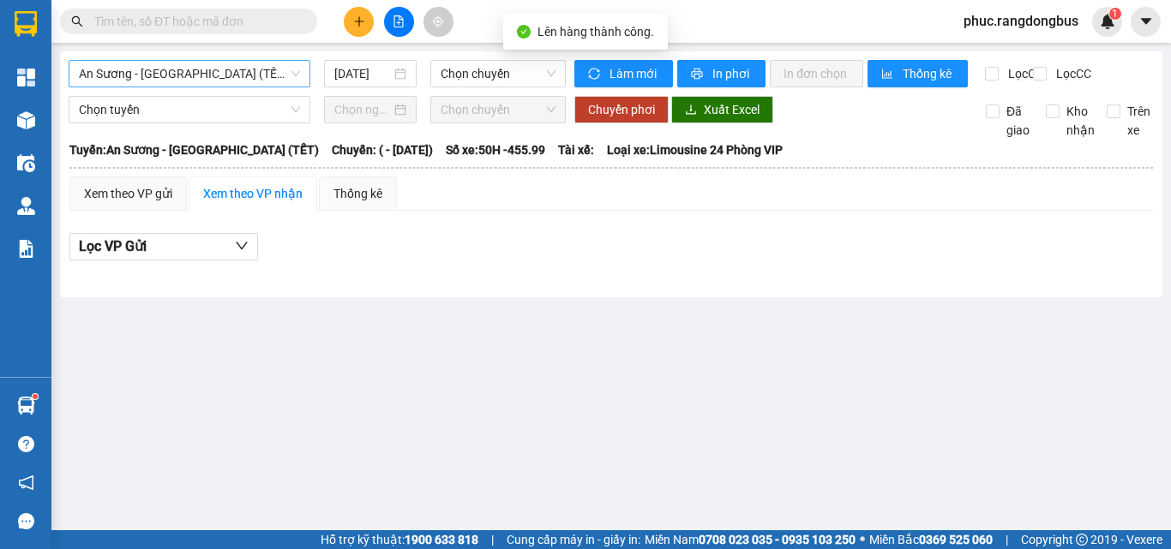
click at [231, 69] on span "An Sương - [GEOGRAPHIC_DATA] (TẾT)" at bounding box center [189, 74] width 221 height 26
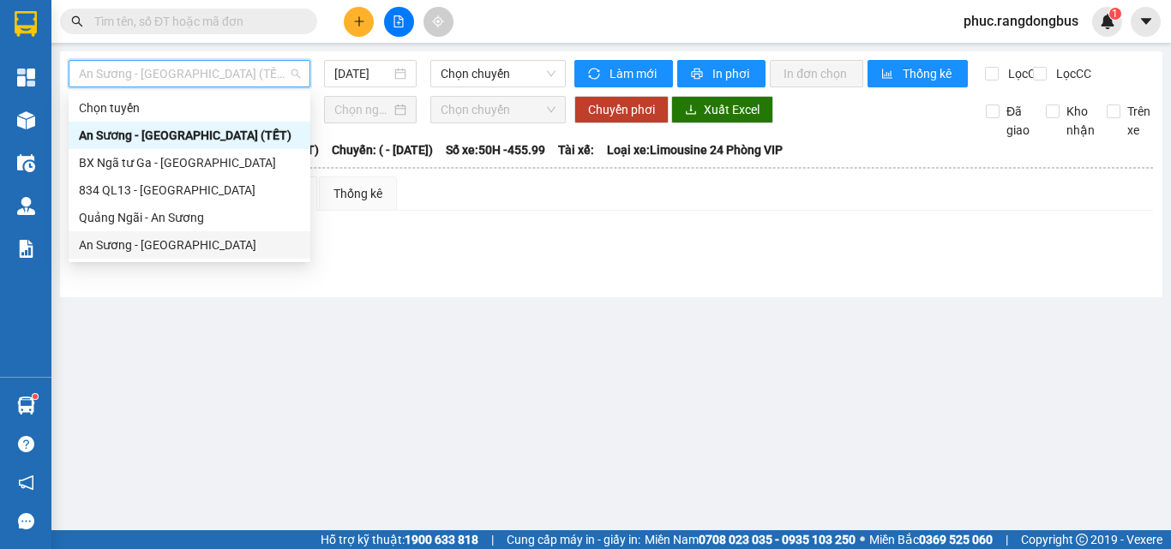
click at [219, 249] on div "An Sương - [GEOGRAPHIC_DATA]" at bounding box center [189, 245] width 221 height 19
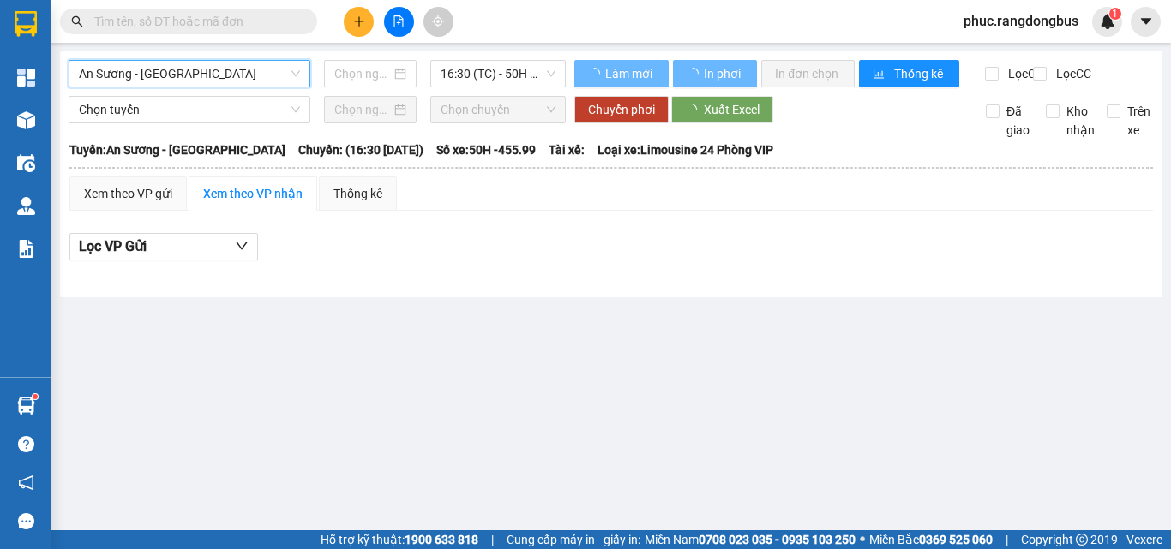
type input "[DATE]"
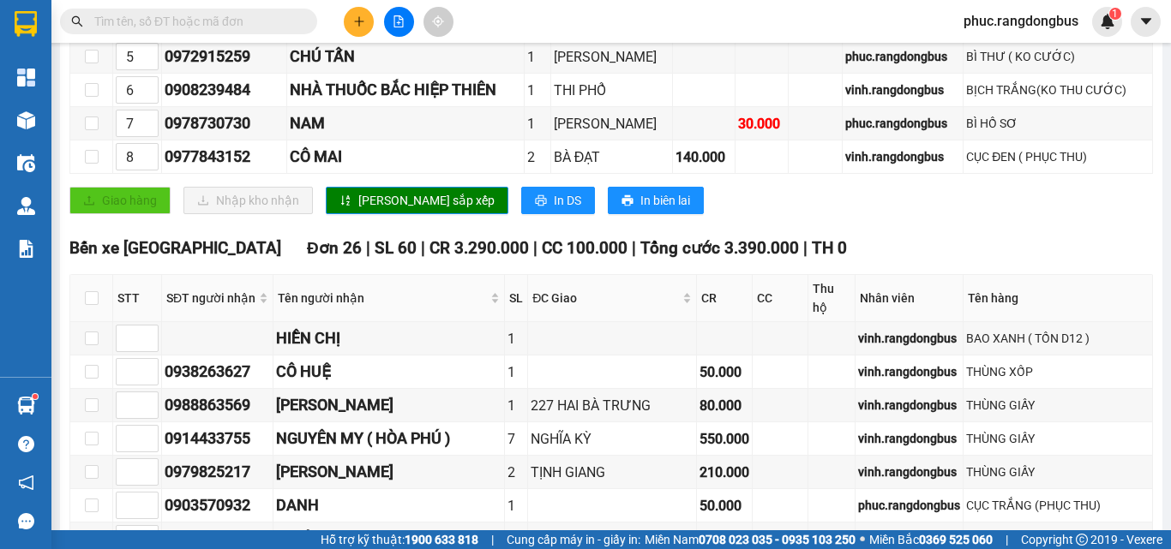
scroll to position [429, 0]
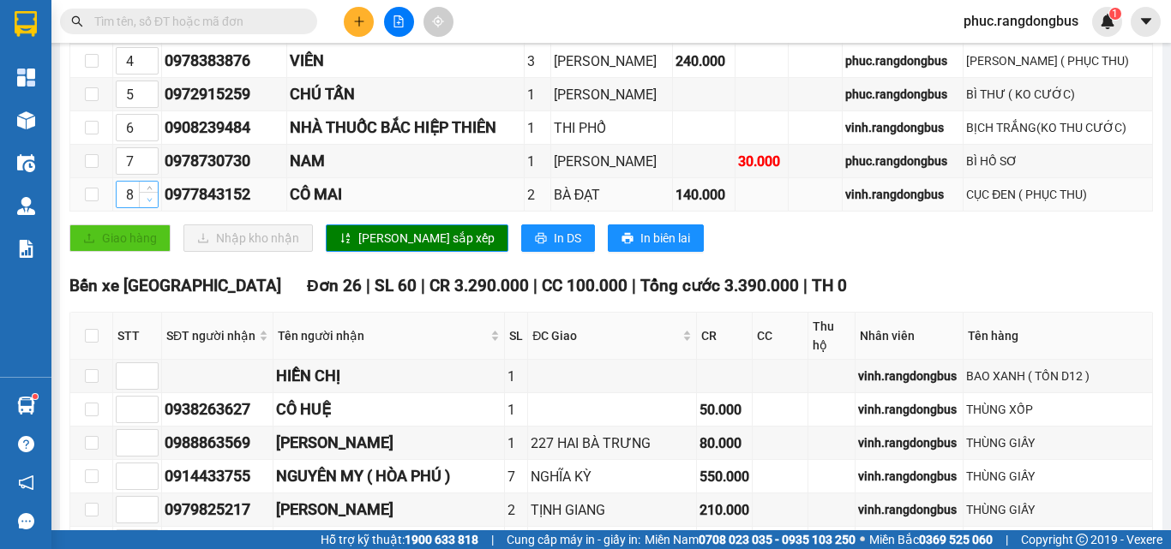
click at [147, 203] on icon "down" at bounding box center [150, 200] width 6 height 6
click at [147, 194] on icon "up" at bounding box center [150, 191] width 6 height 6
type input "8"
click at [370, 248] on span "[PERSON_NAME] sắp xếp" at bounding box center [426, 238] width 136 height 19
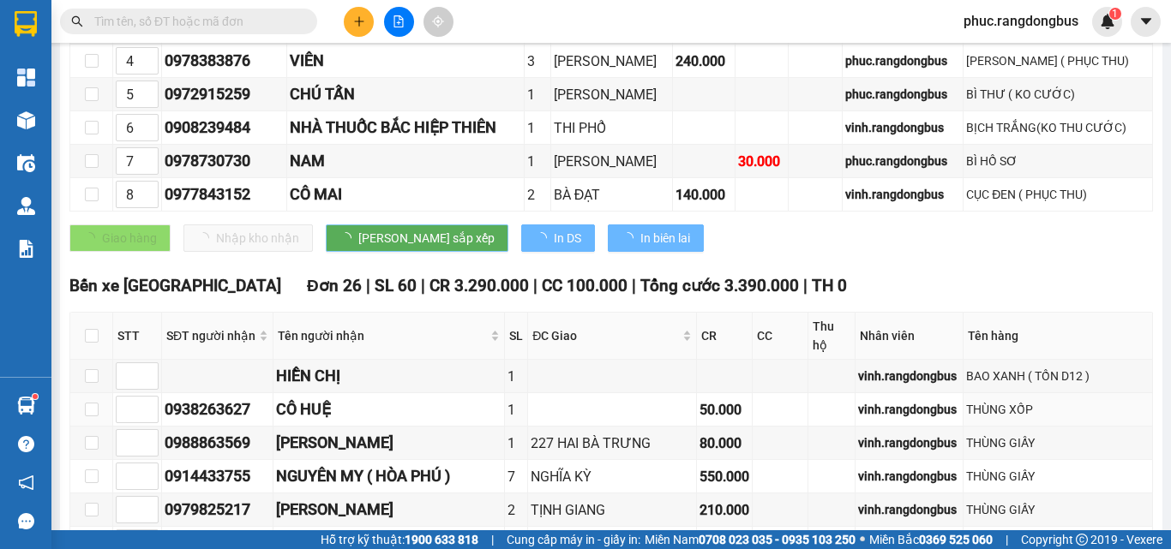
scroll to position [0, 0]
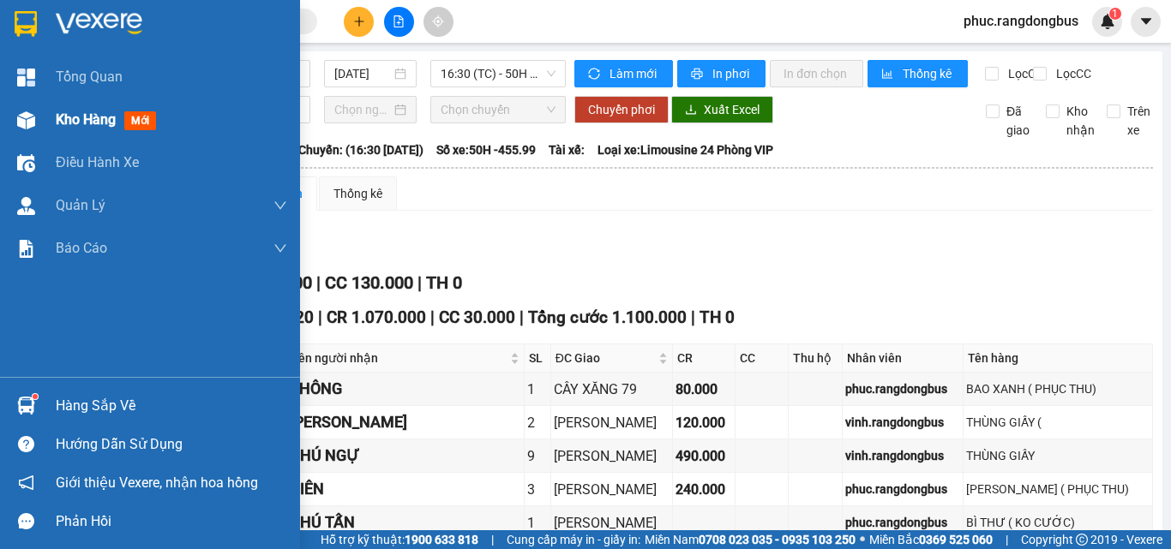
click at [93, 108] on div "Kho hàng mới" at bounding box center [171, 120] width 231 height 43
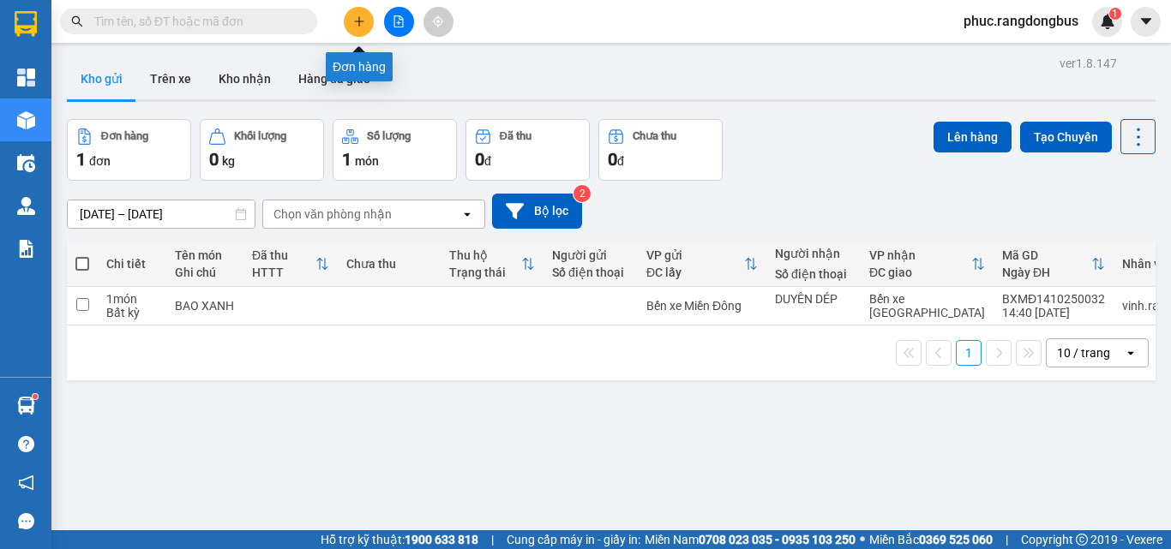
click at [369, 19] on button at bounding box center [359, 22] width 30 height 30
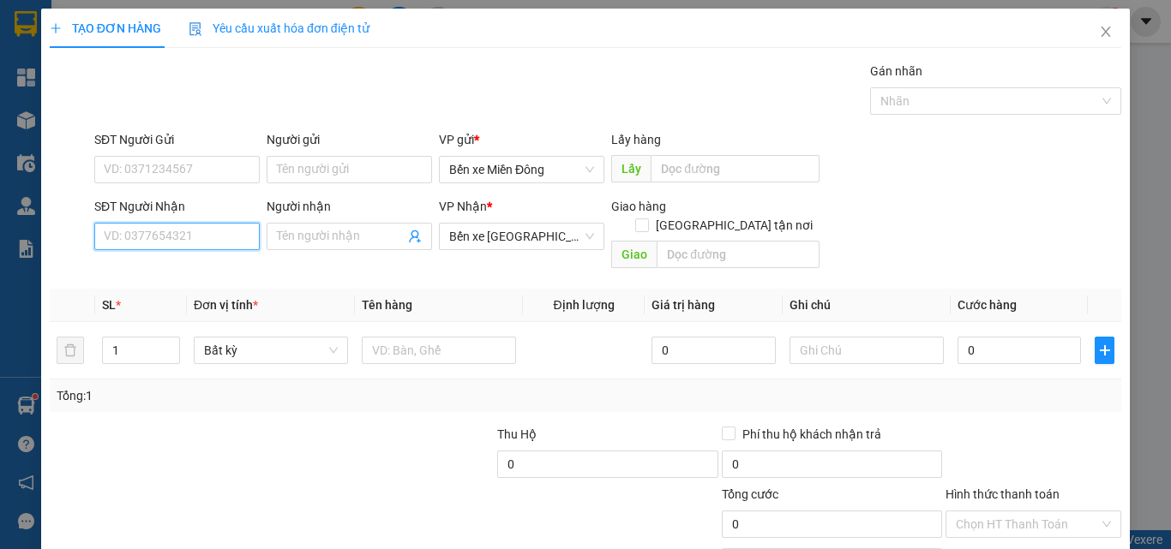
click at [198, 243] on input "SĐT Người Nhận" at bounding box center [176, 236] width 165 height 27
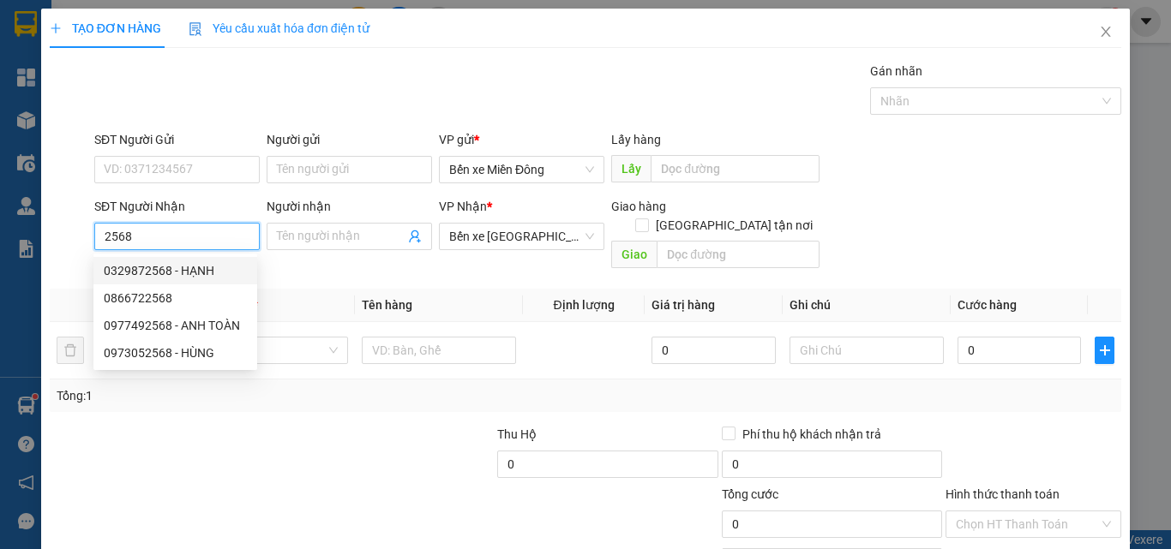
click at [172, 262] on div "0329872568 - HẠNH" at bounding box center [175, 270] width 143 height 19
type input "0329872568"
type input "HẠNH"
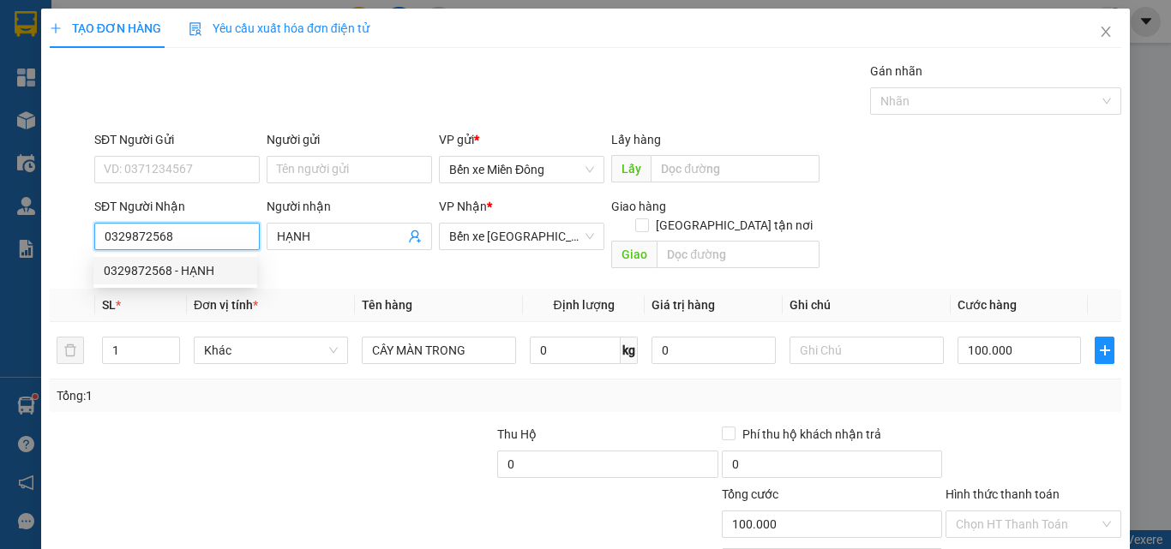
type input "100.000"
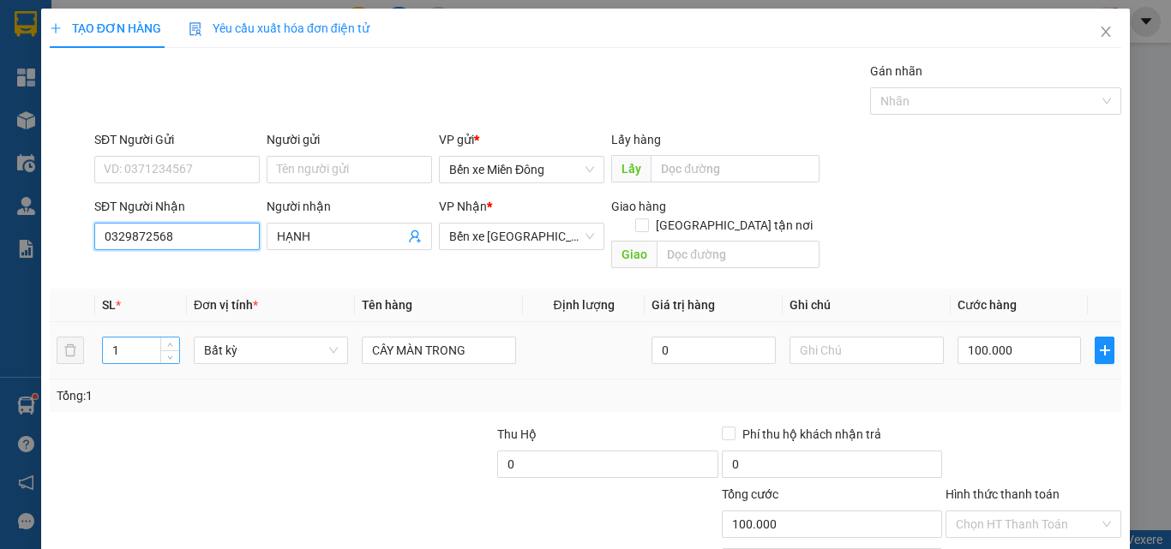
type input "0329872568"
click at [140, 338] on input "1" at bounding box center [141, 351] width 76 height 26
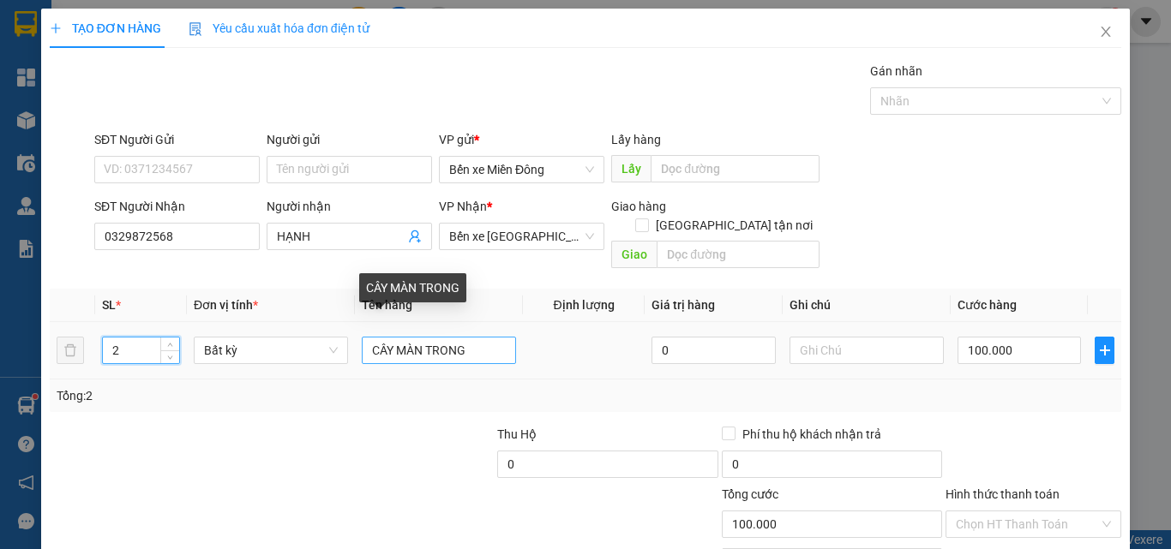
type input "2"
click at [496, 338] on input "CÂY MÀN TRONG" at bounding box center [439, 350] width 154 height 27
type input "CÂY MÀN TRONG ("
type input "0"
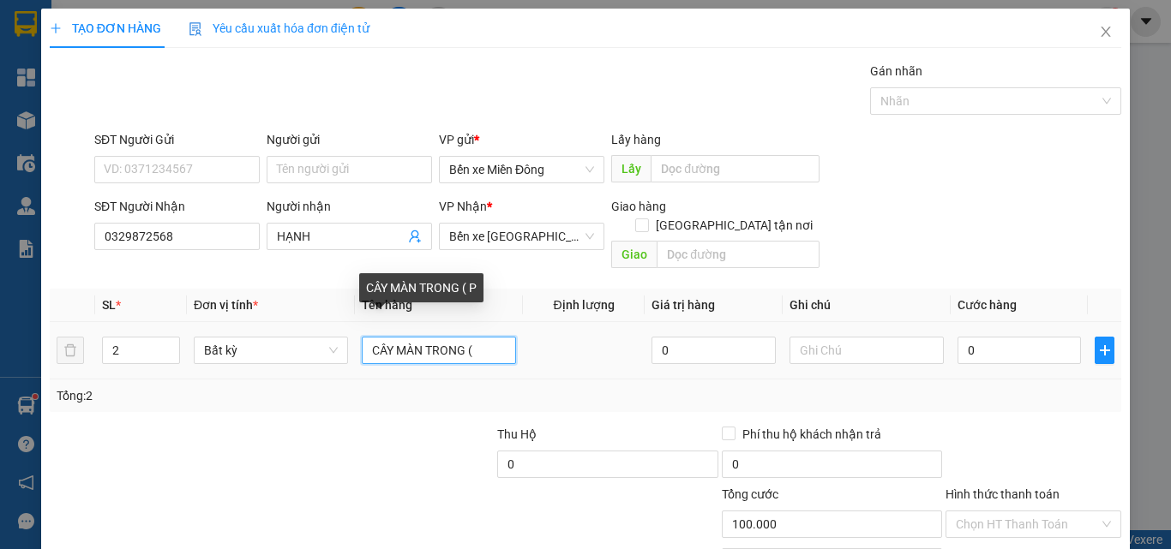
type input "CÂY MÀN TRONG ( P"
type input "0"
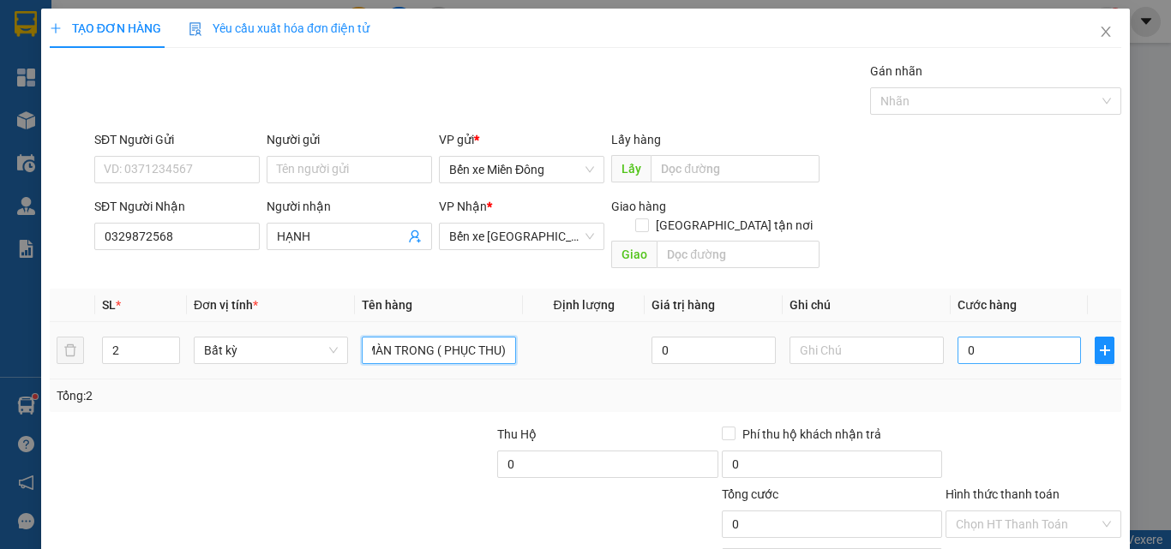
type input "CÂY MÀN TRONG ( PHỤC THU)"
click at [973, 337] on input "0" at bounding box center [1019, 350] width 123 height 27
type input "2"
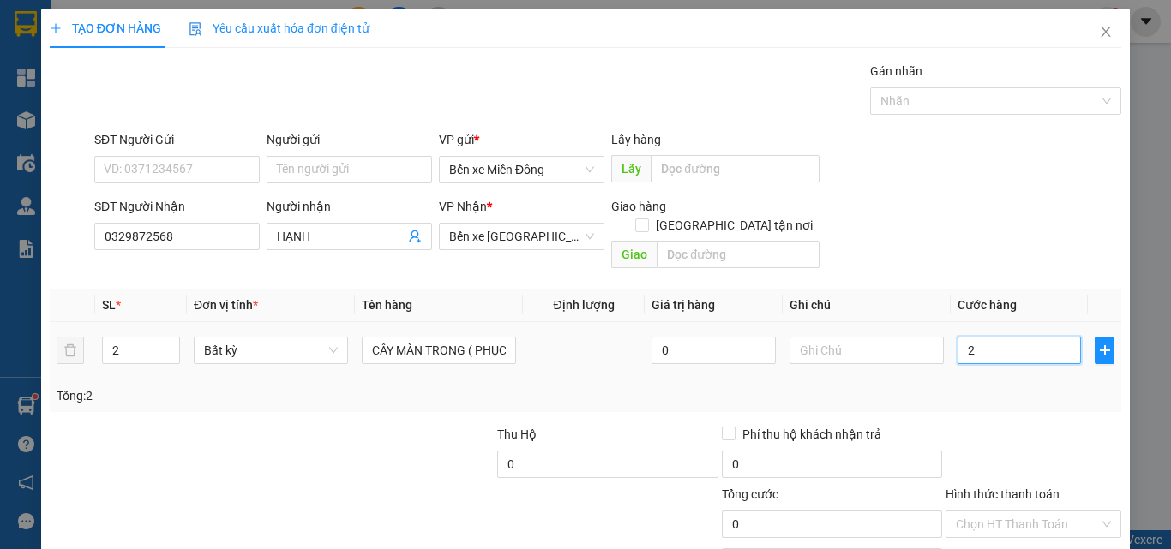
type input "2"
type input "20"
type input "200"
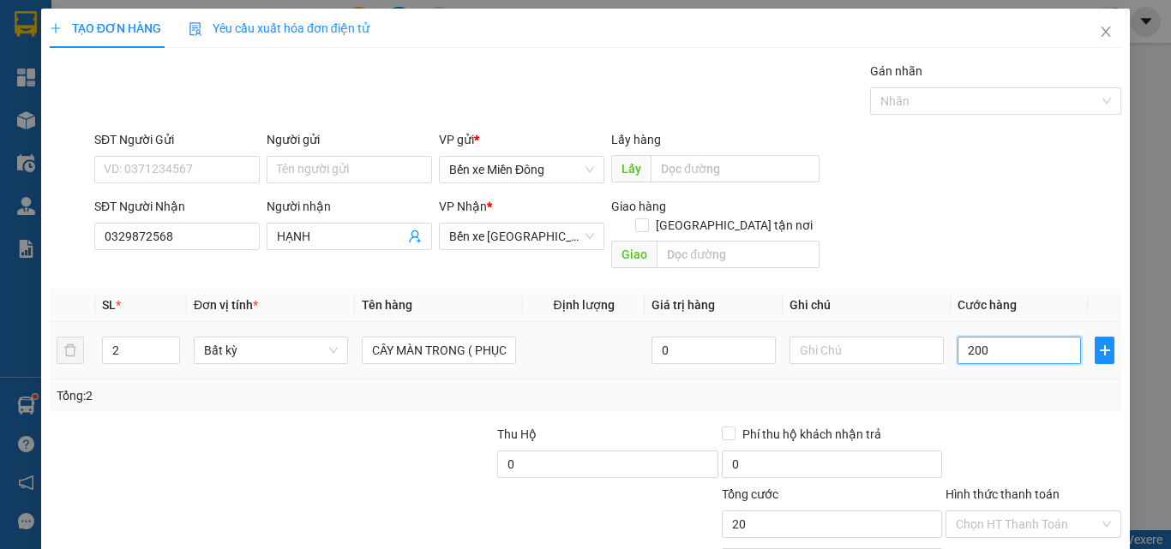
type input "200"
click at [1024, 512] on input "Hình thức thanh toán" at bounding box center [1027, 525] width 143 height 26
type input "200.000"
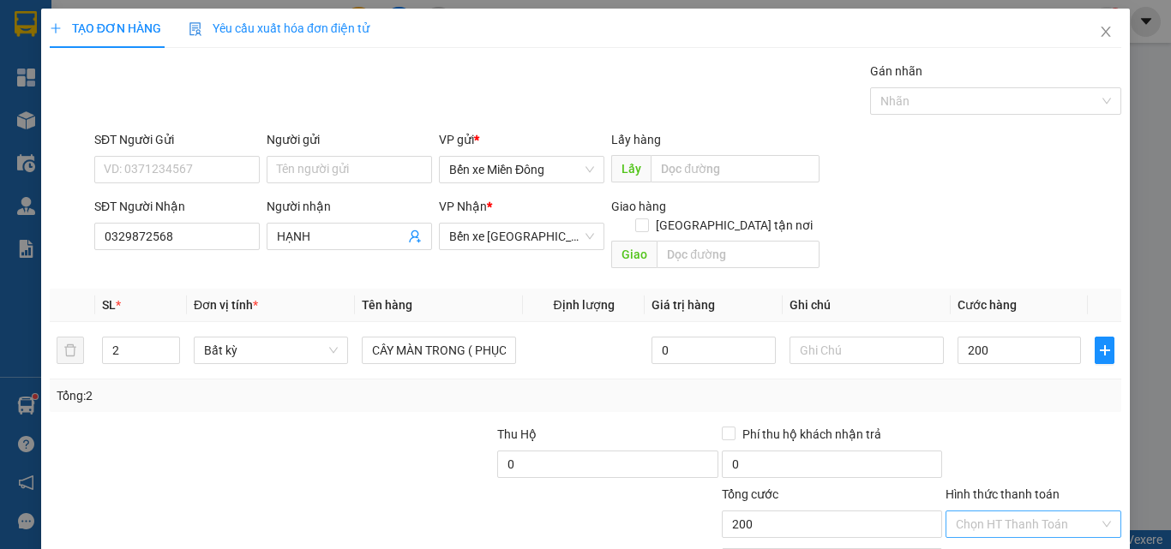
type input "200.000"
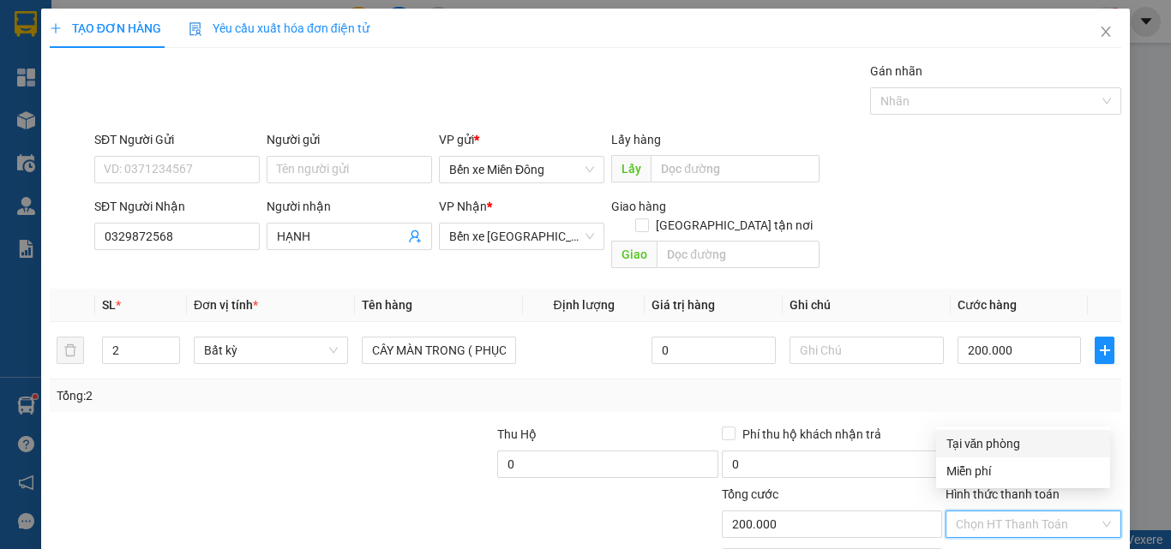
click at [1016, 444] on div "Tại văn phòng" at bounding box center [1022, 444] width 153 height 19
type input "0"
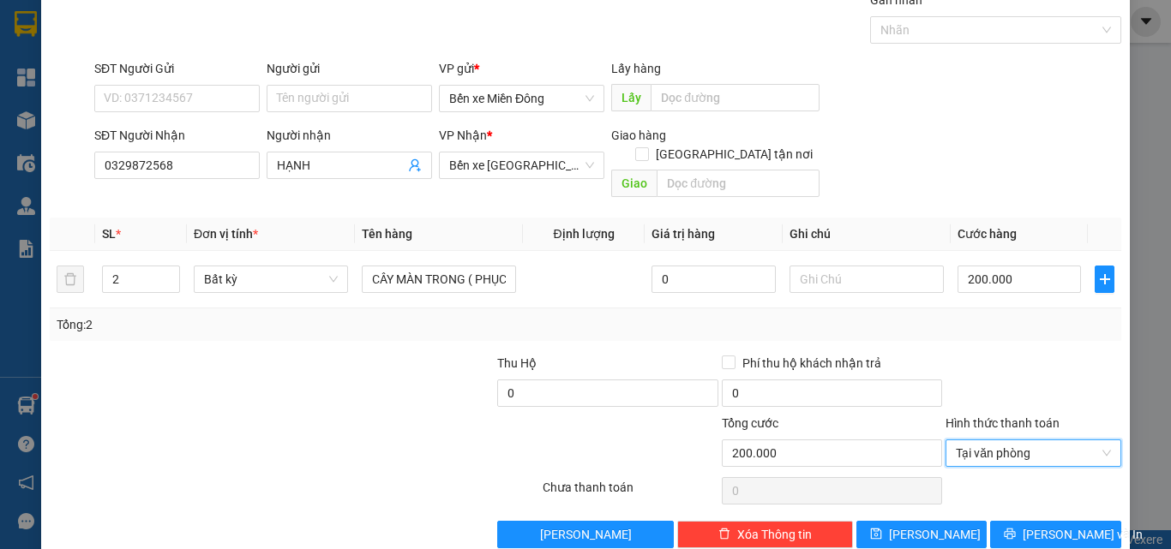
scroll to position [85, 0]
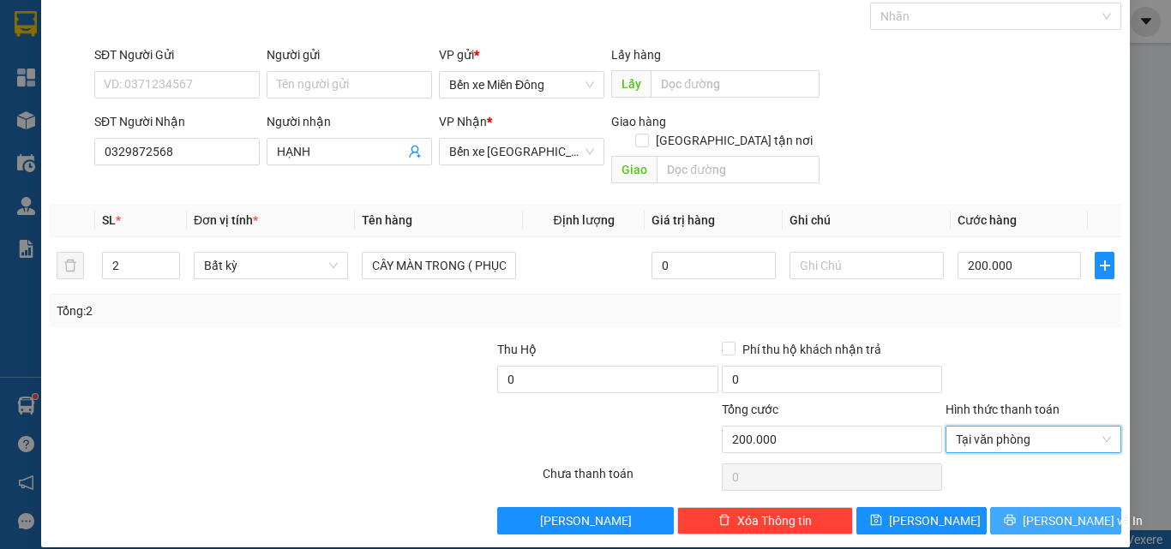
click at [1067, 512] on span "[PERSON_NAME] và In" at bounding box center [1083, 521] width 120 height 19
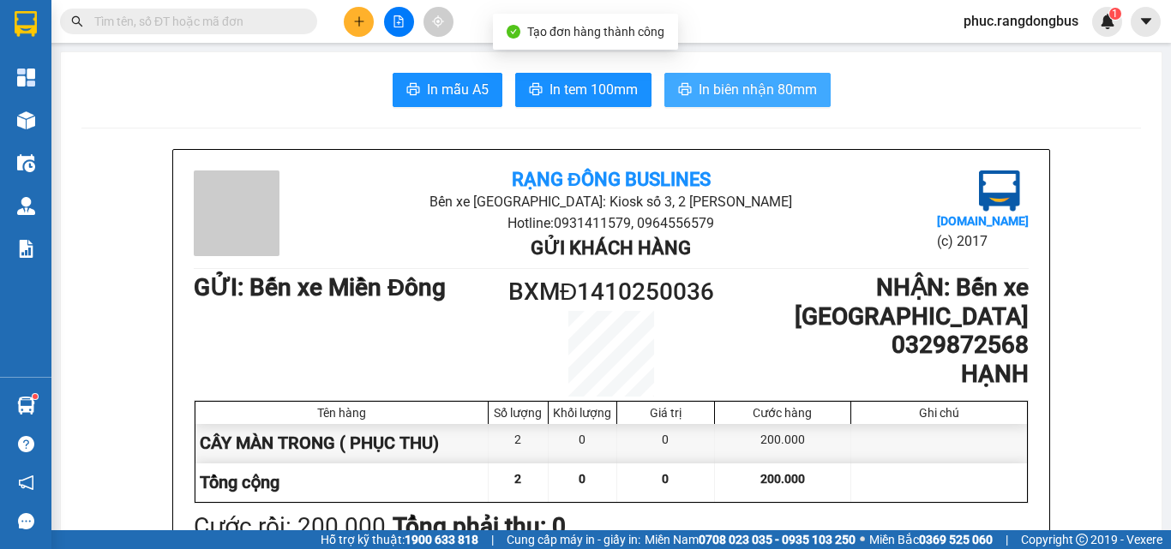
click at [795, 81] on span "In biên nhận 80mm" at bounding box center [758, 89] width 118 height 21
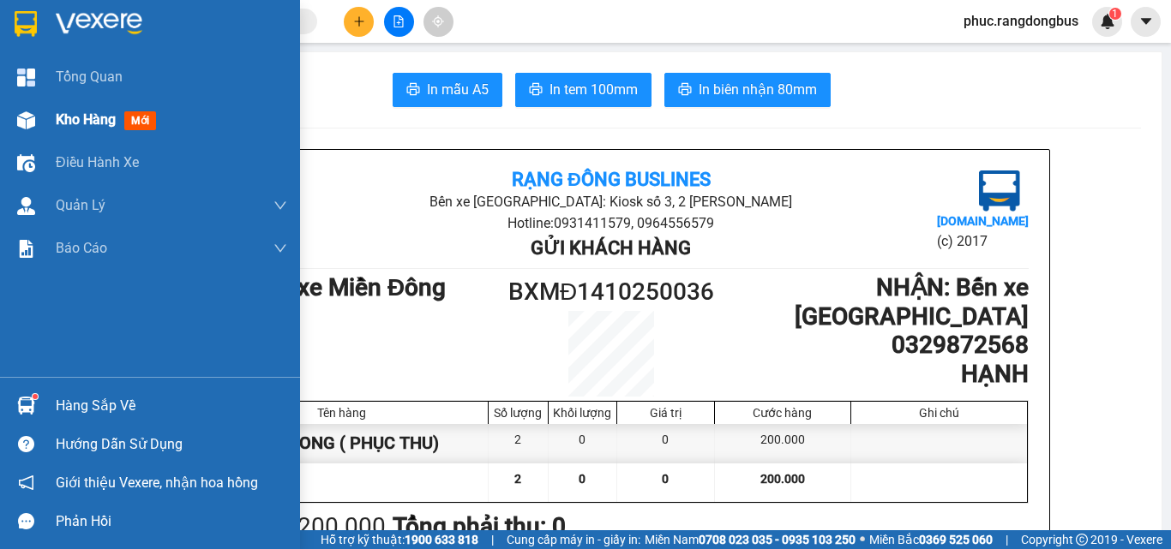
click at [135, 108] on div "Kho hàng mới" at bounding box center [171, 120] width 231 height 43
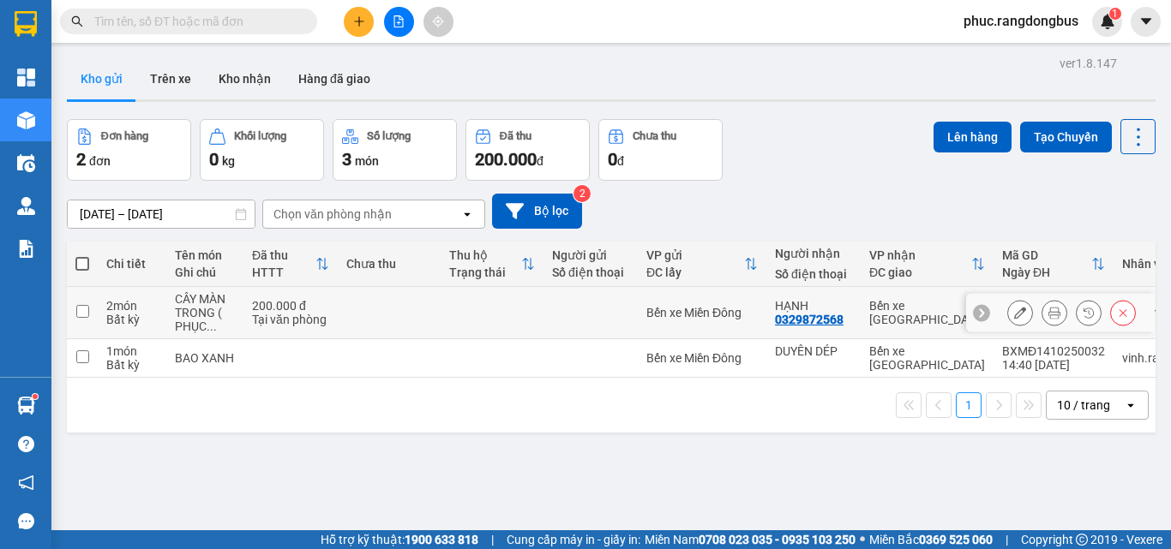
click at [83, 312] on input "checkbox" at bounding box center [82, 311] width 13 height 13
checkbox input "true"
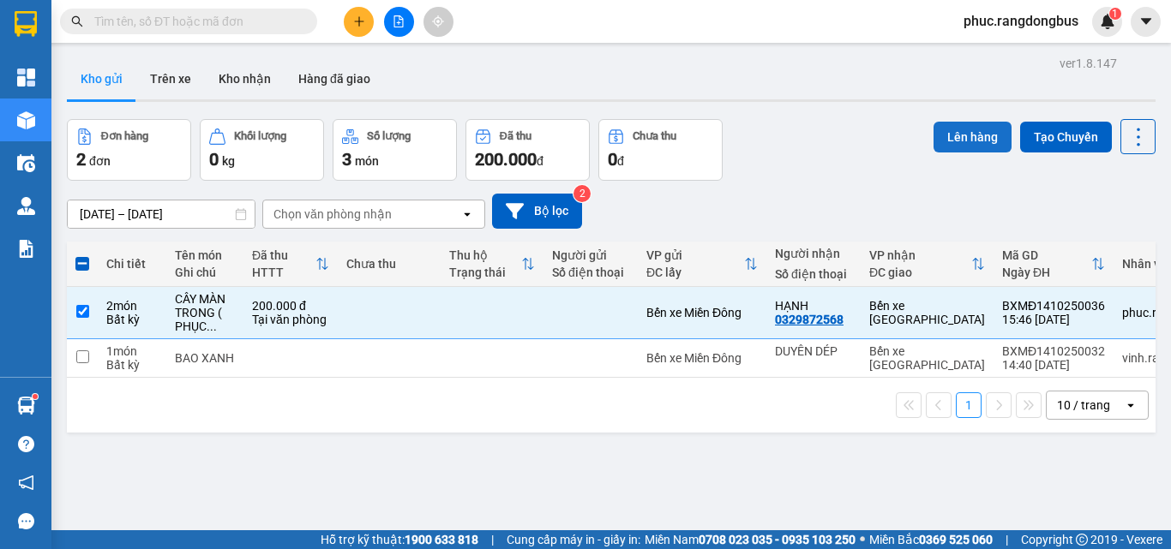
click at [942, 136] on button "Lên hàng" at bounding box center [973, 137] width 78 height 31
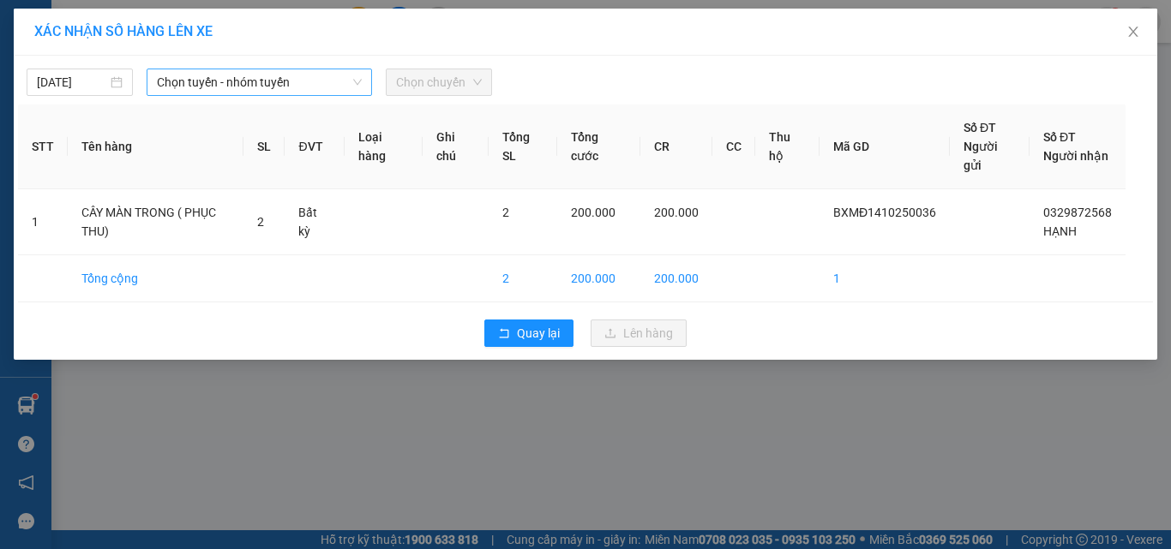
click at [182, 76] on span "Chọn tuyến - nhóm tuyến" at bounding box center [259, 82] width 205 height 26
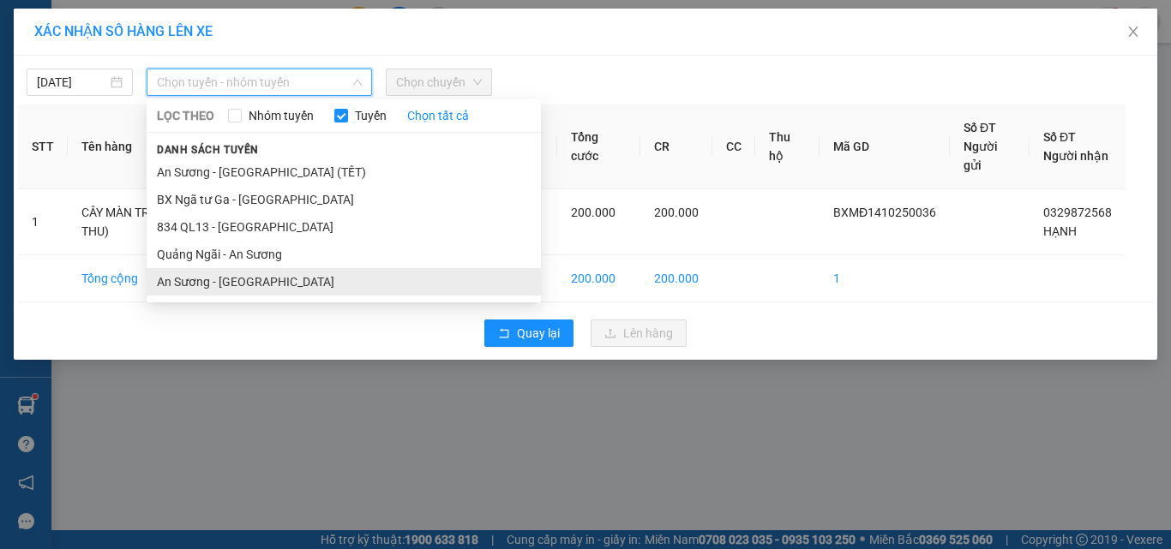
click at [252, 287] on li "An Sương - [GEOGRAPHIC_DATA]" at bounding box center [344, 281] width 394 height 27
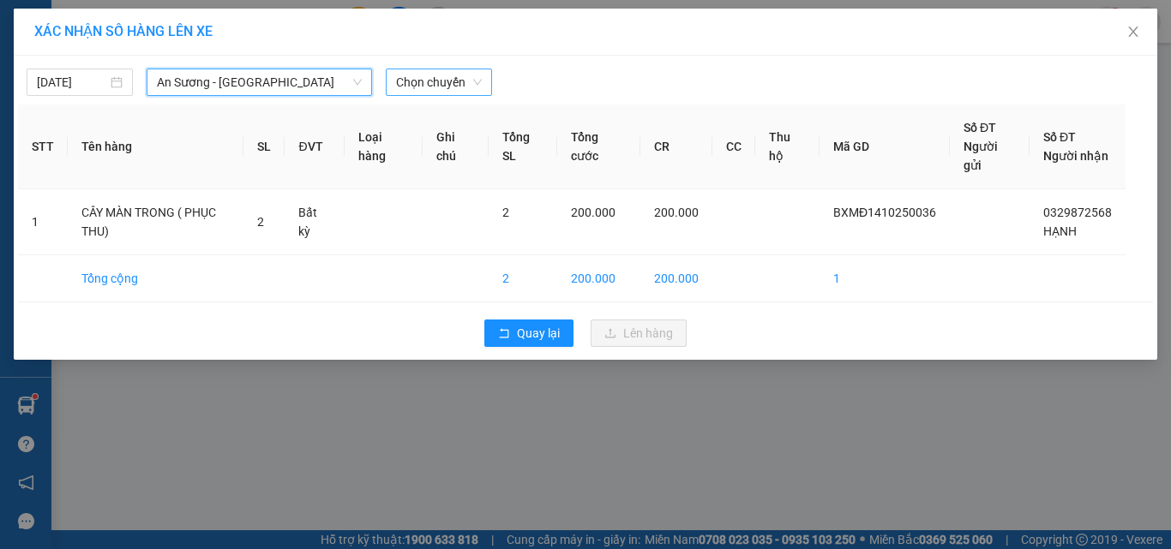
click at [433, 75] on span "Chọn chuyến" at bounding box center [439, 82] width 86 height 26
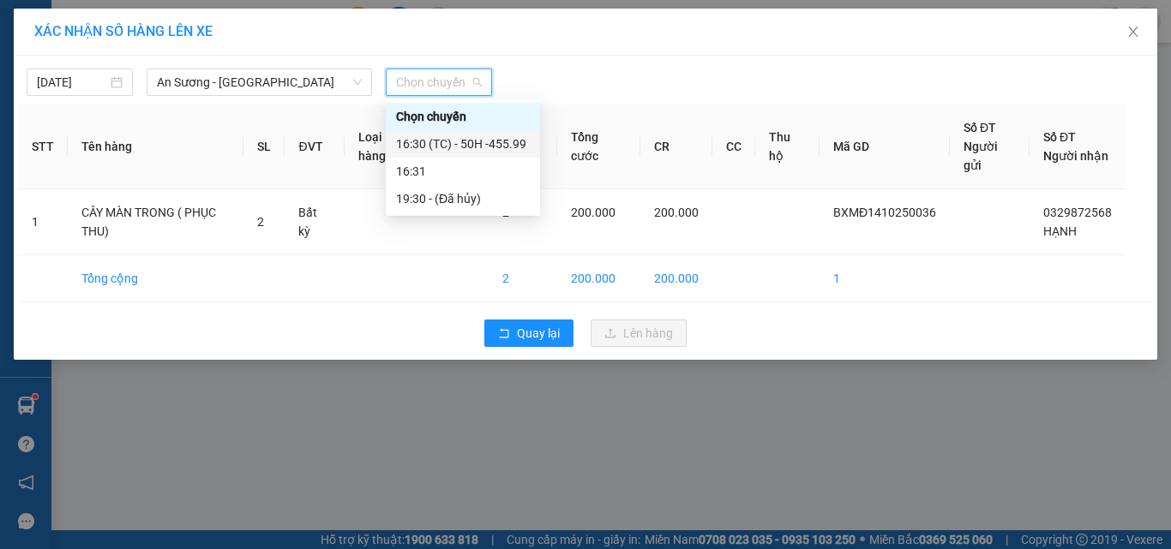
click at [533, 151] on div "16:30 (TC) - 50H -455.99" at bounding box center [463, 143] width 154 height 27
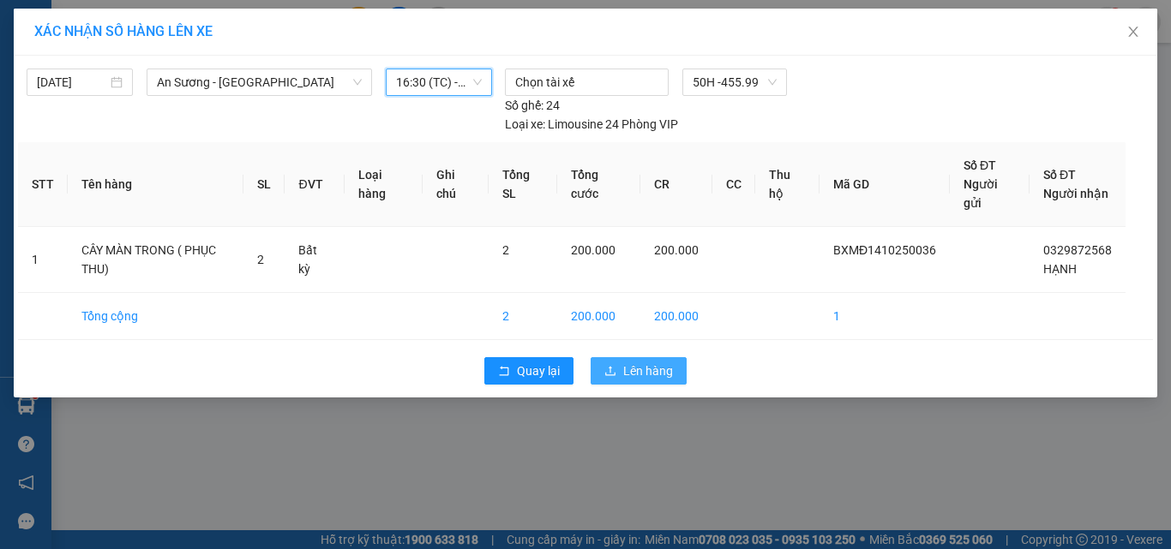
click at [640, 378] on span "Lên hàng" at bounding box center [648, 371] width 50 height 19
